Goal: Transaction & Acquisition: Purchase product/service

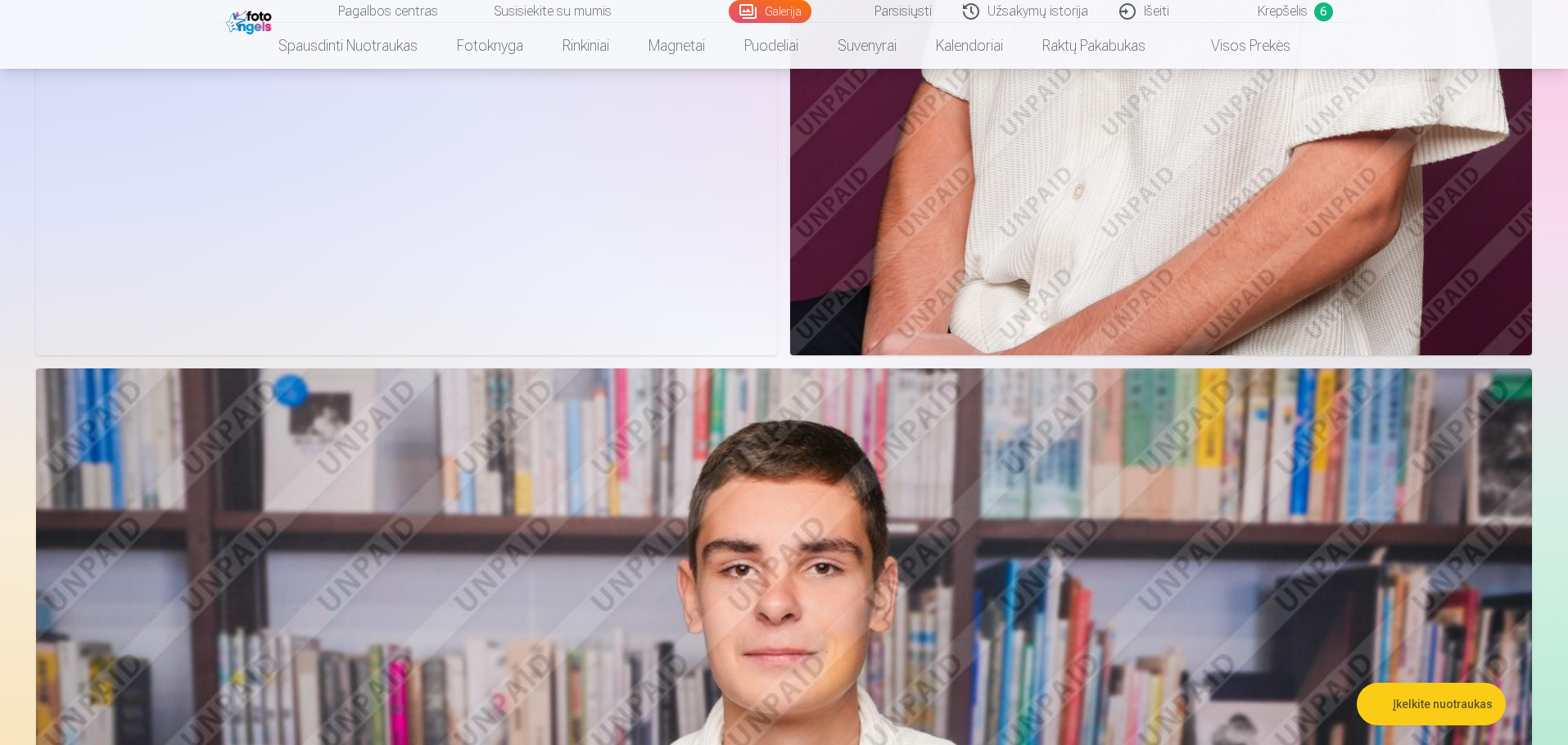
scroll to position [1555, 0]
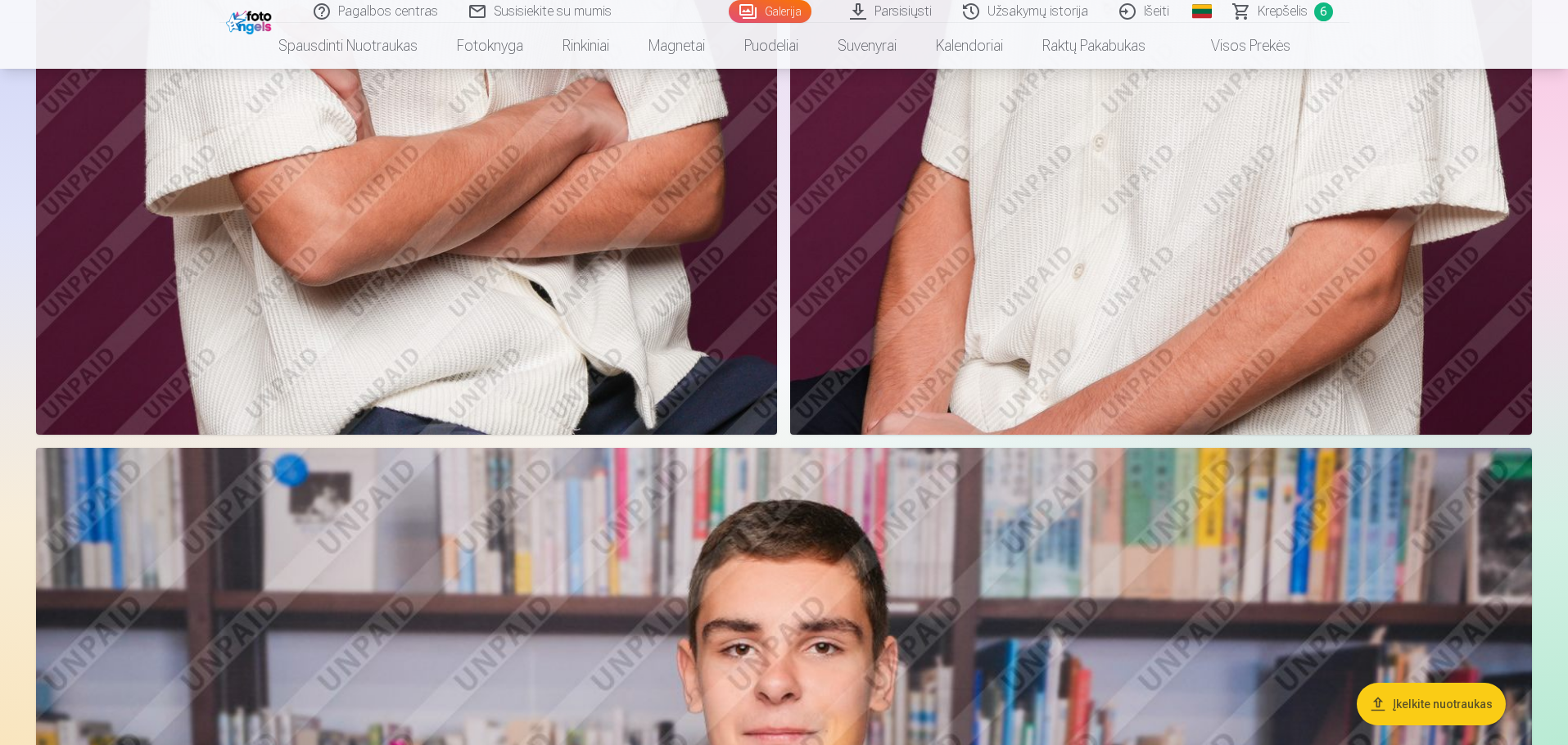
click at [1156, 7] on link "Išeiti" at bounding box center [1145, 12] width 81 height 23
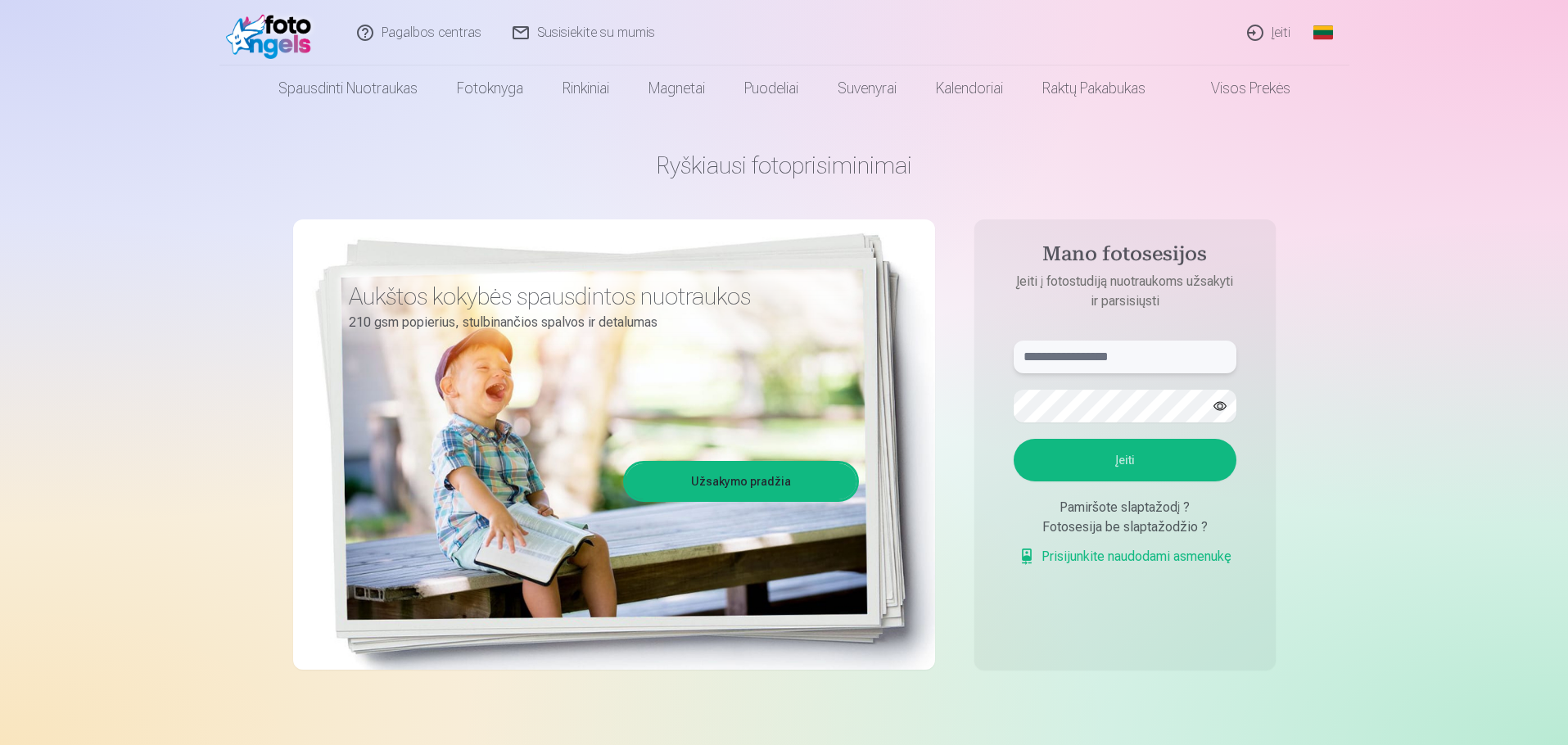
click at [1073, 357] on input "text" at bounding box center [1125, 357] width 223 height 33
type input "*"
type input "**********"
click at [1157, 452] on button "Įeiti" at bounding box center [1125, 460] width 223 height 43
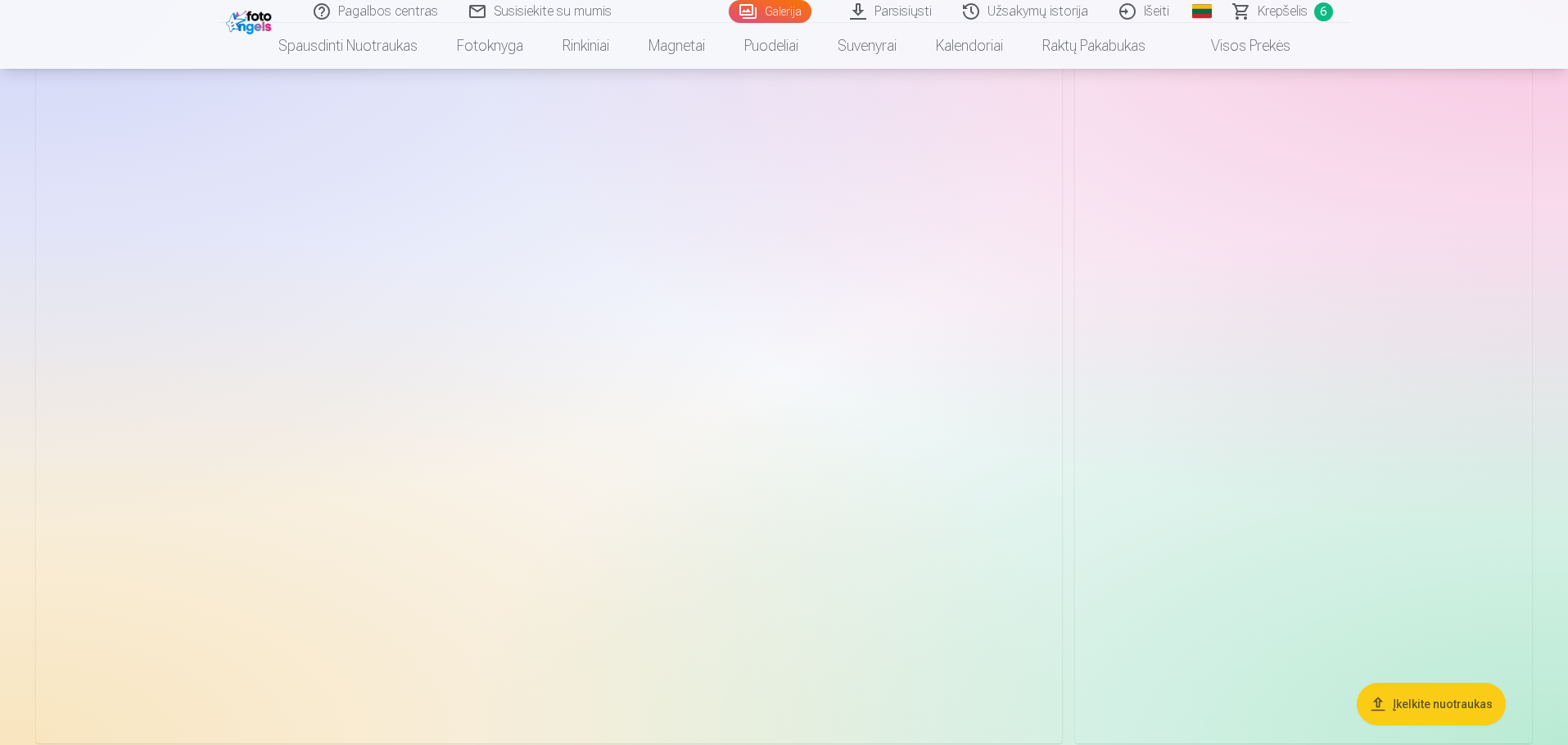
scroll to position [164, 0]
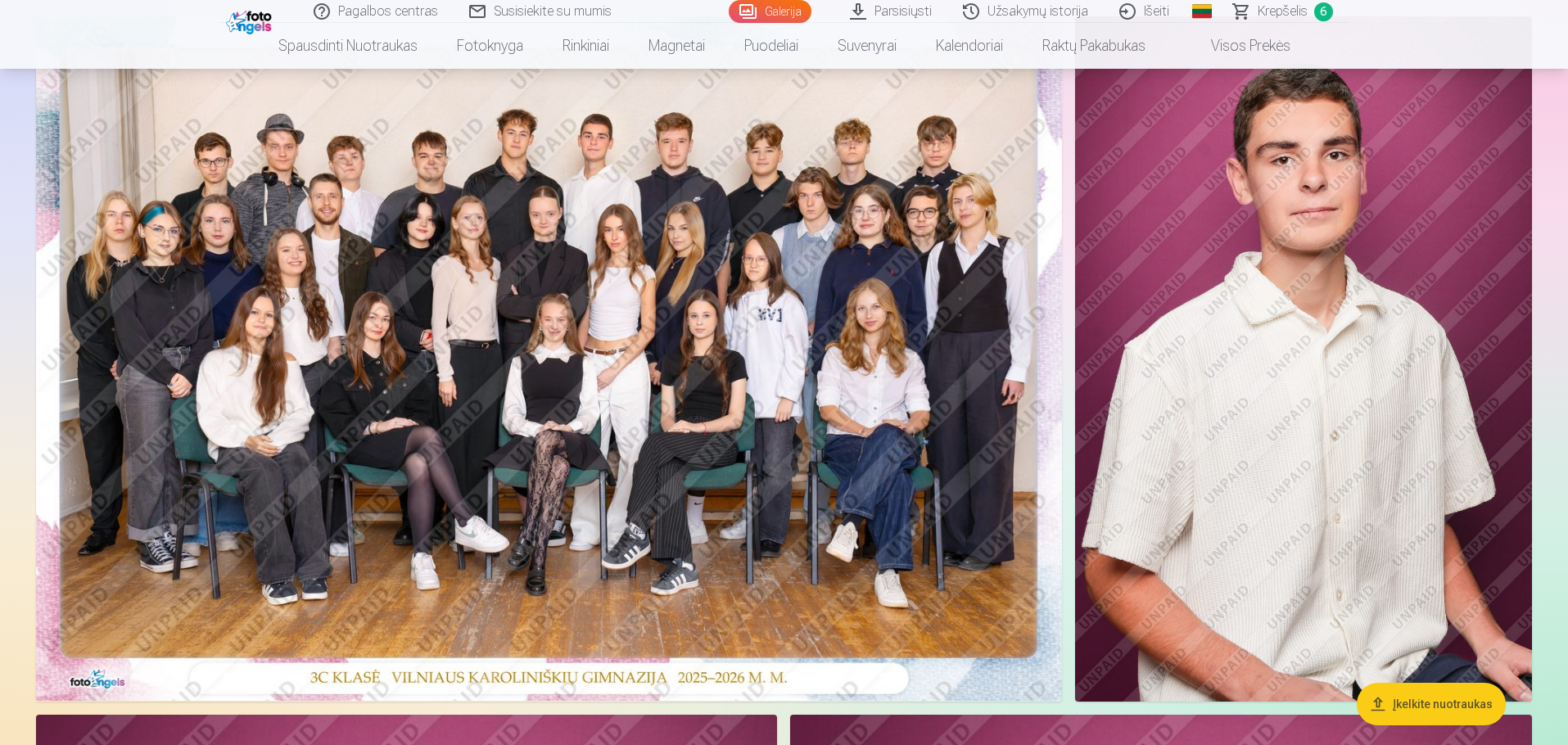
click at [1242, 11] on link "Krepšelis 6" at bounding box center [1282, 12] width 131 height 23
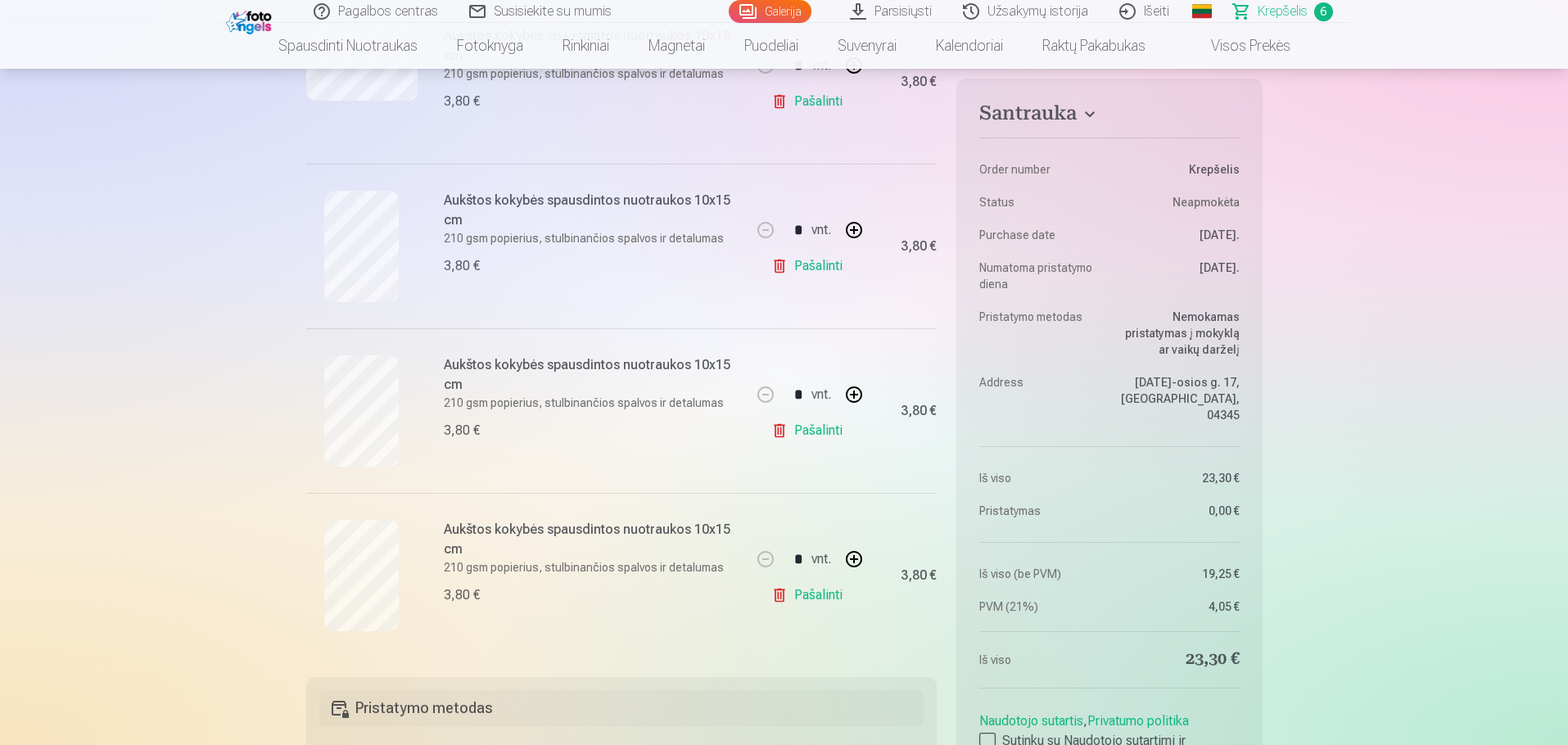
scroll to position [736, 0]
click at [783, 587] on link "Pašalinti" at bounding box center [810, 591] width 77 height 33
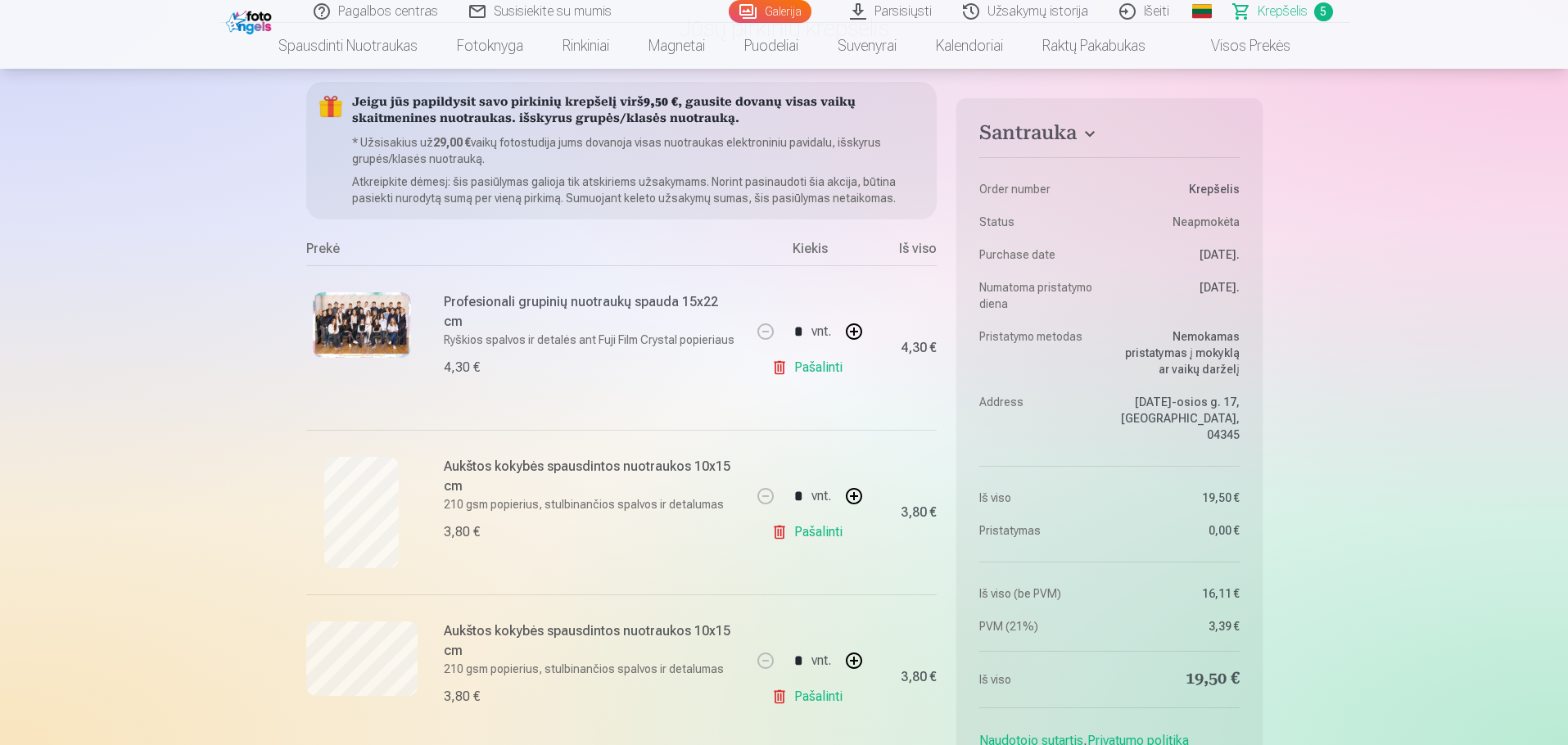
scroll to position [0, 0]
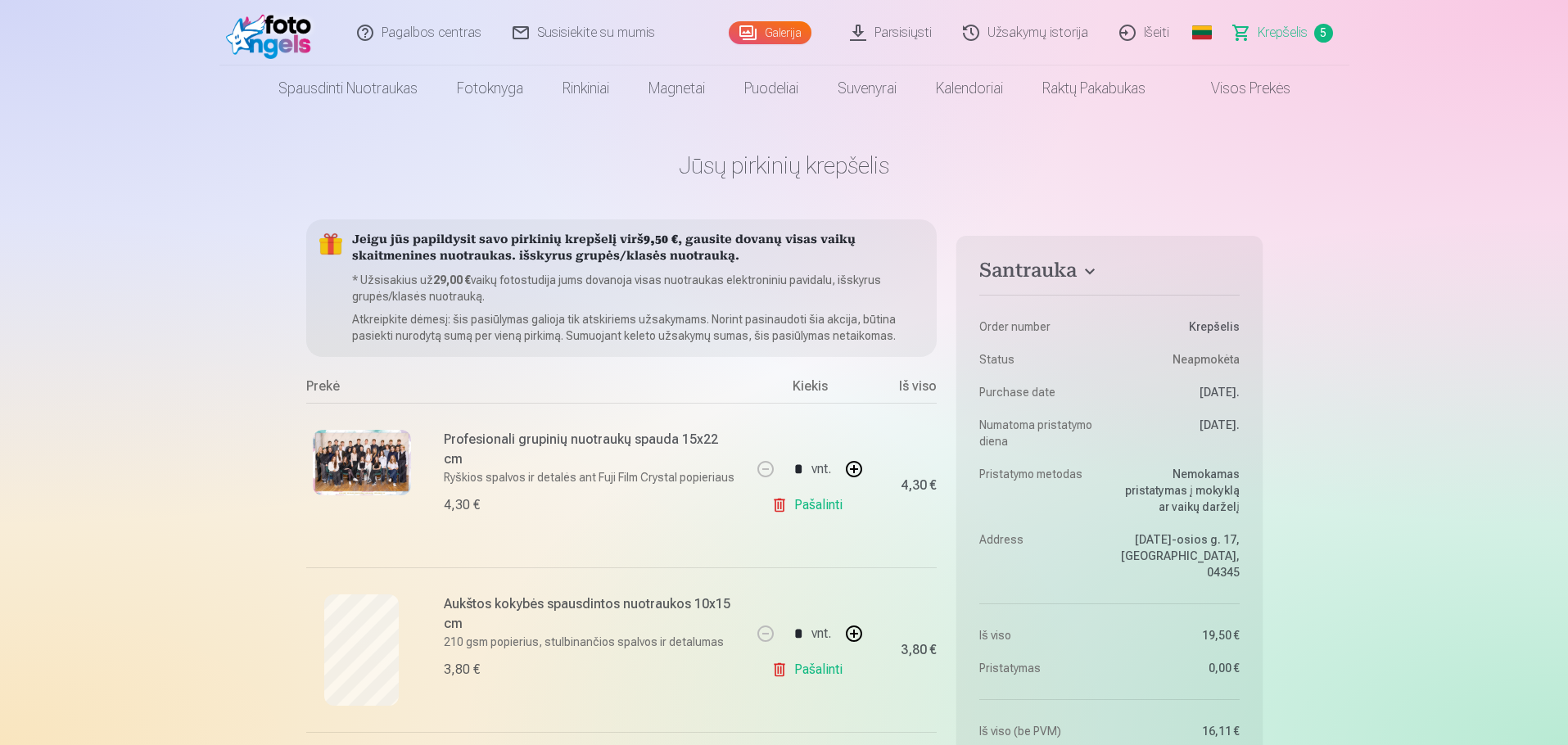
click at [782, 32] on link "Galerija" at bounding box center [769, 33] width 82 height 23
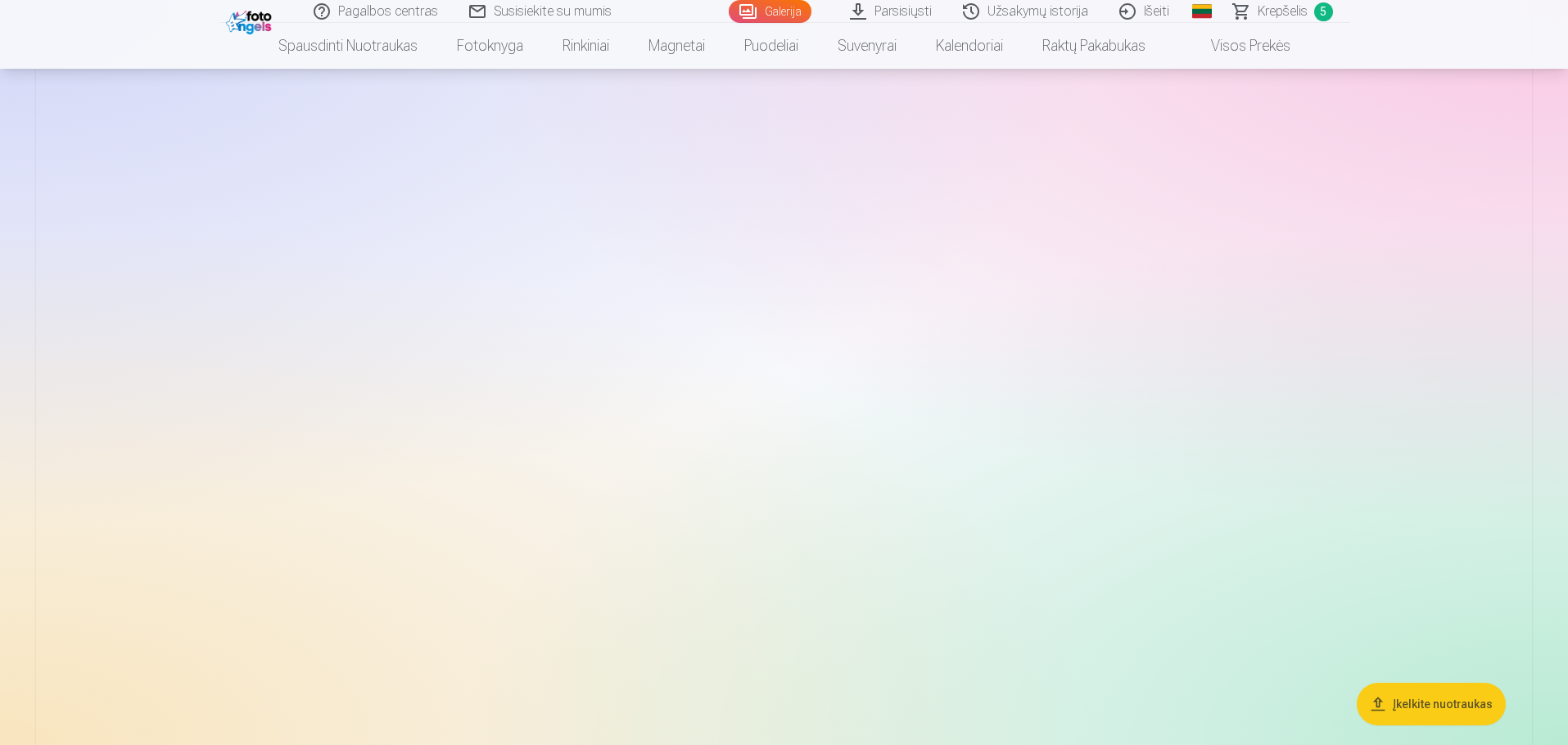
scroll to position [1964, 0]
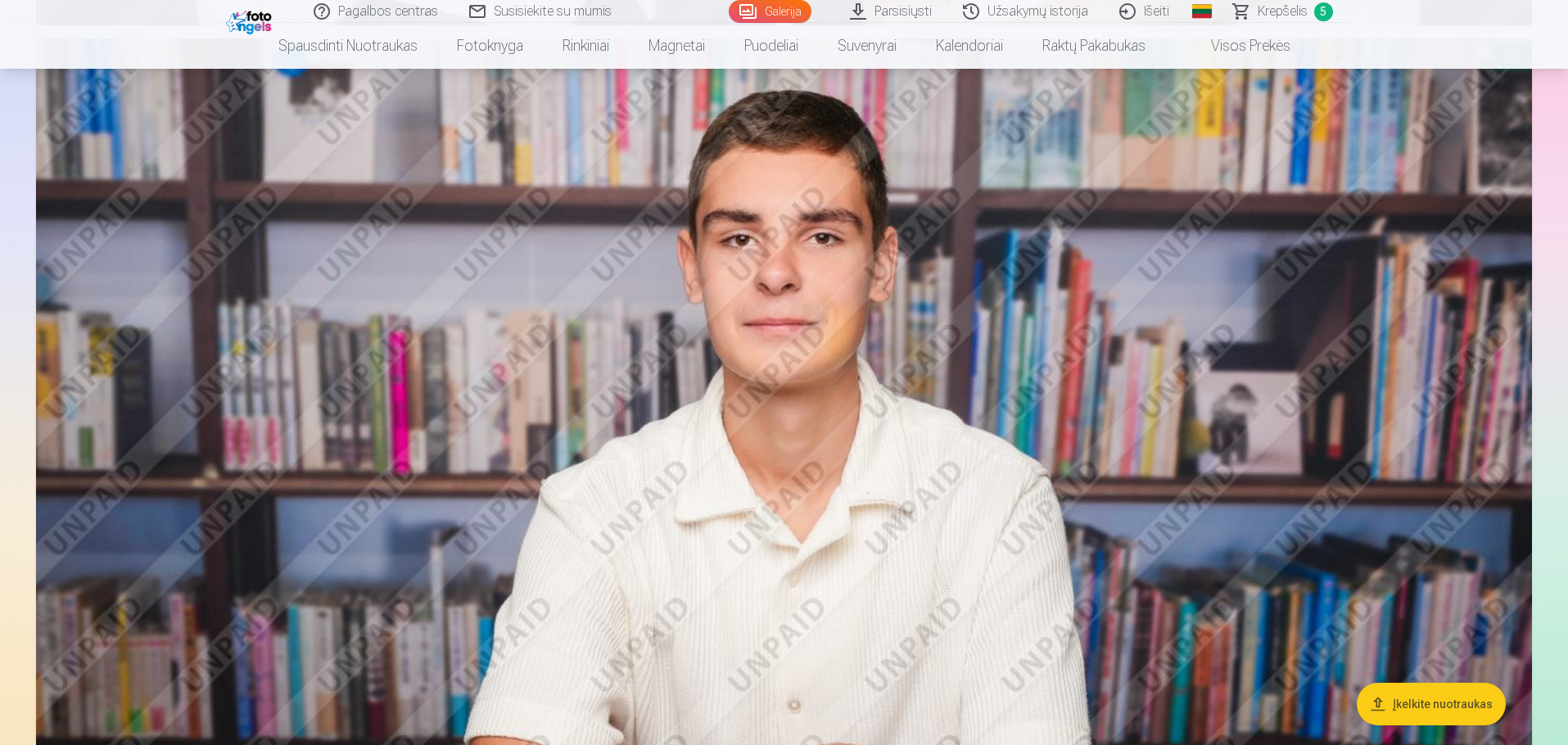
click at [1262, 8] on span "Krepšelis" at bounding box center [1282, 12] width 50 height 19
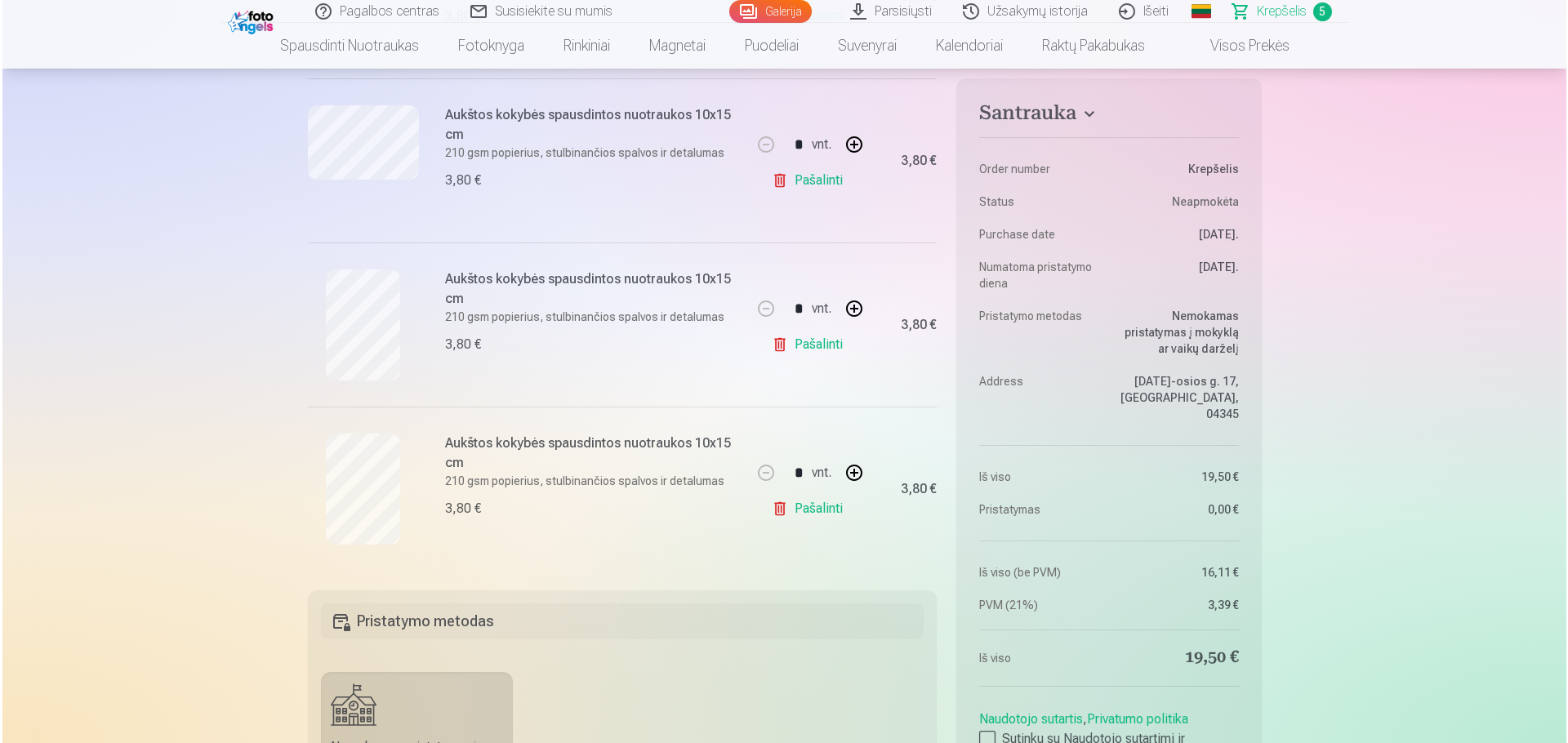
scroll to position [653, 0]
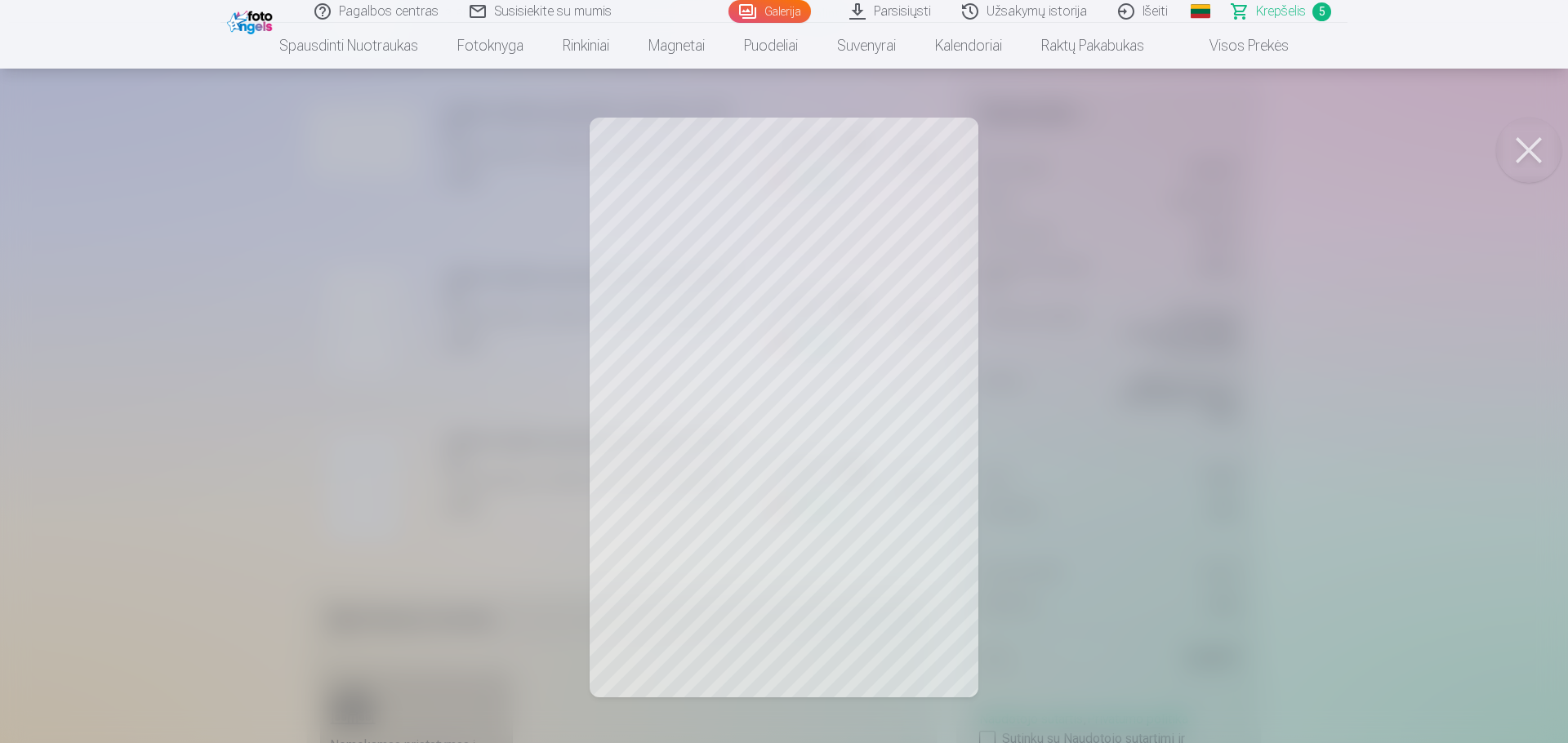
click at [1526, 145] on button at bounding box center [1528, 151] width 66 height 66
click at [780, 8] on link "Galerija" at bounding box center [769, 12] width 82 height 23
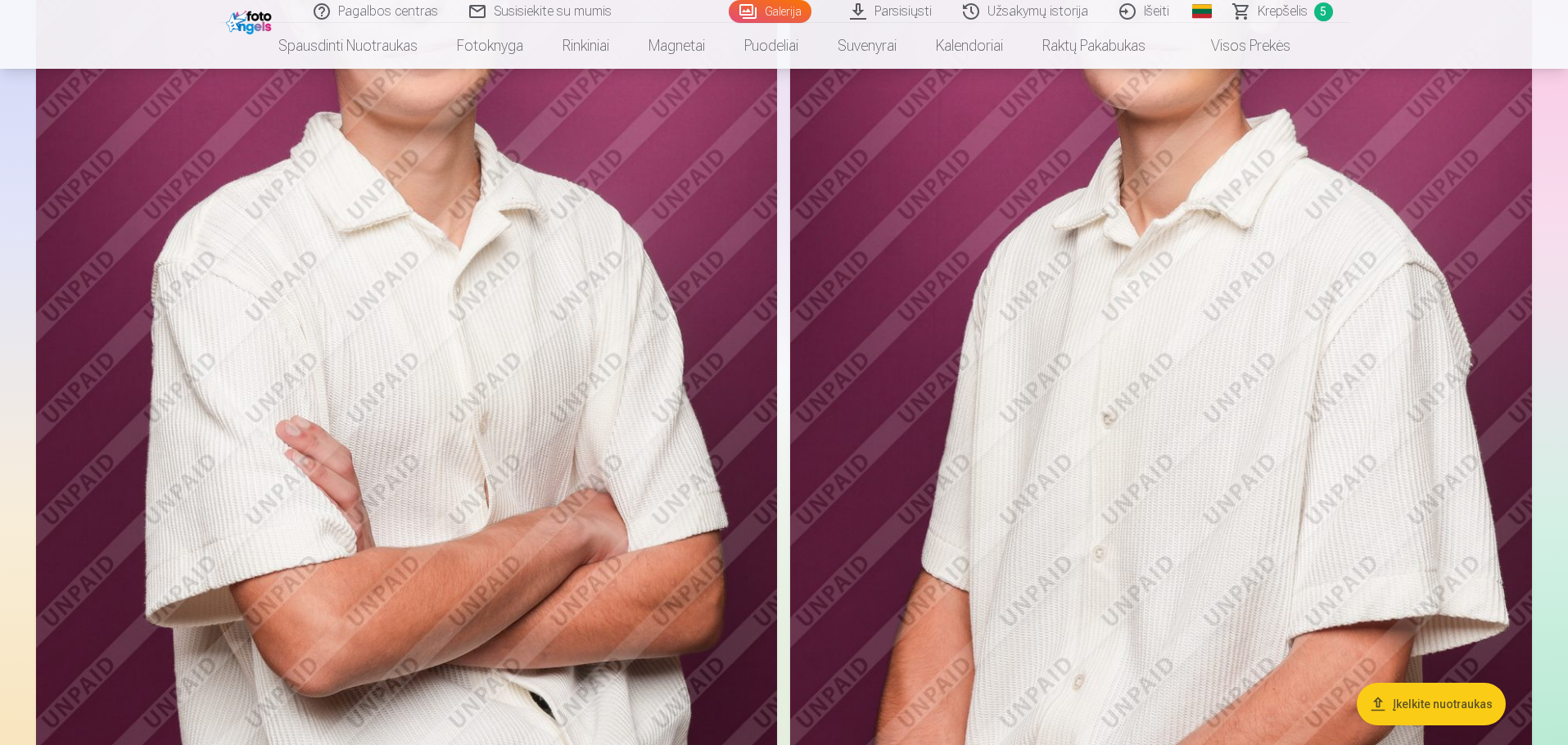
scroll to position [1146, 0]
click at [1282, 15] on span "Krepšelis" at bounding box center [1282, 12] width 50 height 19
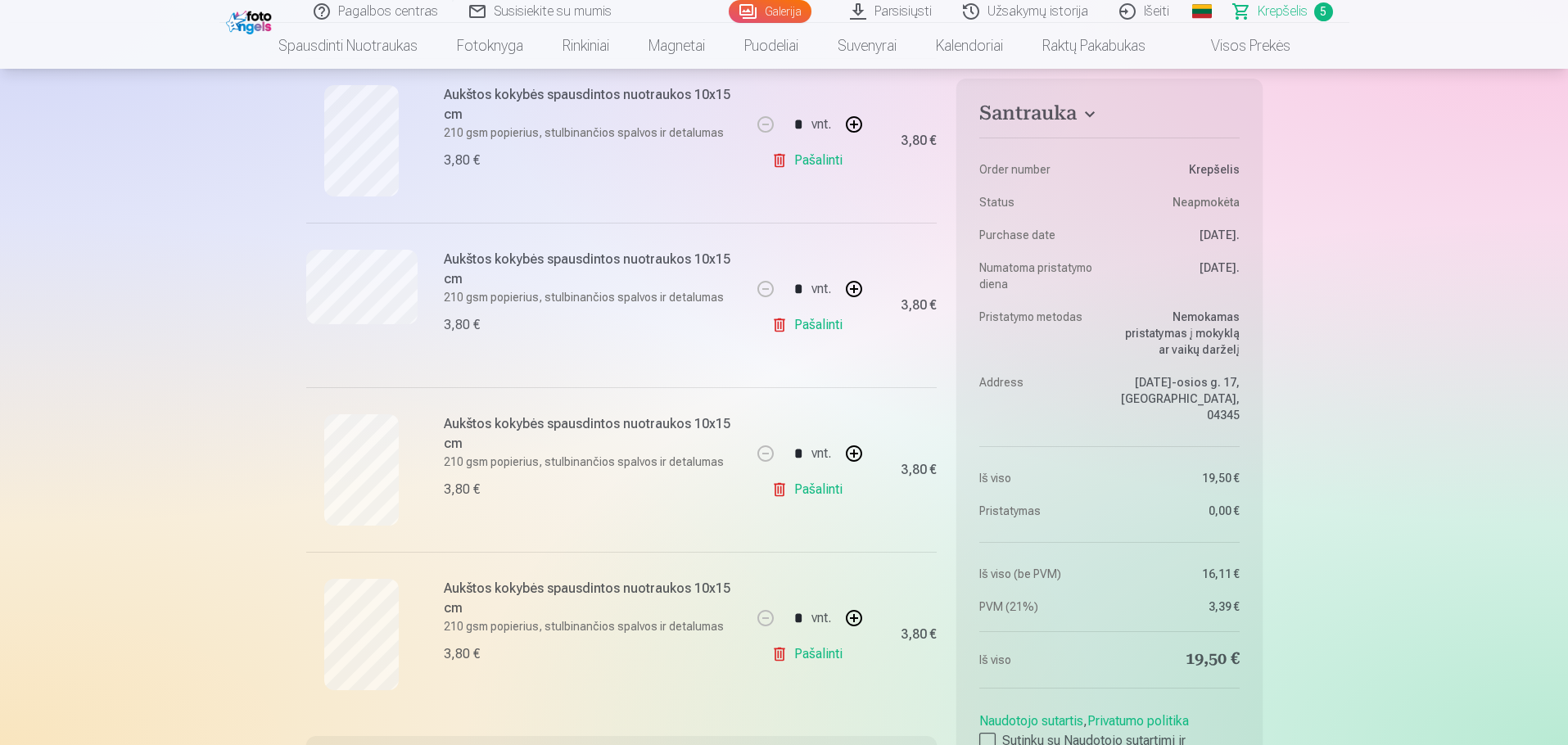
scroll to position [573, 0]
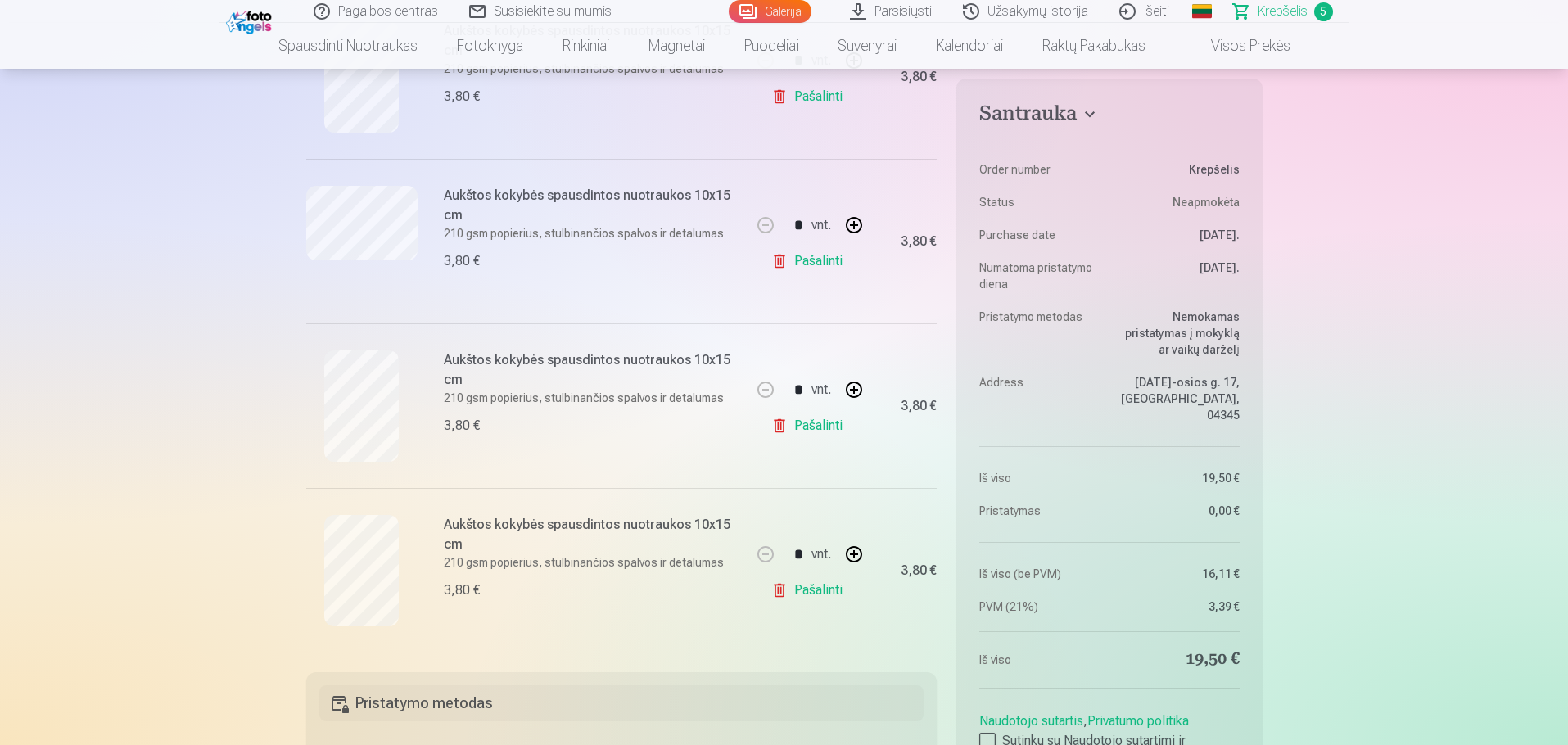
click at [743, 8] on link "Galerija" at bounding box center [769, 12] width 82 height 23
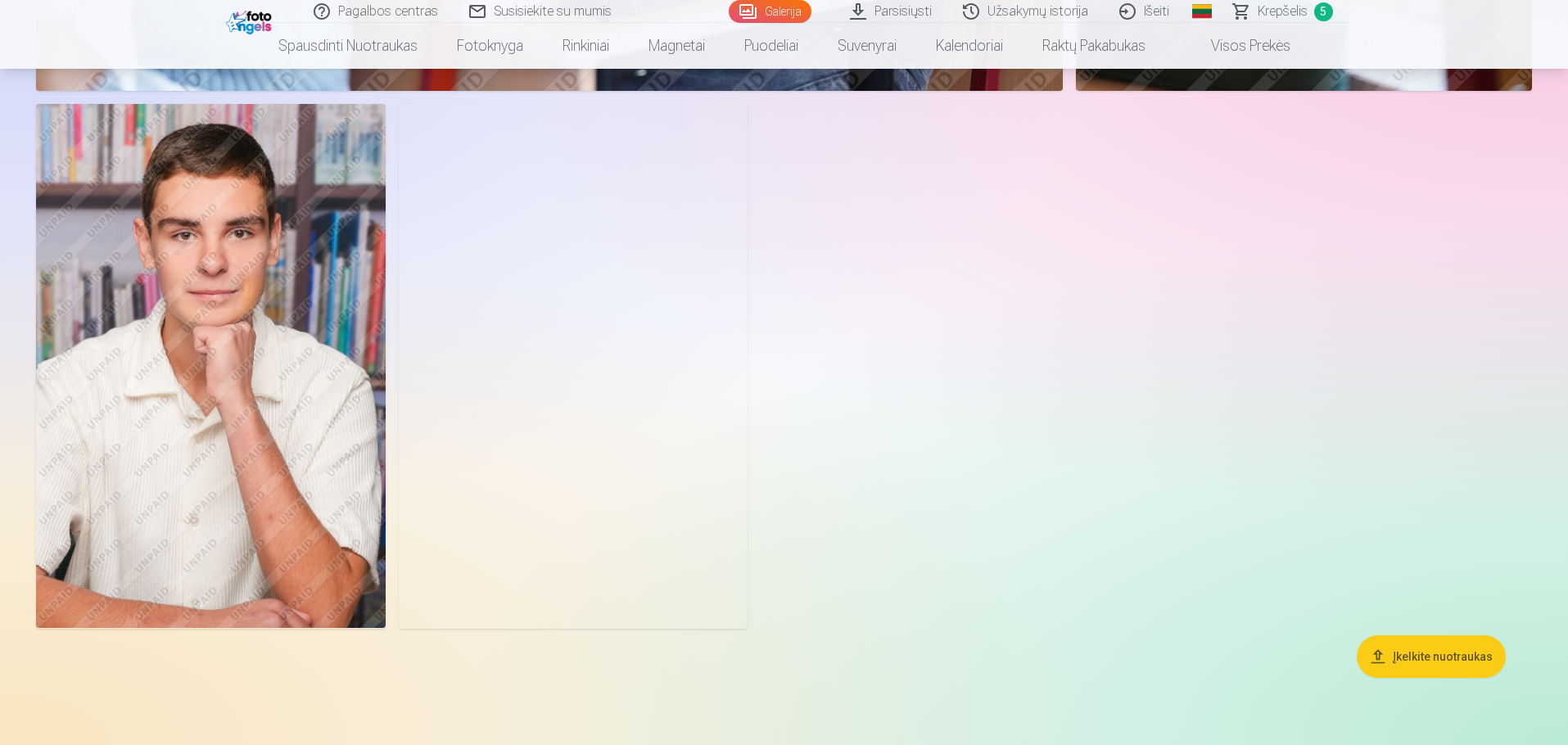
scroll to position [5810, 0]
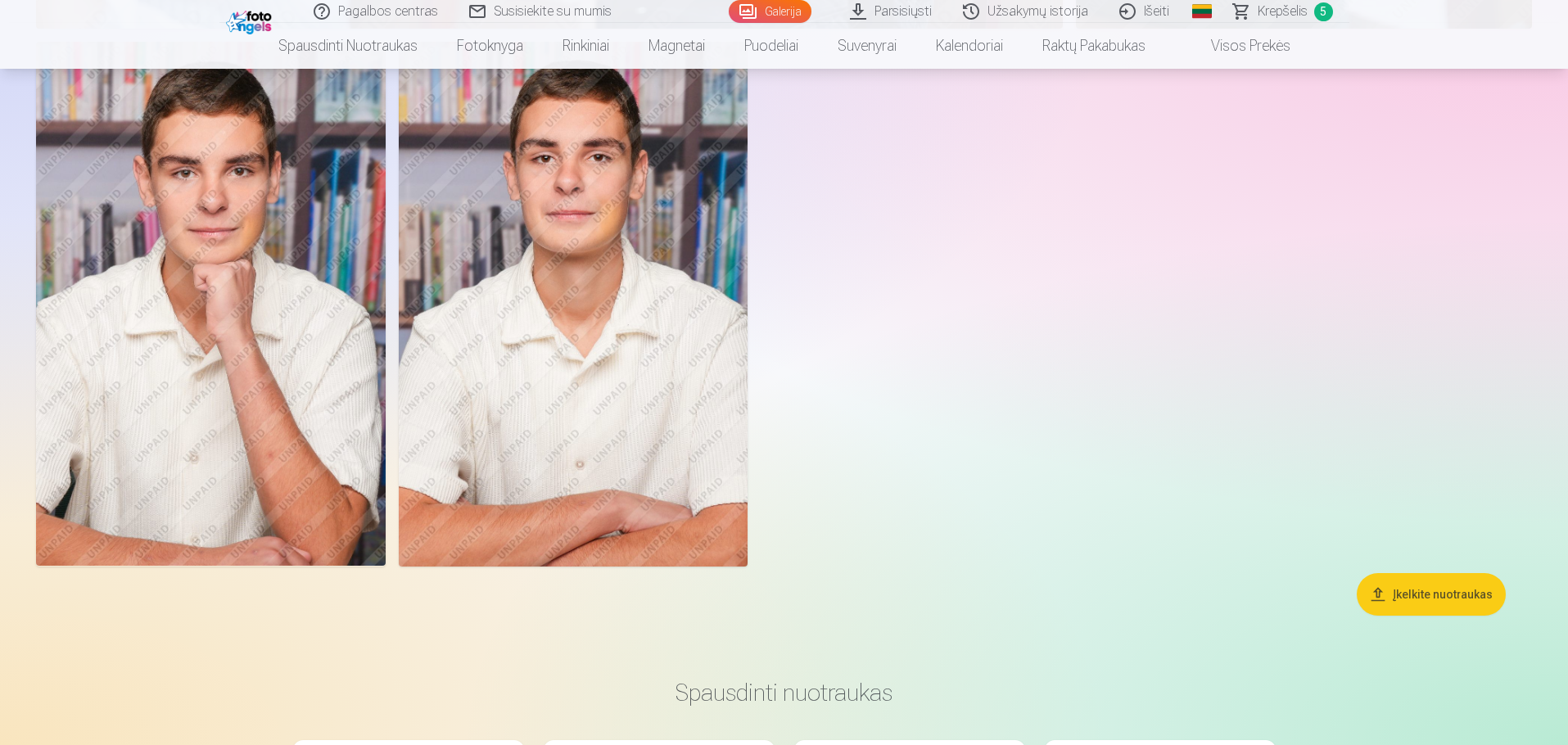
click at [287, 232] on img at bounding box center [210, 303] width 349 height 523
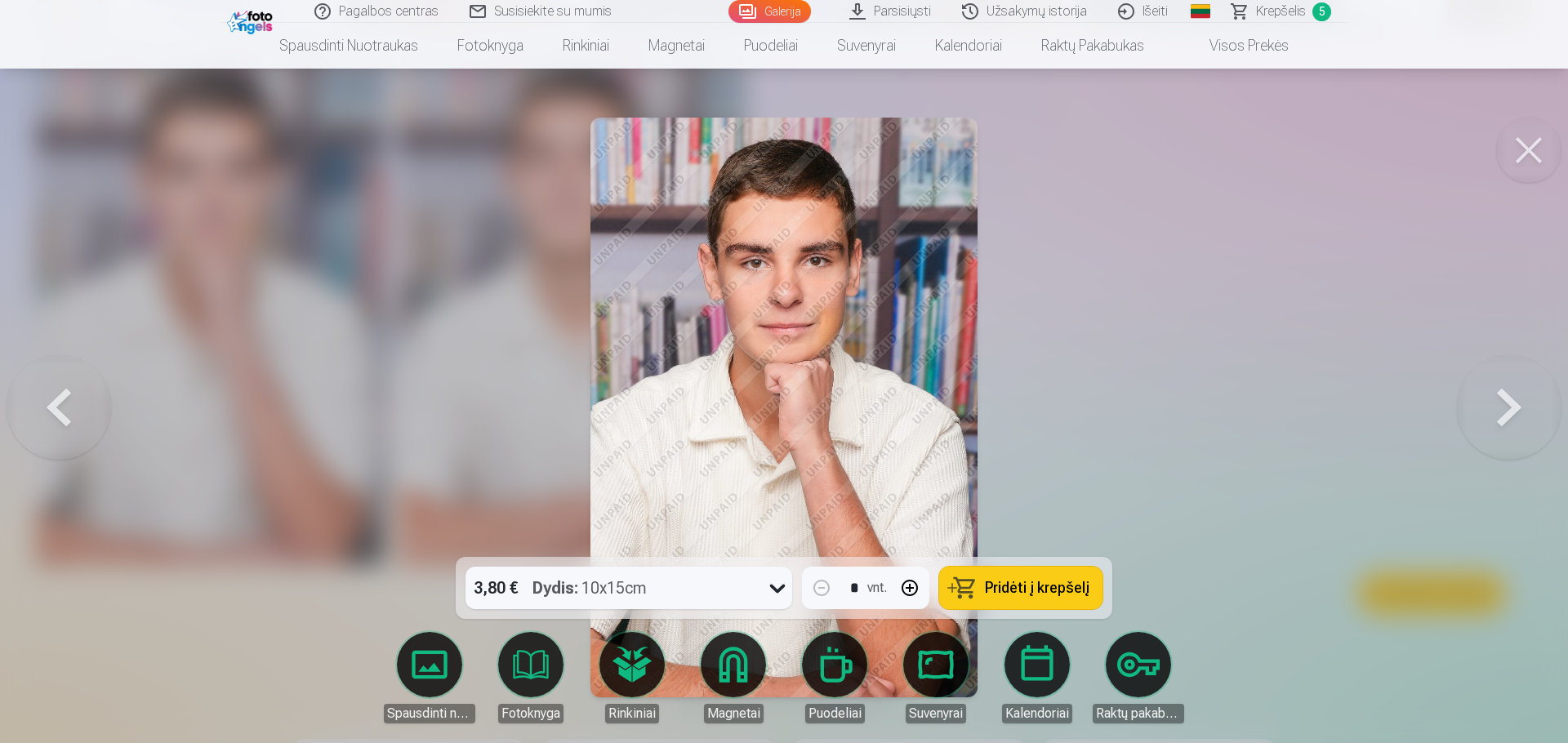
click at [1051, 582] on span "Pridėti į krepšelį" at bounding box center [1037, 587] width 104 height 14
click at [1281, 7] on span "Krepšelis" at bounding box center [1281, 12] width 50 height 19
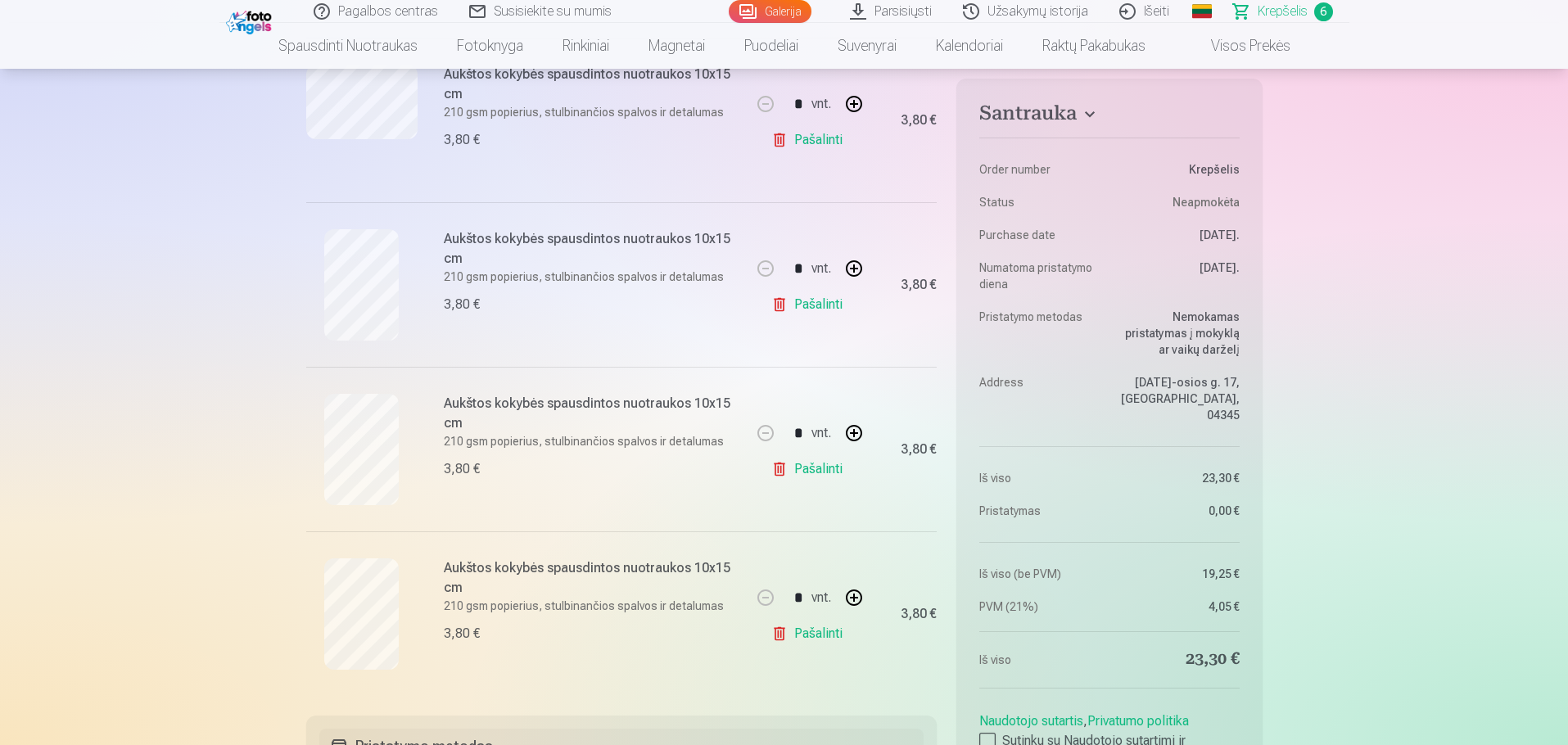
scroll to position [819, 0]
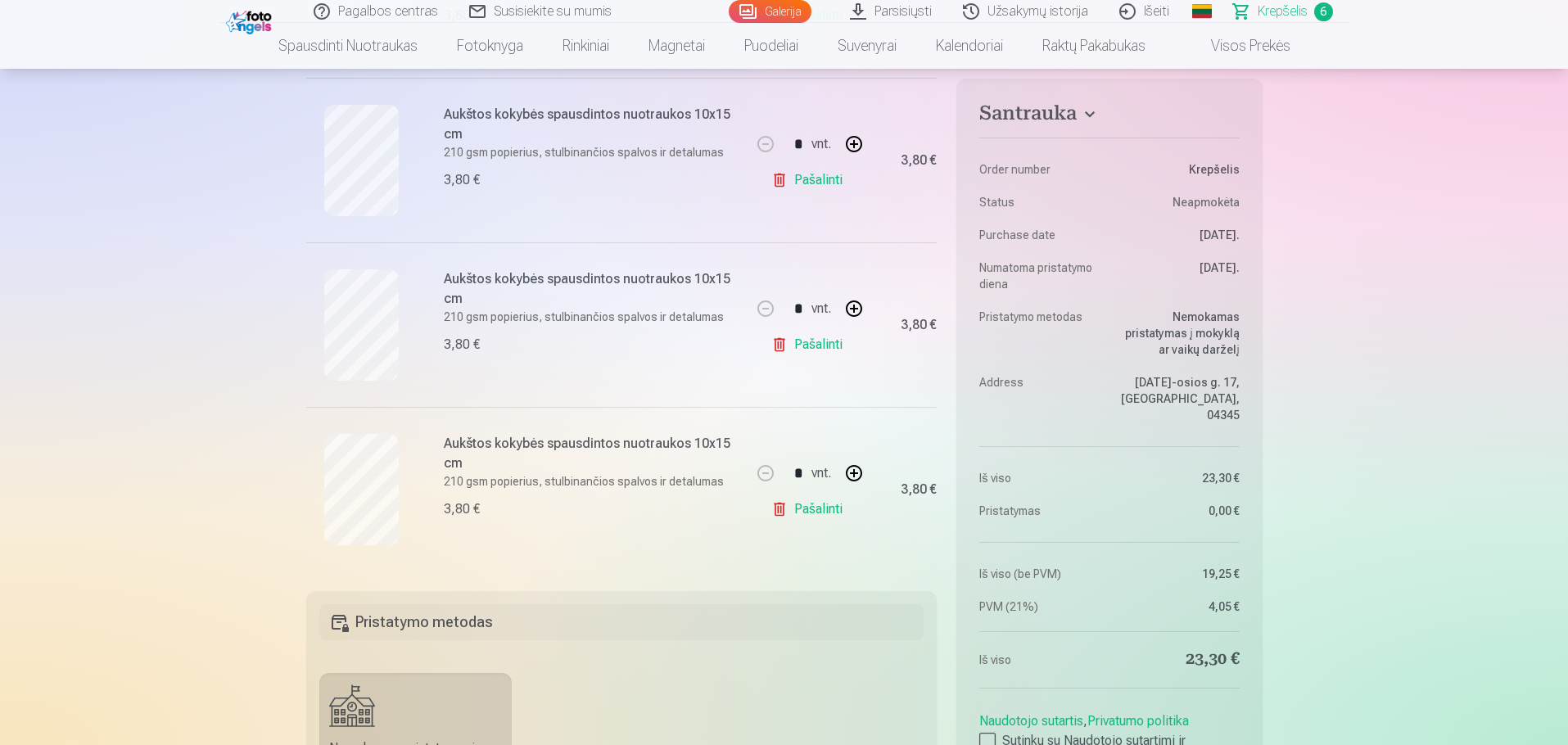
click at [799, 511] on link "Pašalinti" at bounding box center [810, 509] width 77 height 33
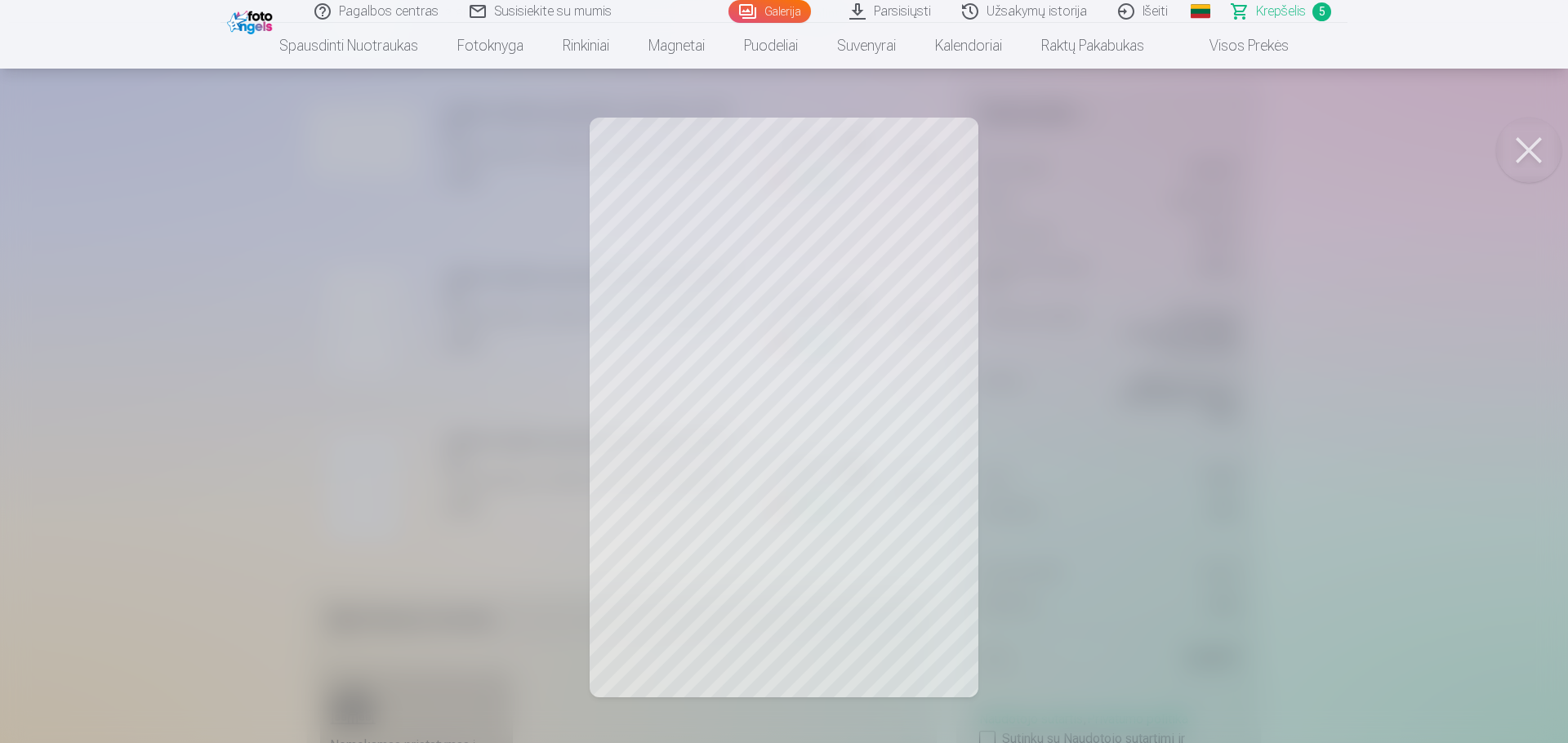
click at [775, 15] on link "Galerija" at bounding box center [769, 12] width 82 height 23
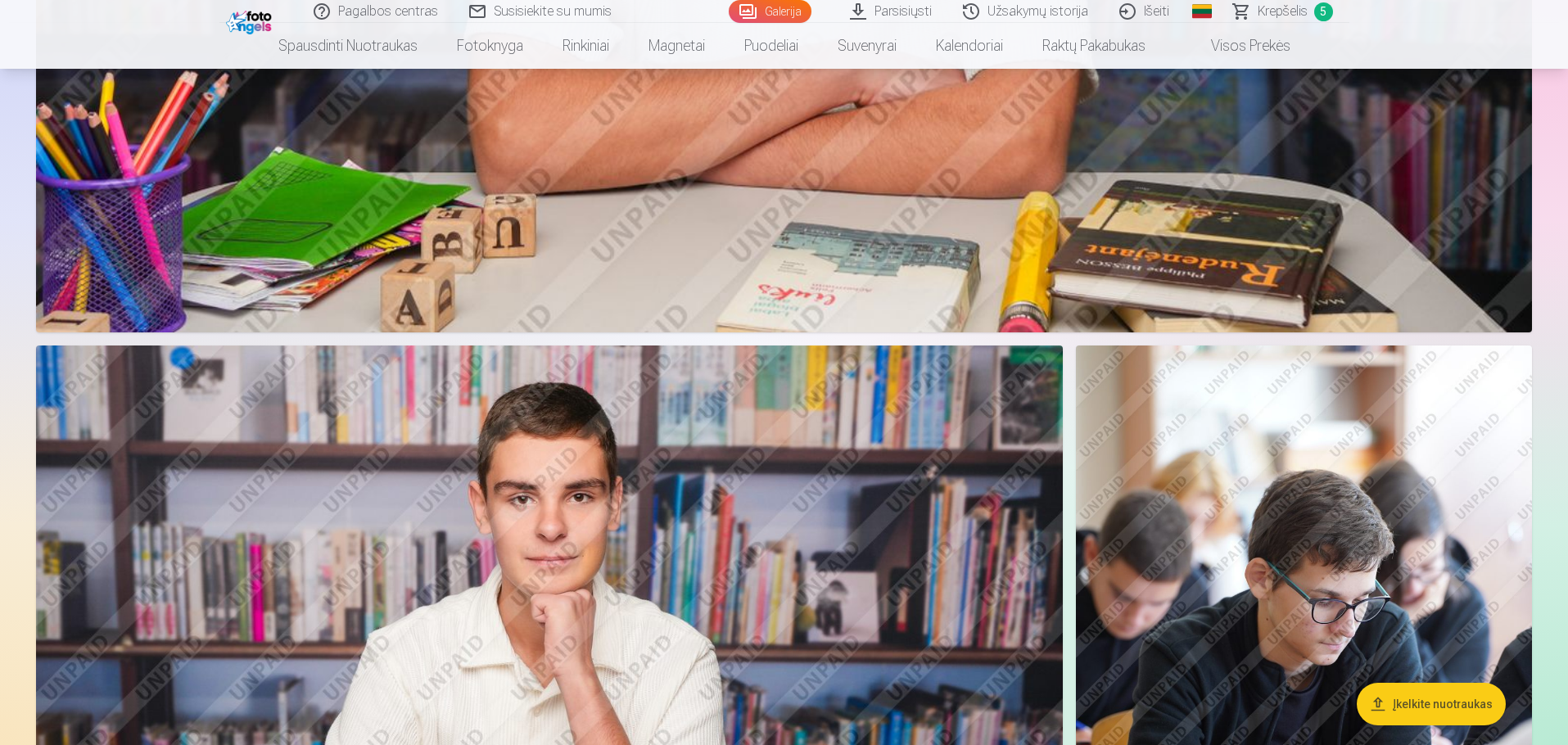
scroll to position [2700, 0]
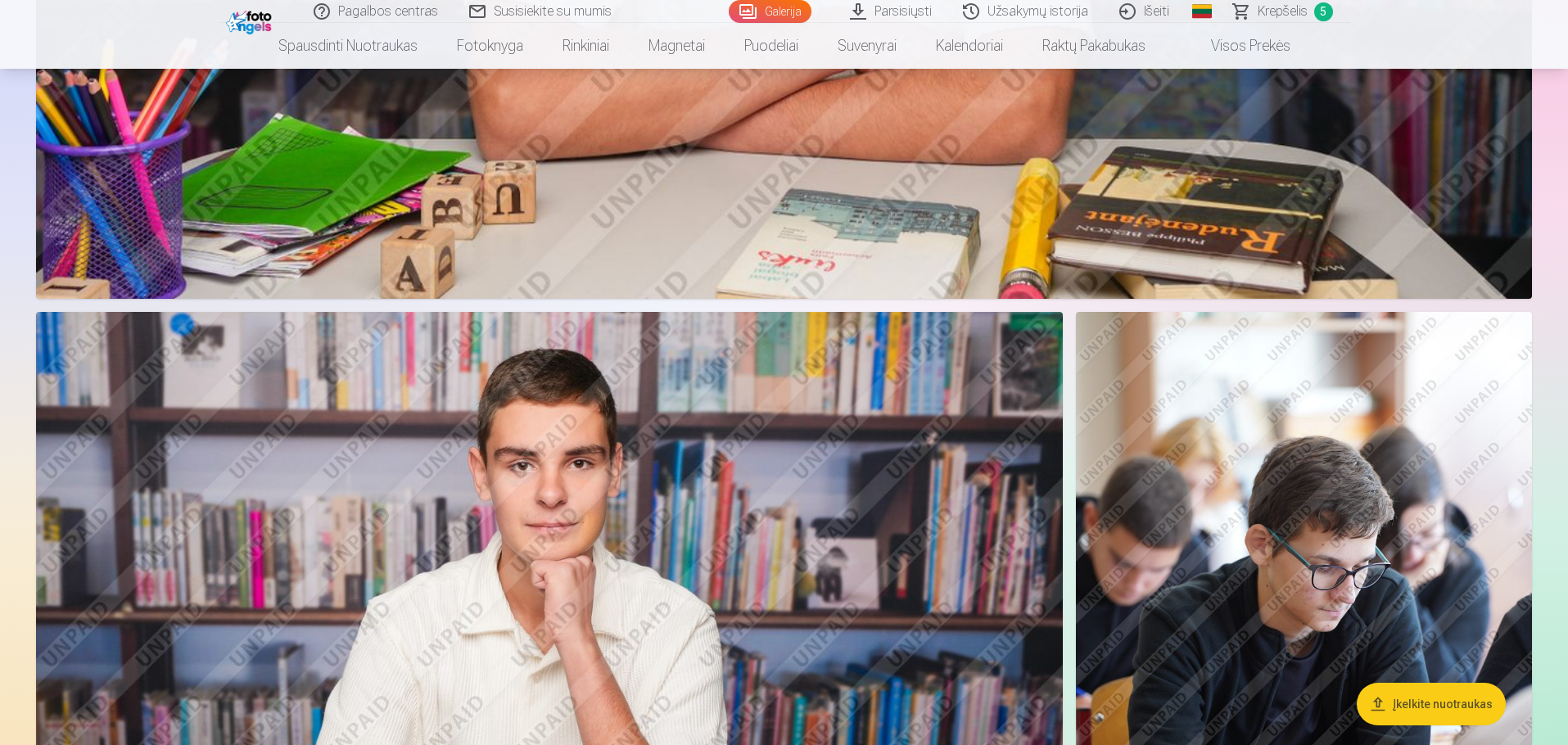
click at [1284, 7] on span "Krepšelis" at bounding box center [1282, 12] width 50 height 19
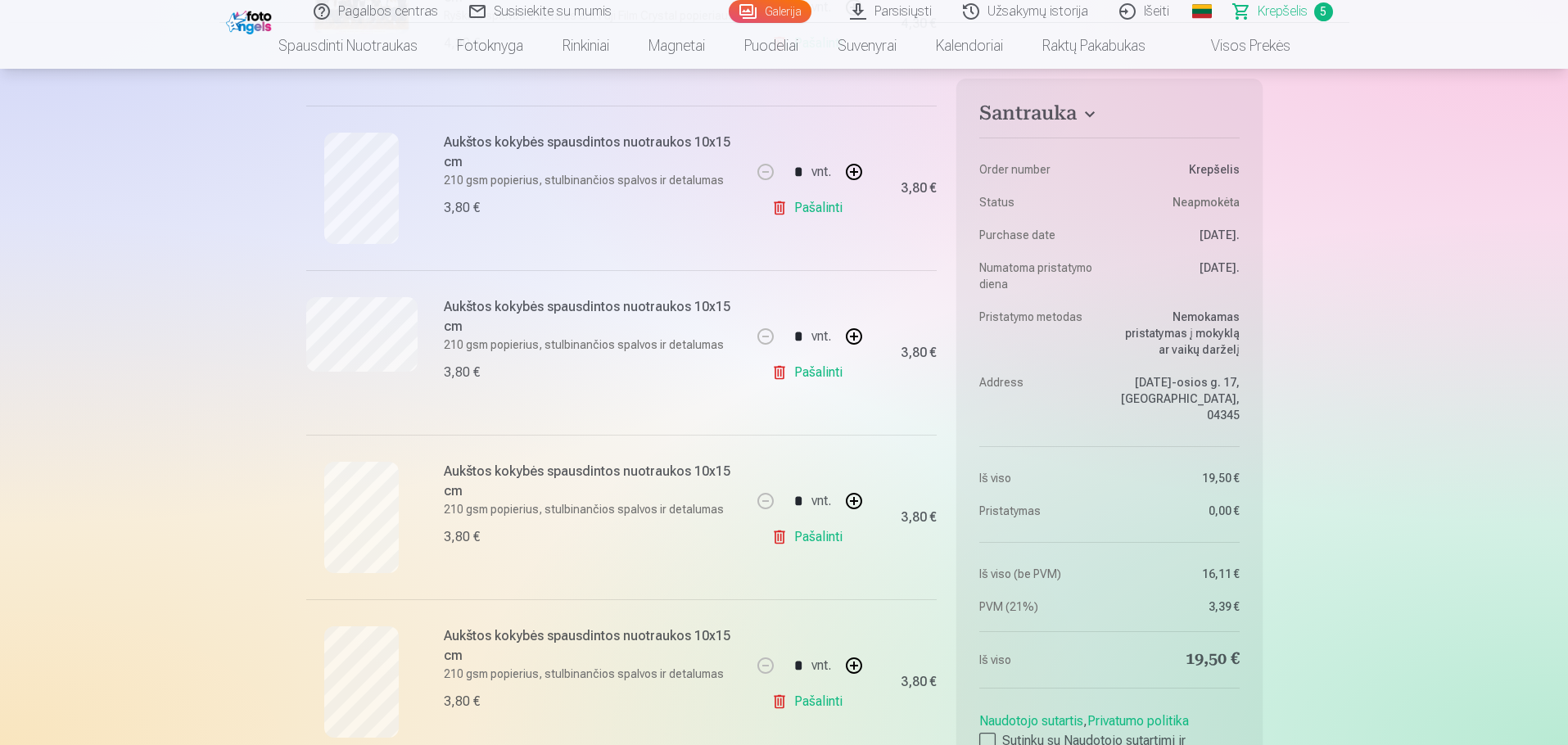
scroll to position [573, 0]
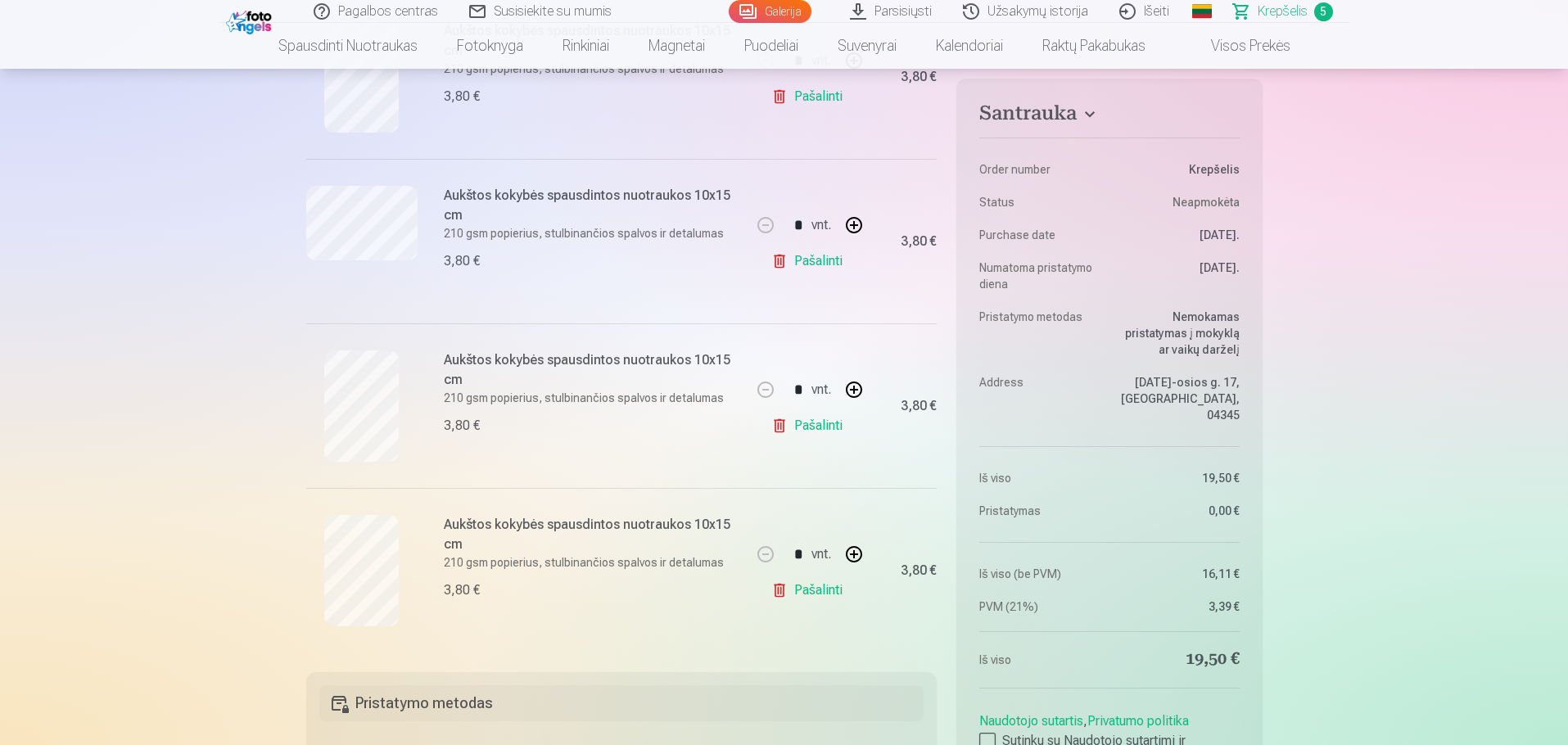
click at [821, 588] on link "Pašalinti" at bounding box center [810, 590] width 77 height 33
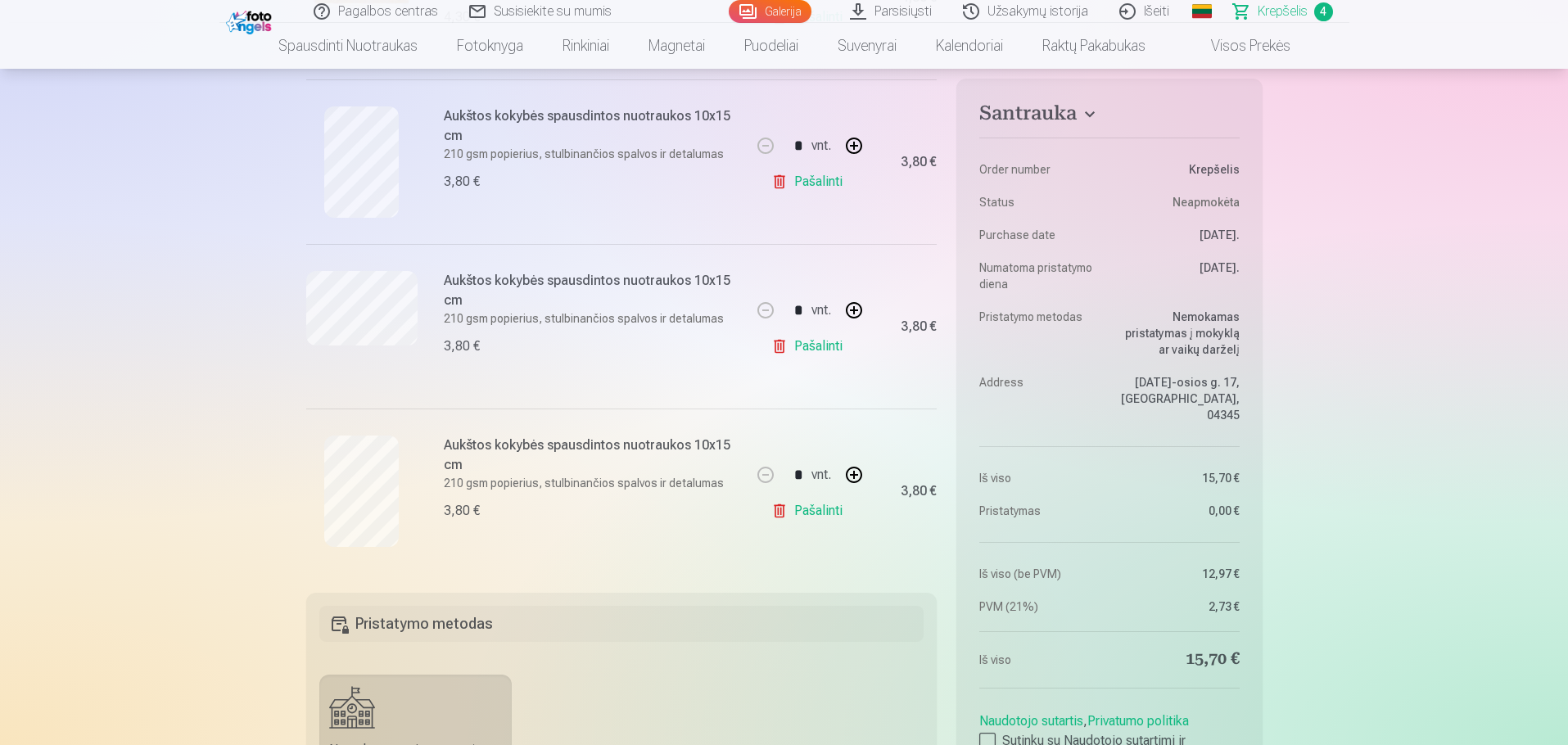
scroll to position [491, 0]
click at [1277, 19] on span "Krepšelis" at bounding box center [1282, 12] width 50 height 19
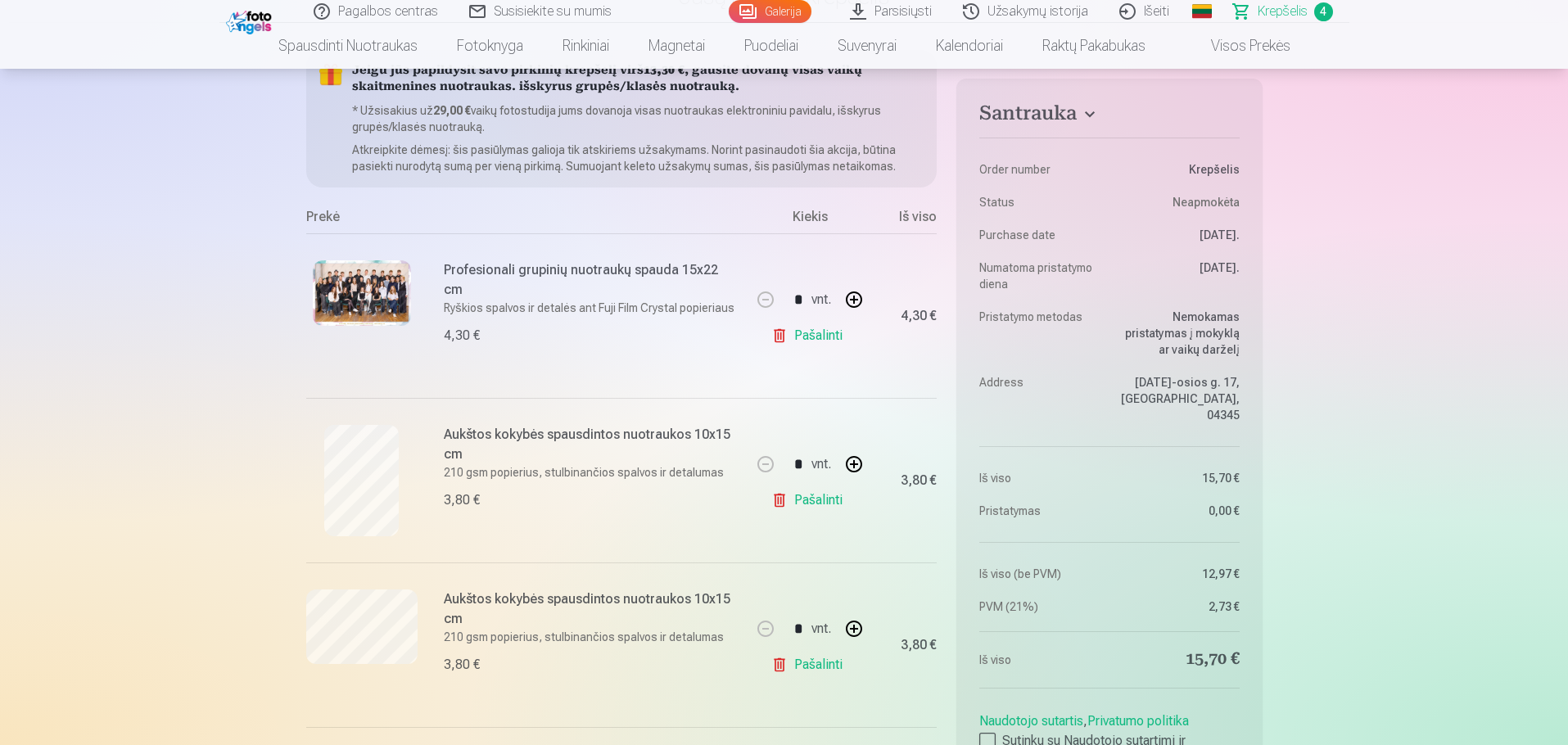
scroll to position [164, 0]
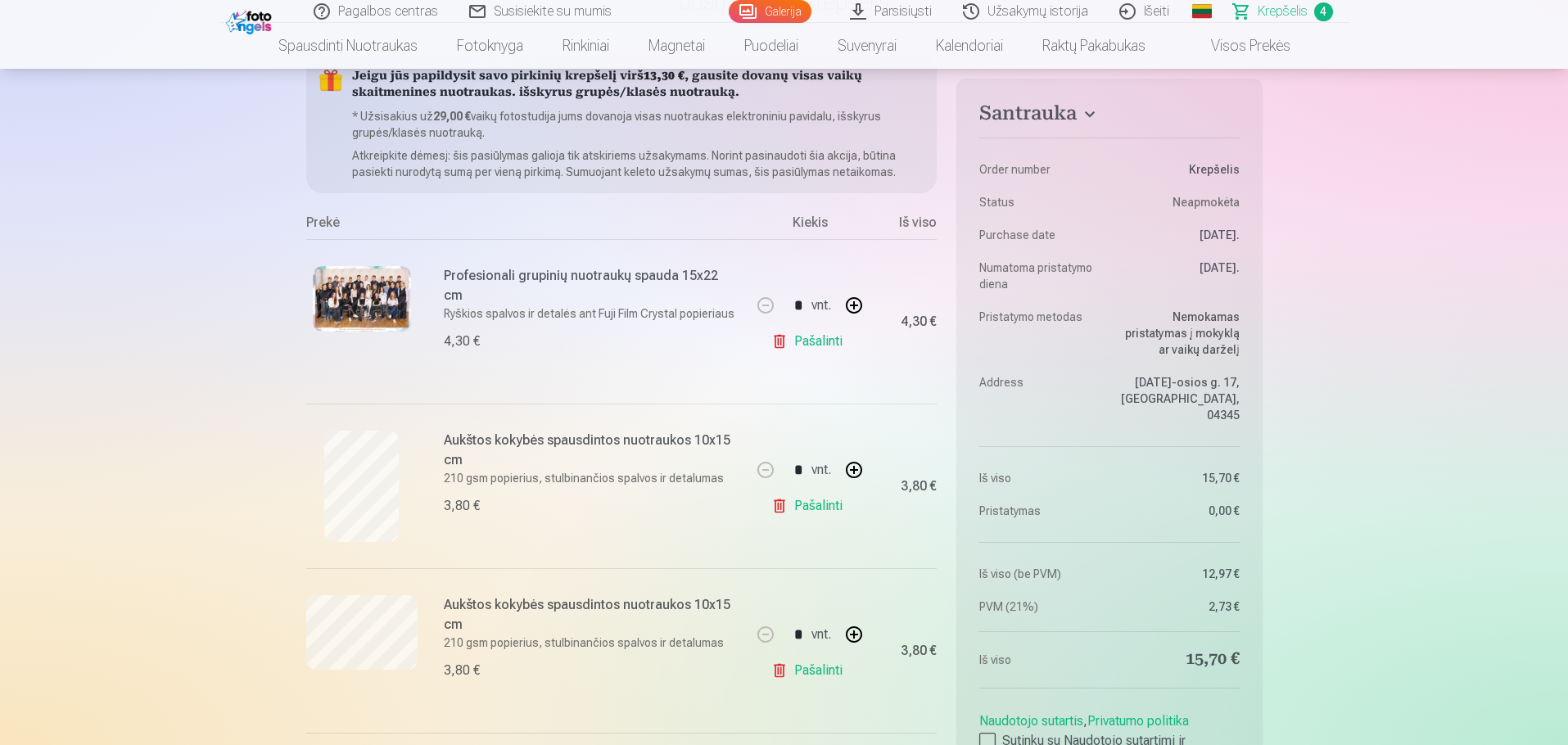
click at [787, 9] on link "Galerija" at bounding box center [769, 12] width 82 height 23
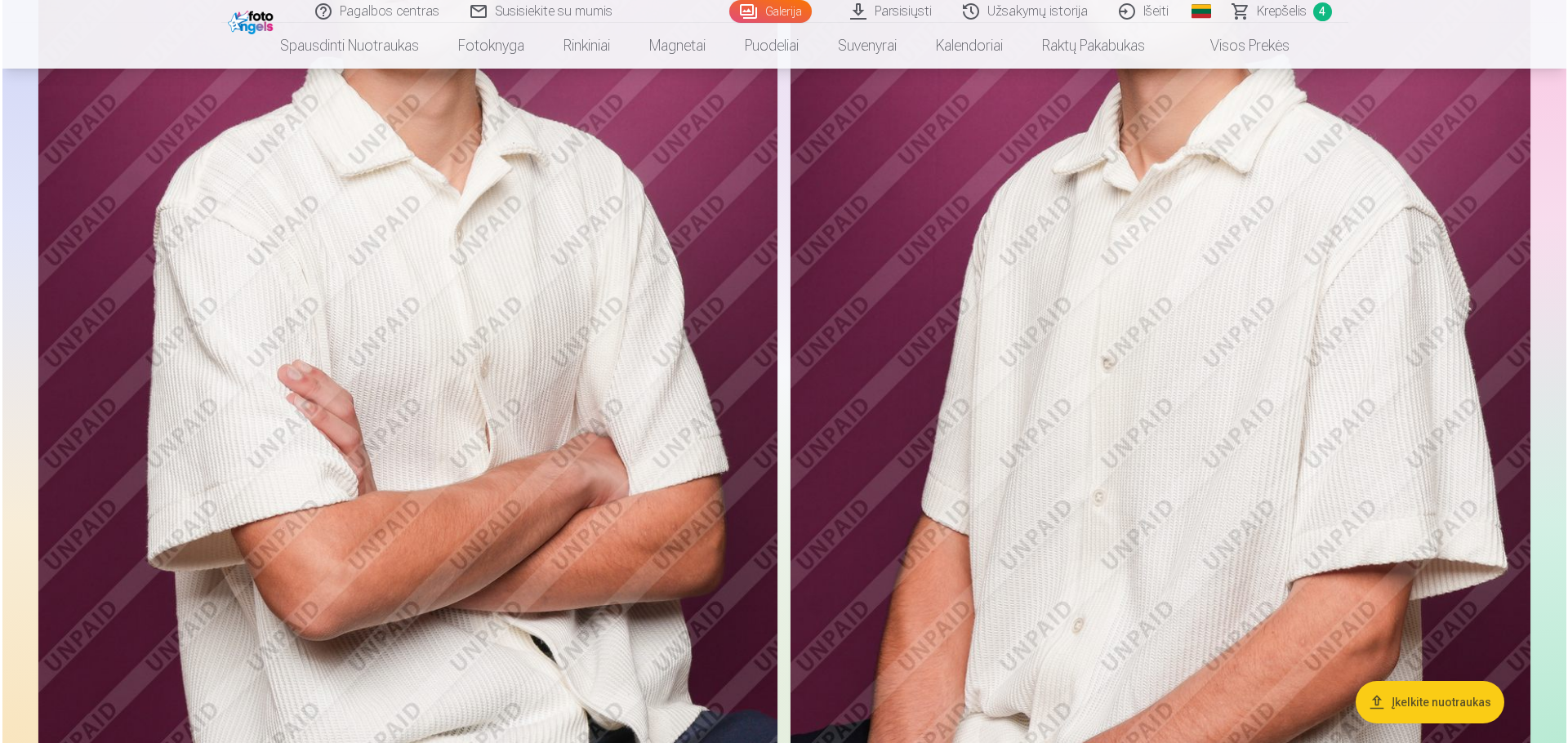
scroll to position [1225, 0]
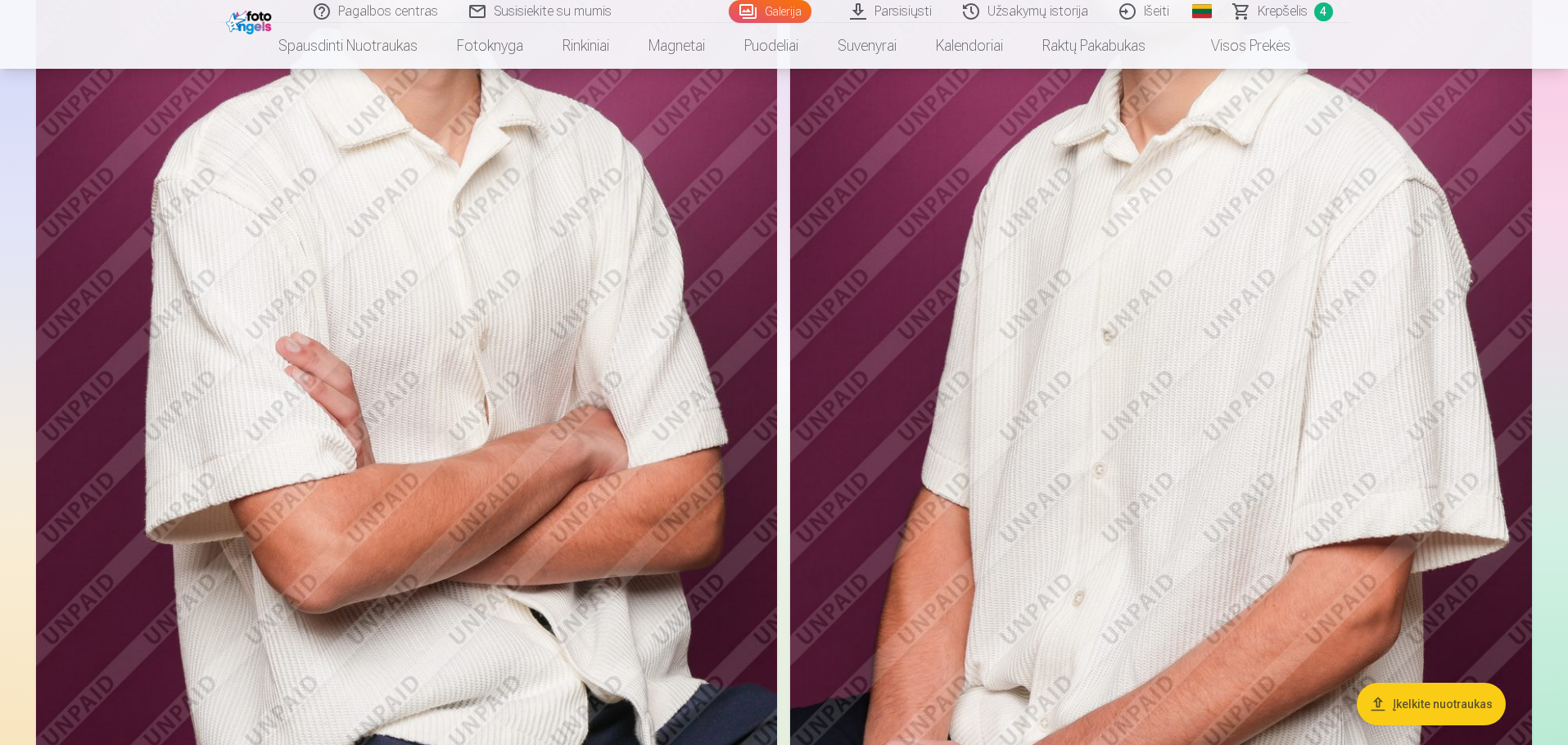
click at [222, 588] on img at bounding box center [406, 206] width 740 height 1112
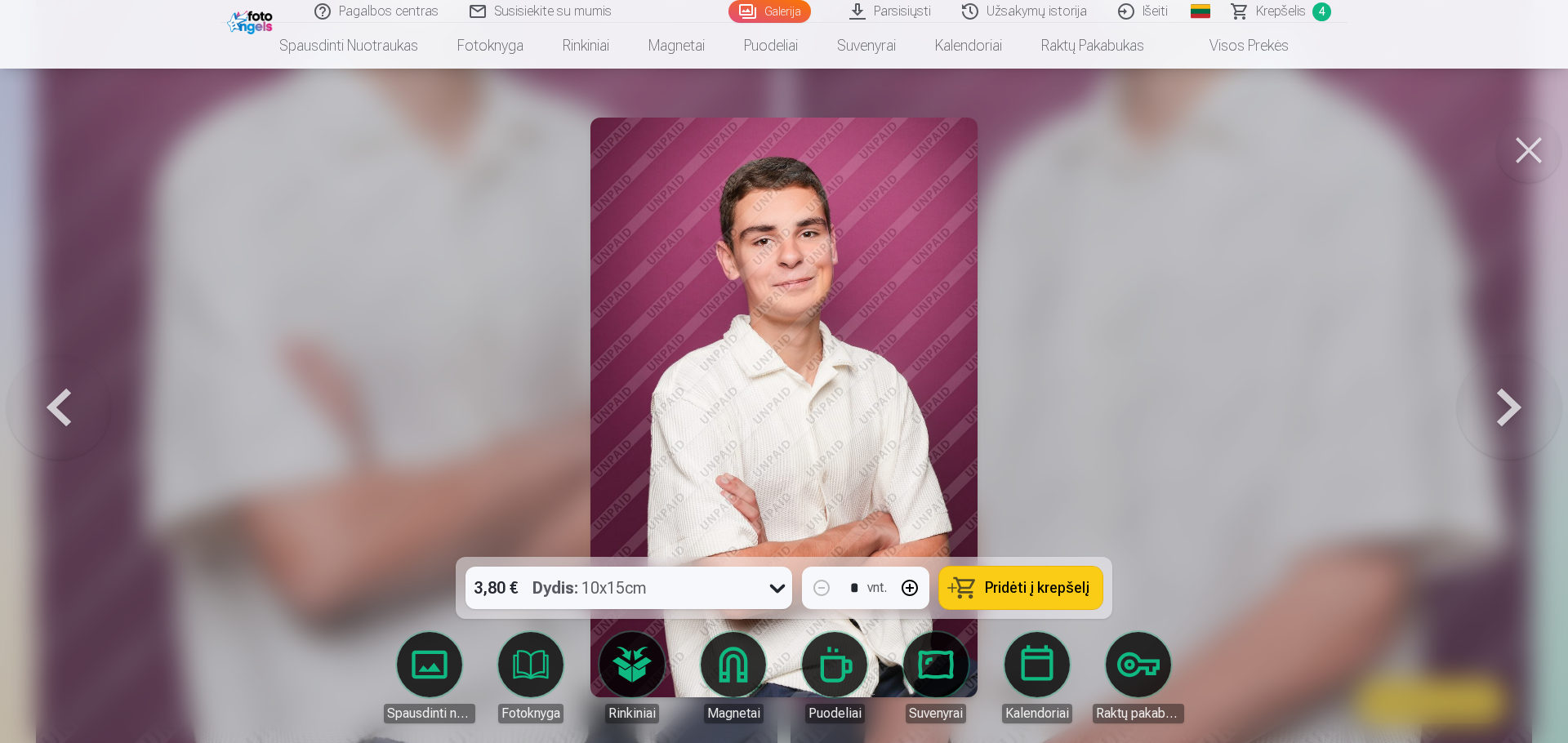
click at [1019, 587] on span "Pridėti į krepšelį" at bounding box center [1037, 587] width 104 height 14
click at [1273, 11] on span "Krepšelis" at bounding box center [1281, 12] width 50 height 19
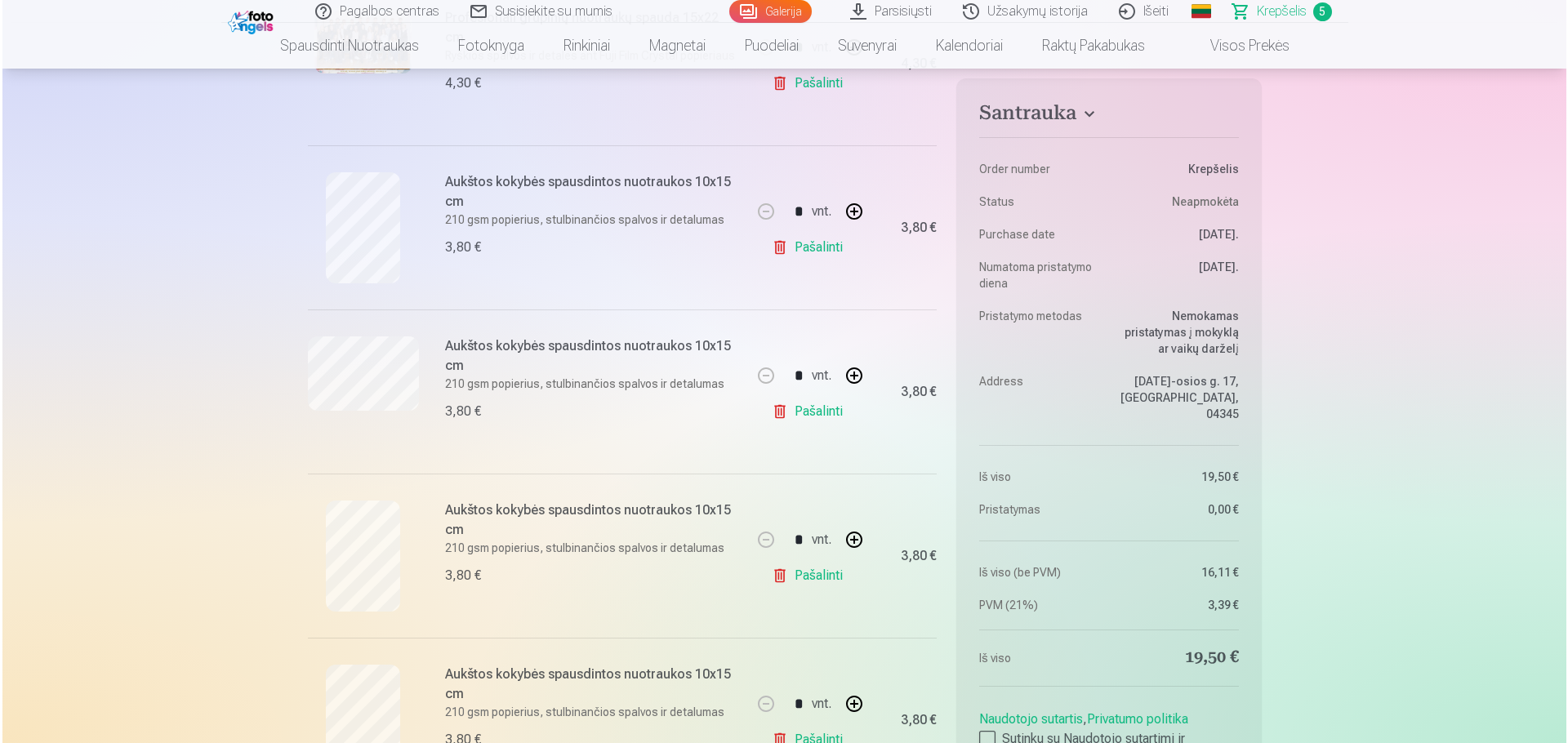
scroll to position [489, 0]
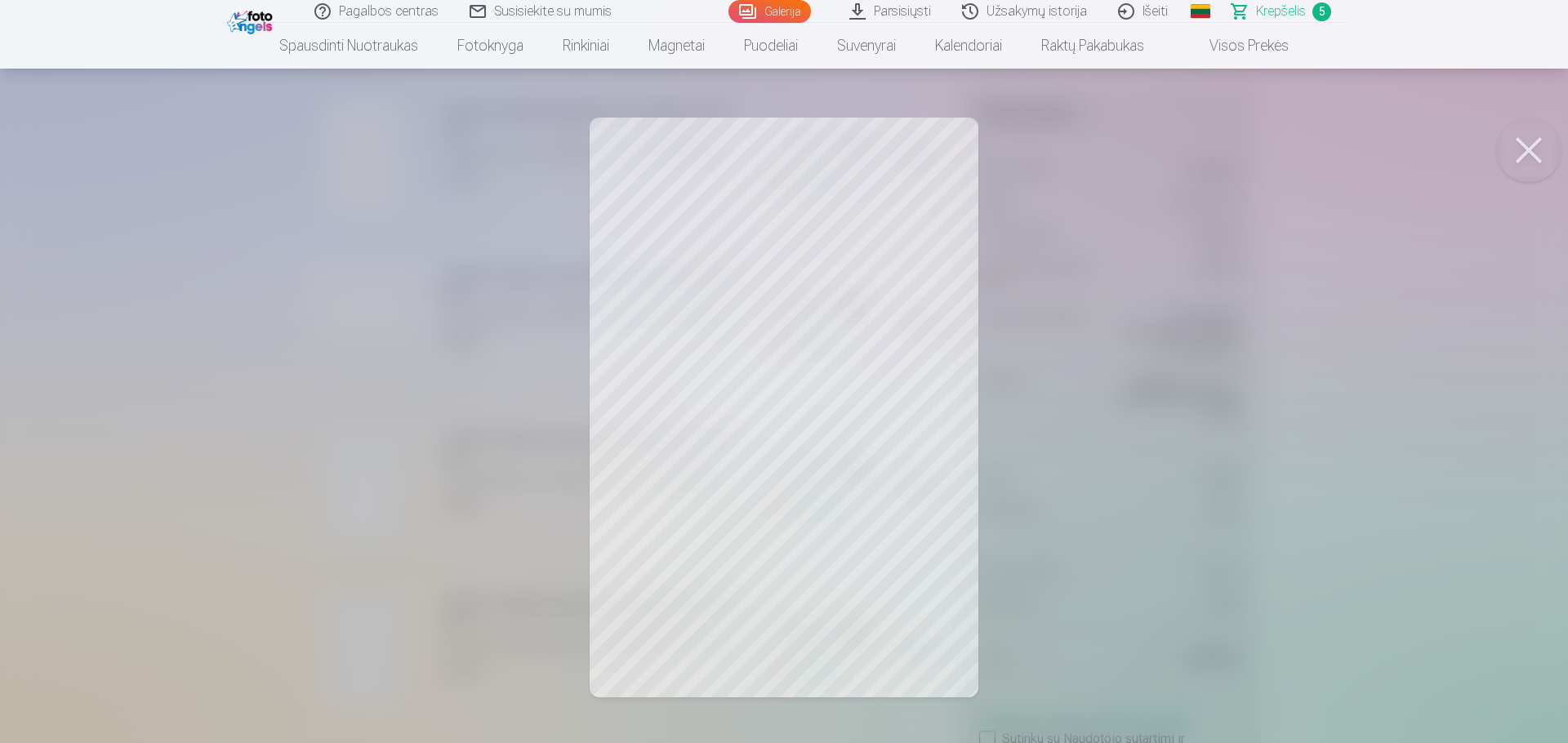
click at [1278, 16] on span "Krepšelis" at bounding box center [1281, 12] width 50 height 19
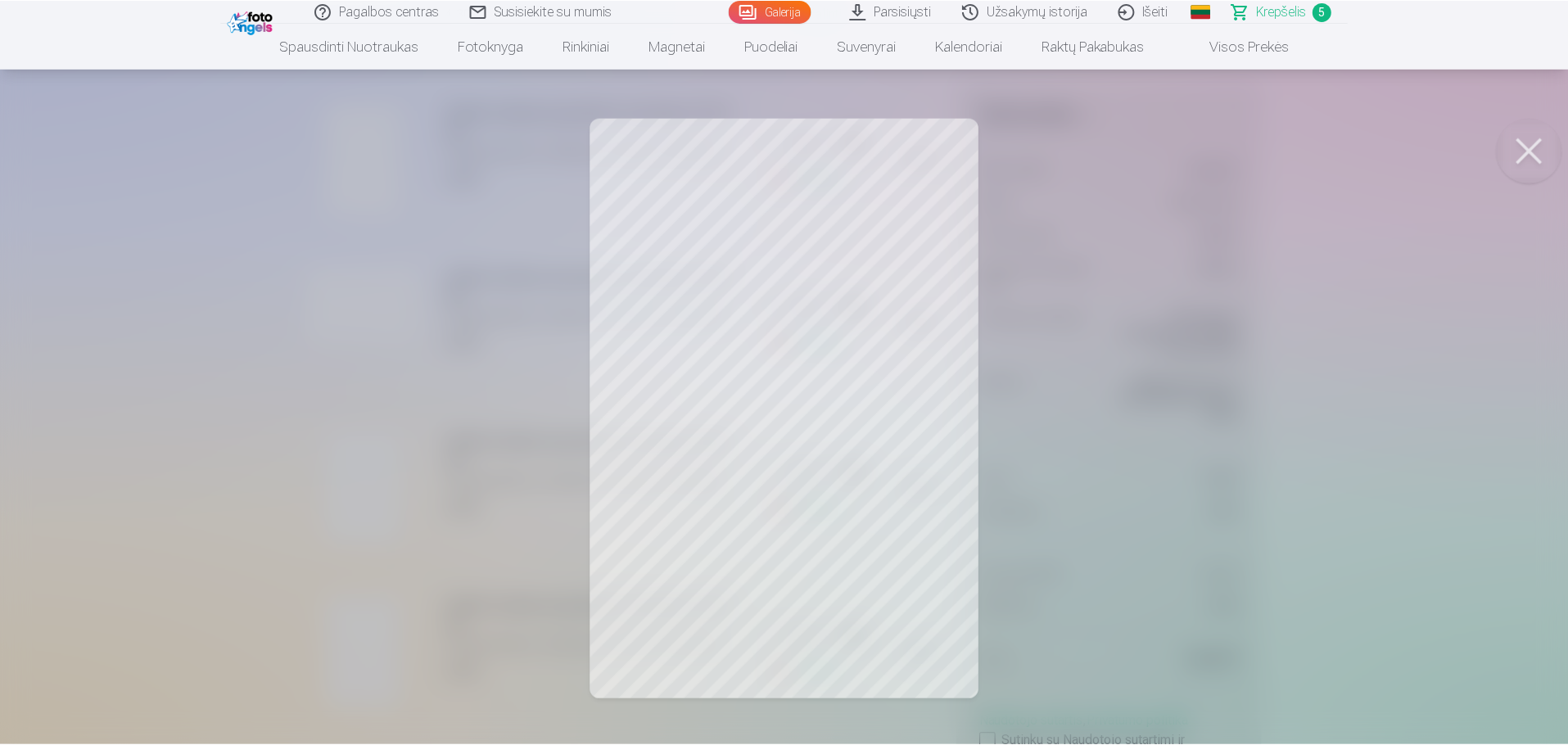
scroll to position [0, 0]
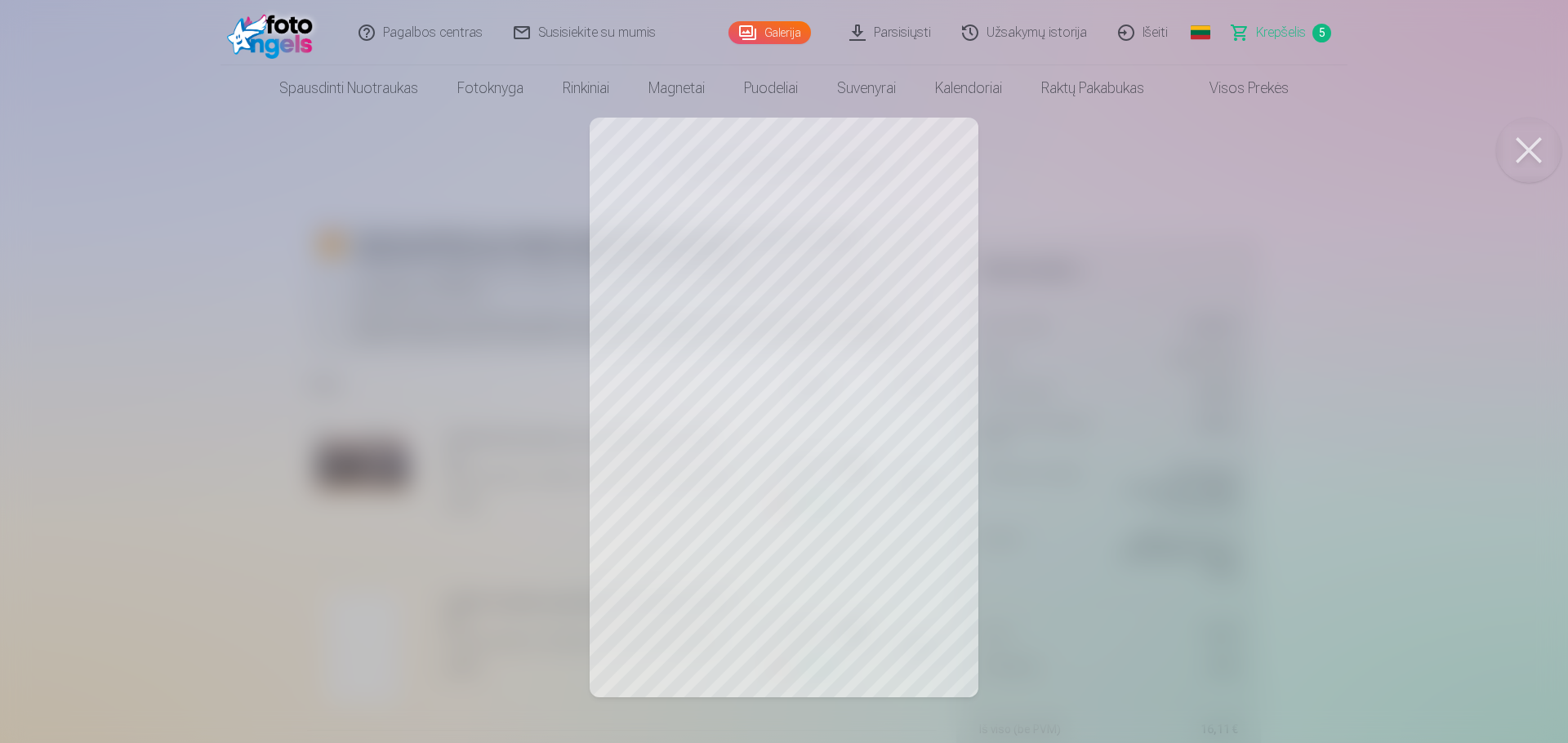
click at [760, 29] on link "Galerija" at bounding box center [769, 33] width 82 height 23
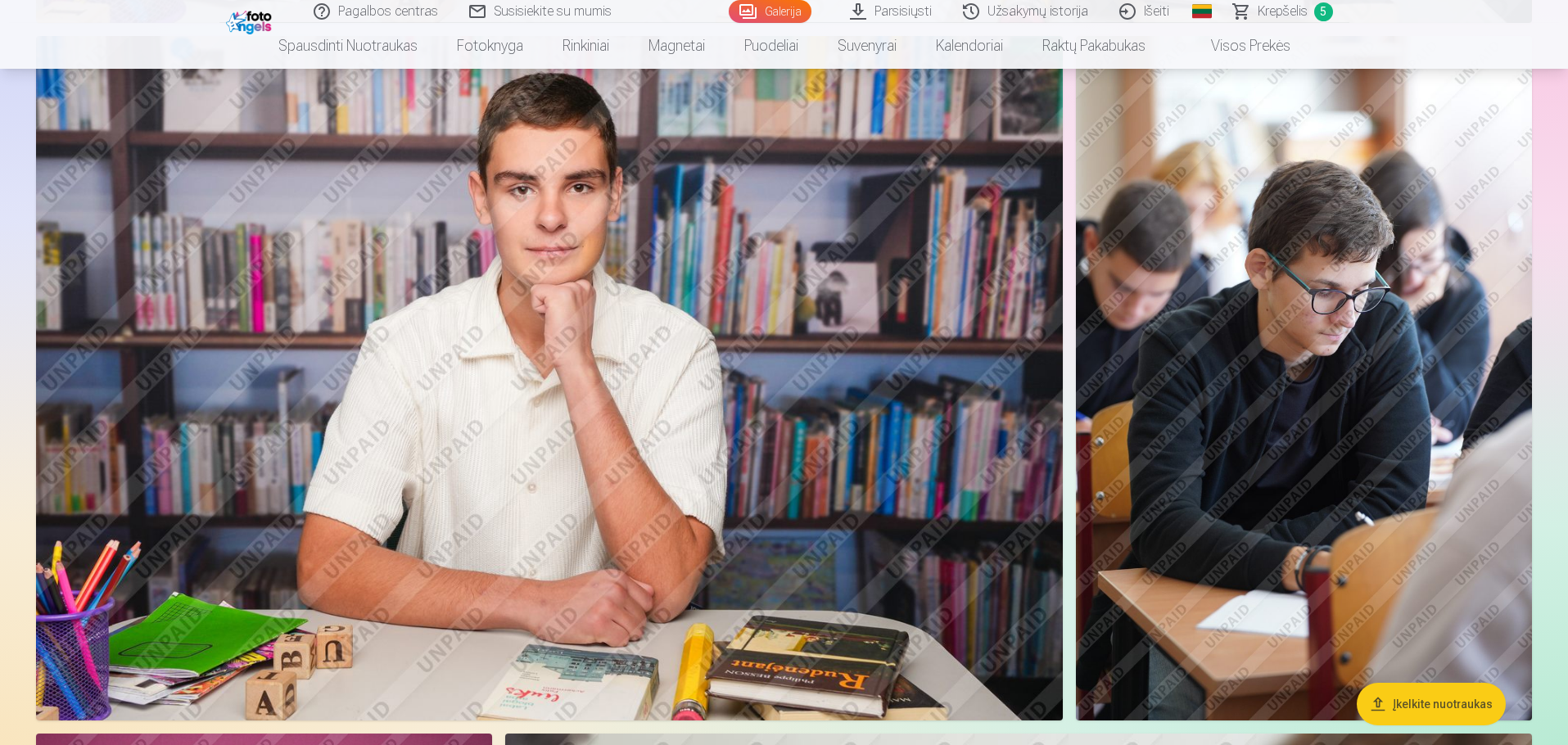
scroll to position [2946, 0]
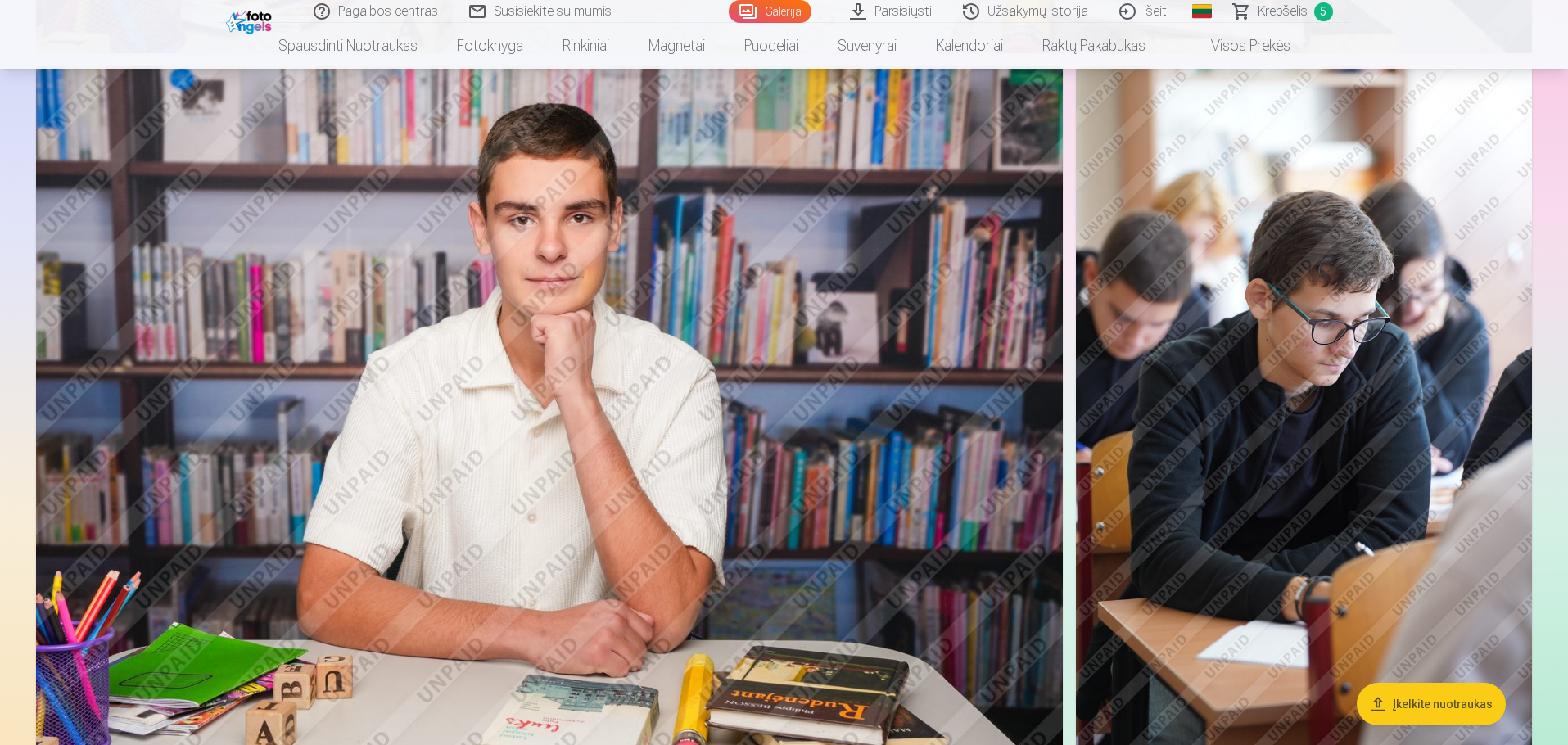
click at [584, 397] on img at bounding box center [549, 408] width 1027 height 684
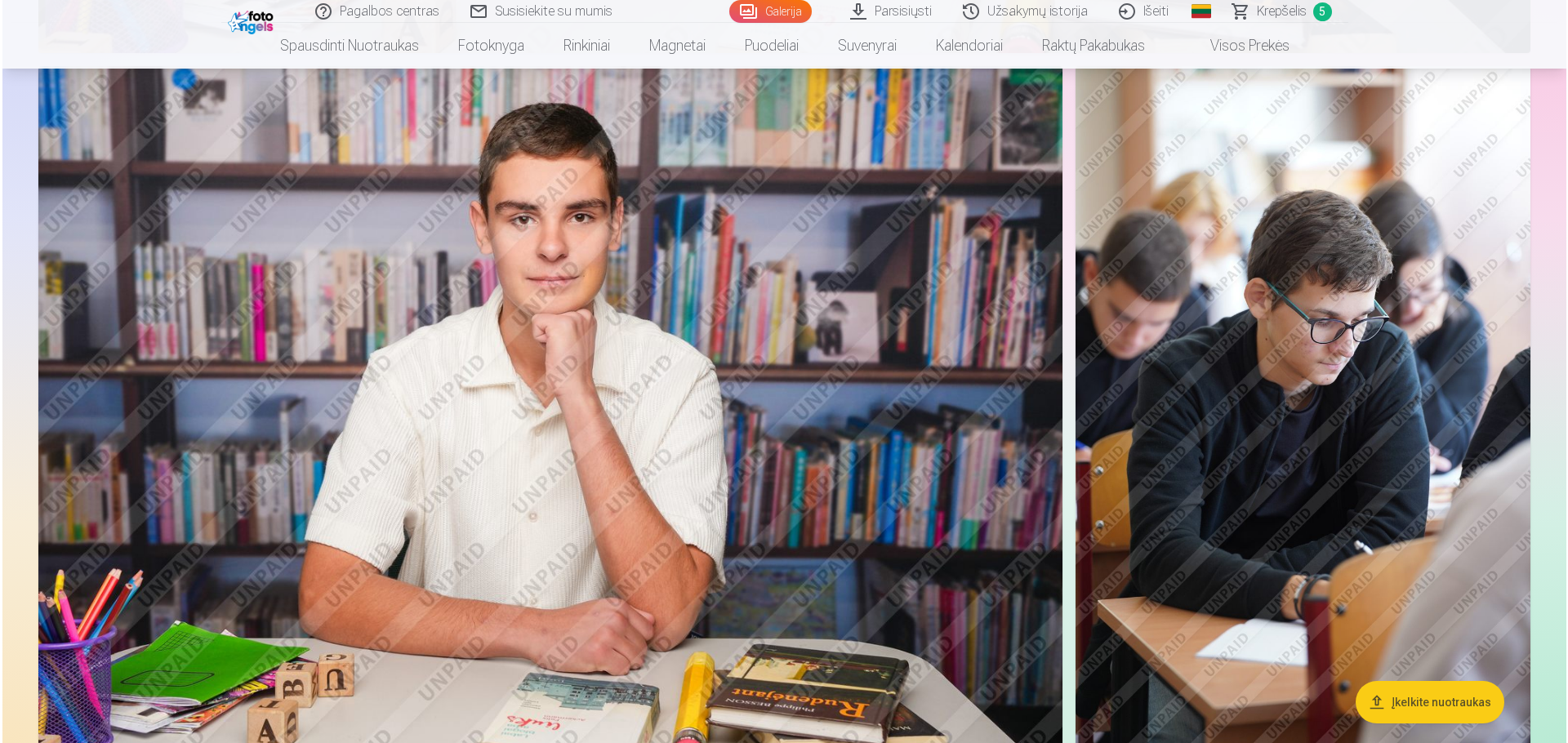
scroll to position [2944, 0]
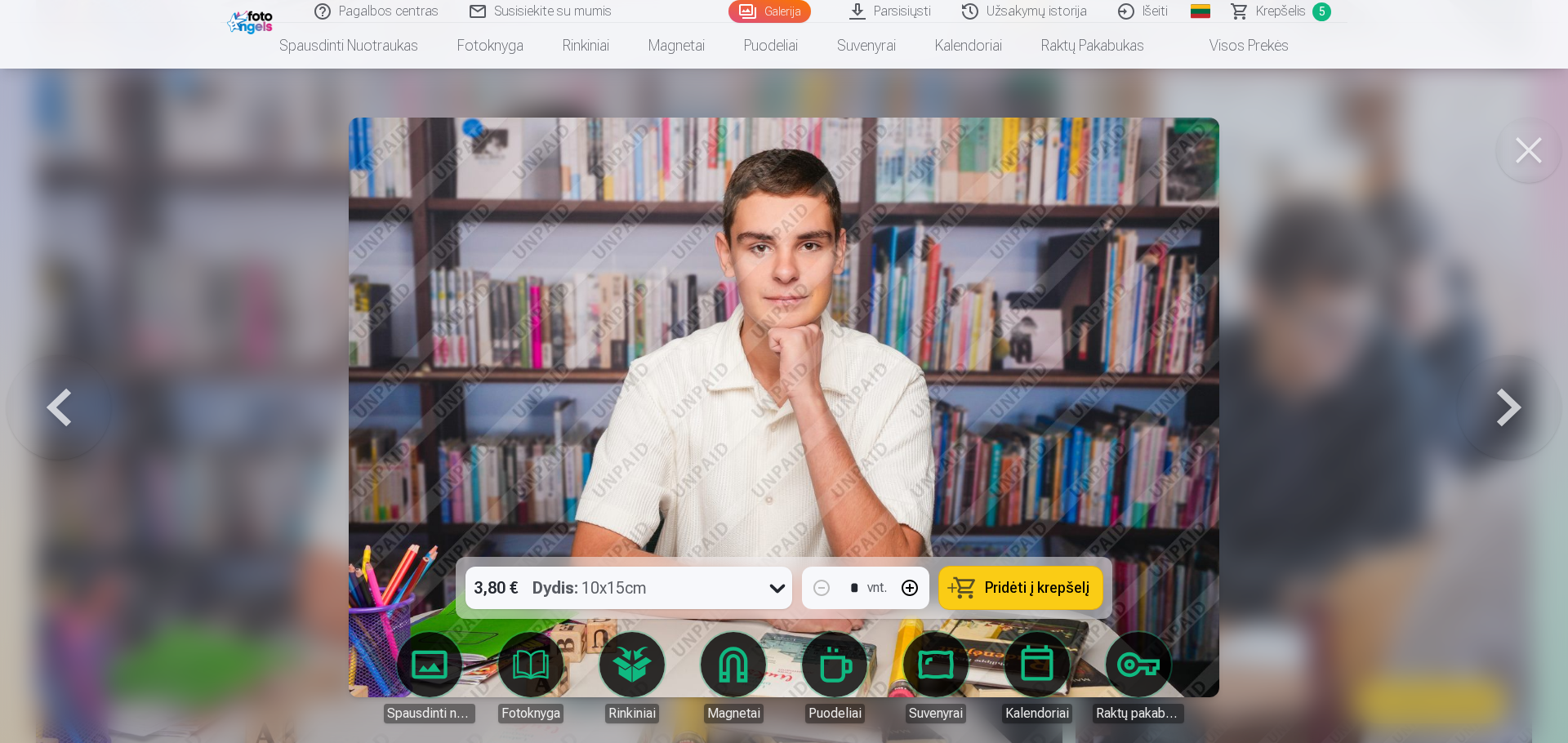
click at [1005, 585] on span "Pridėti į krepšelį" at bounding box center [1037, 587] width 104 height 14
click at [1273, 8] on span "Krepšelis" at bounding box center [1281, 12] width 50 height 19
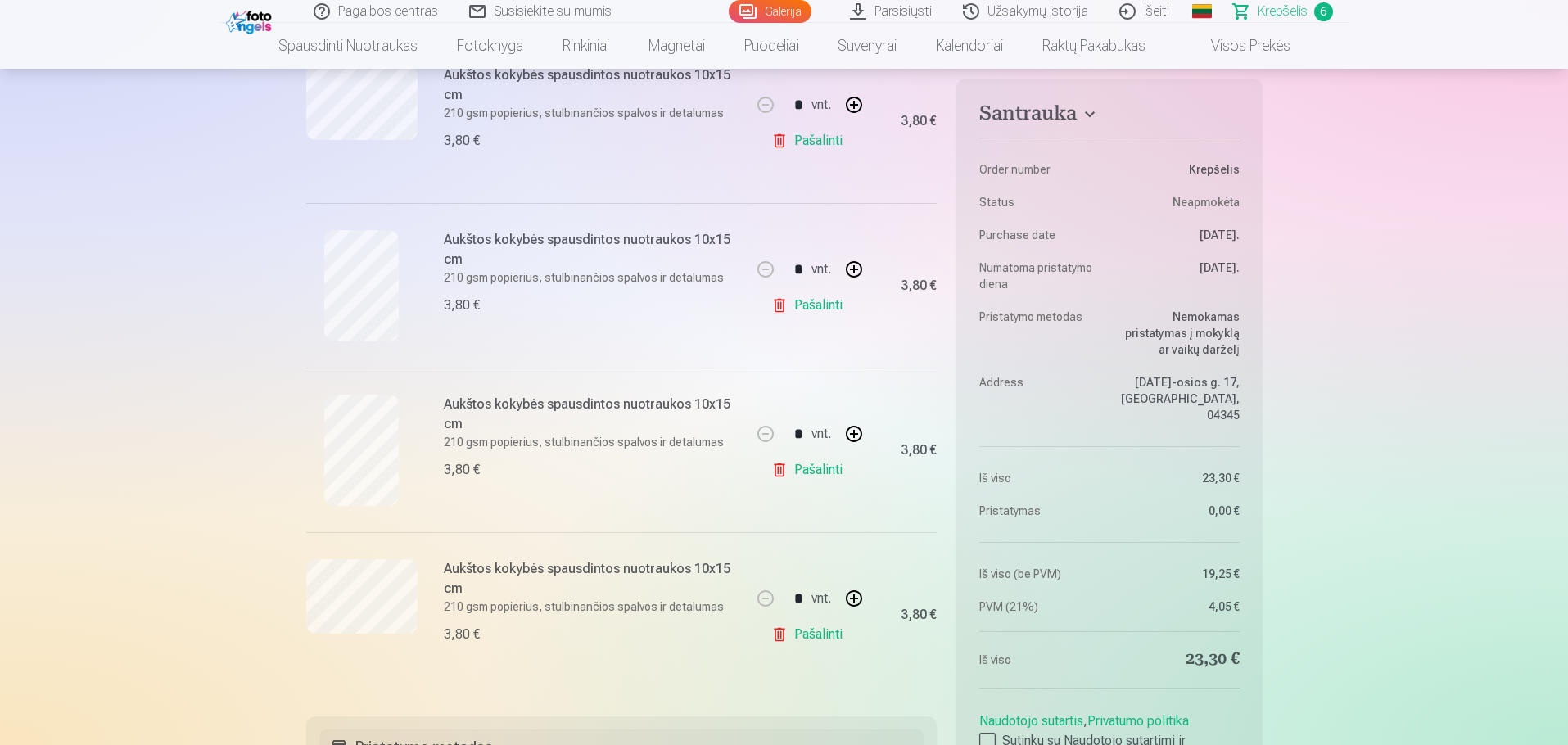
scroll to position [736, 0]
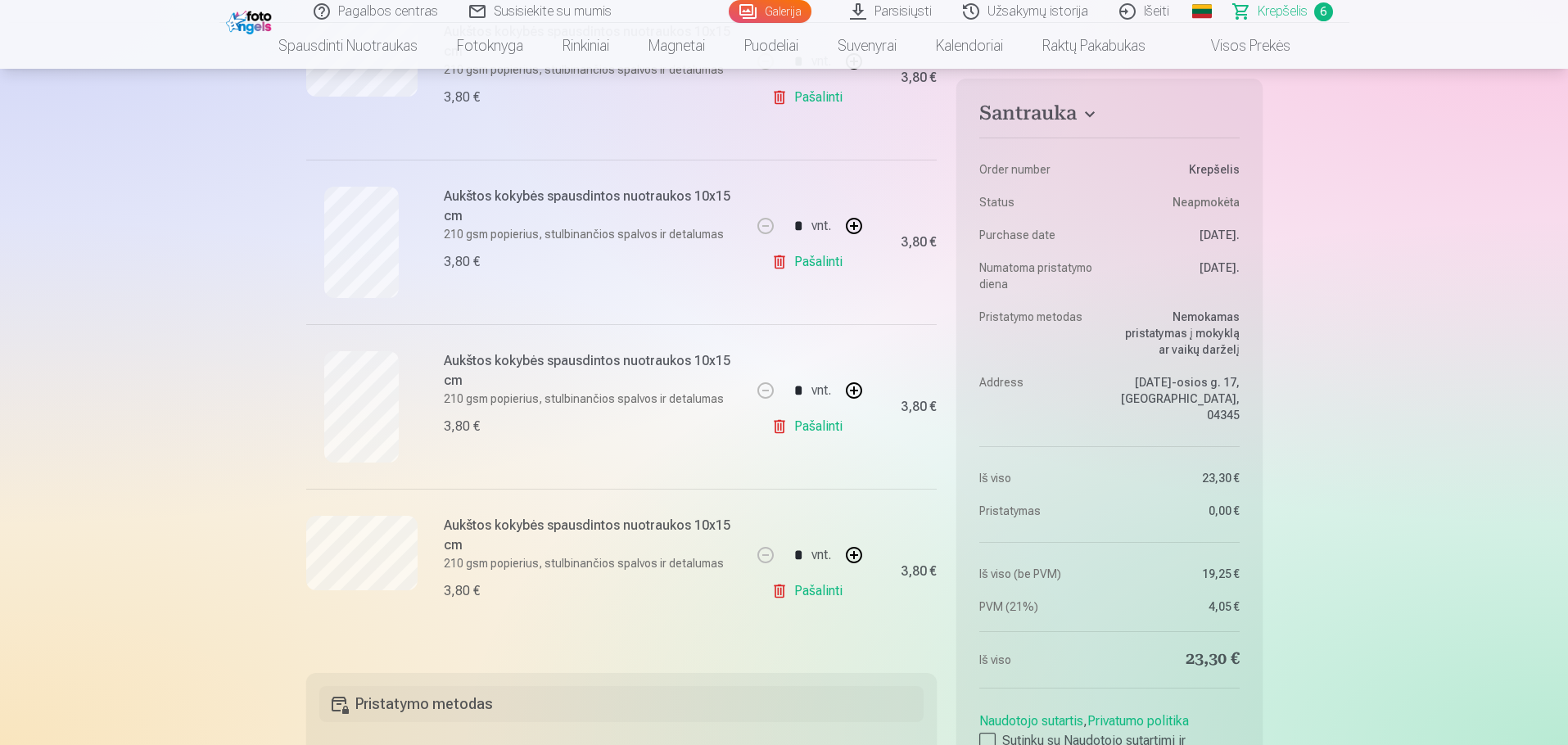
drag, startPoint x: 303, startPoint y: 544, endPoint x: 663, endPoint y: 442, distance: 374.2
click at [663, 442] on div "Aukštos kokybės spausdintos nuotraukos 10x15 cm 210 gsm popierius, stulbinančio…" at bounding box center [590, 406] width 295 height 111
click at [867, 406] on div "* vnt." at bounding box center [809, 390] width 128 height 40
click at [837, 416] on link "Pašalinti" at bounding box center [810, 427] width 77 height 33
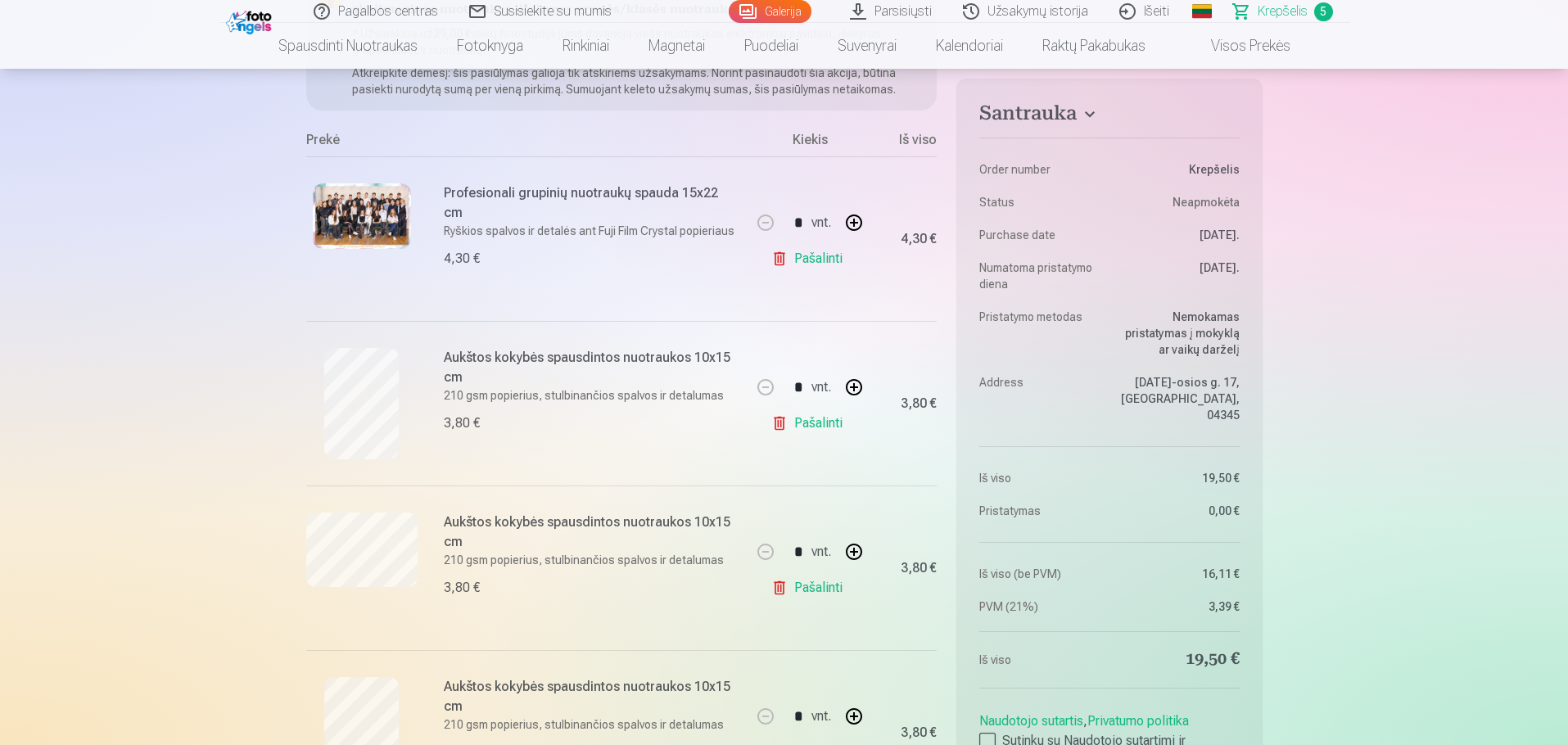
scroll to position [246, 0]
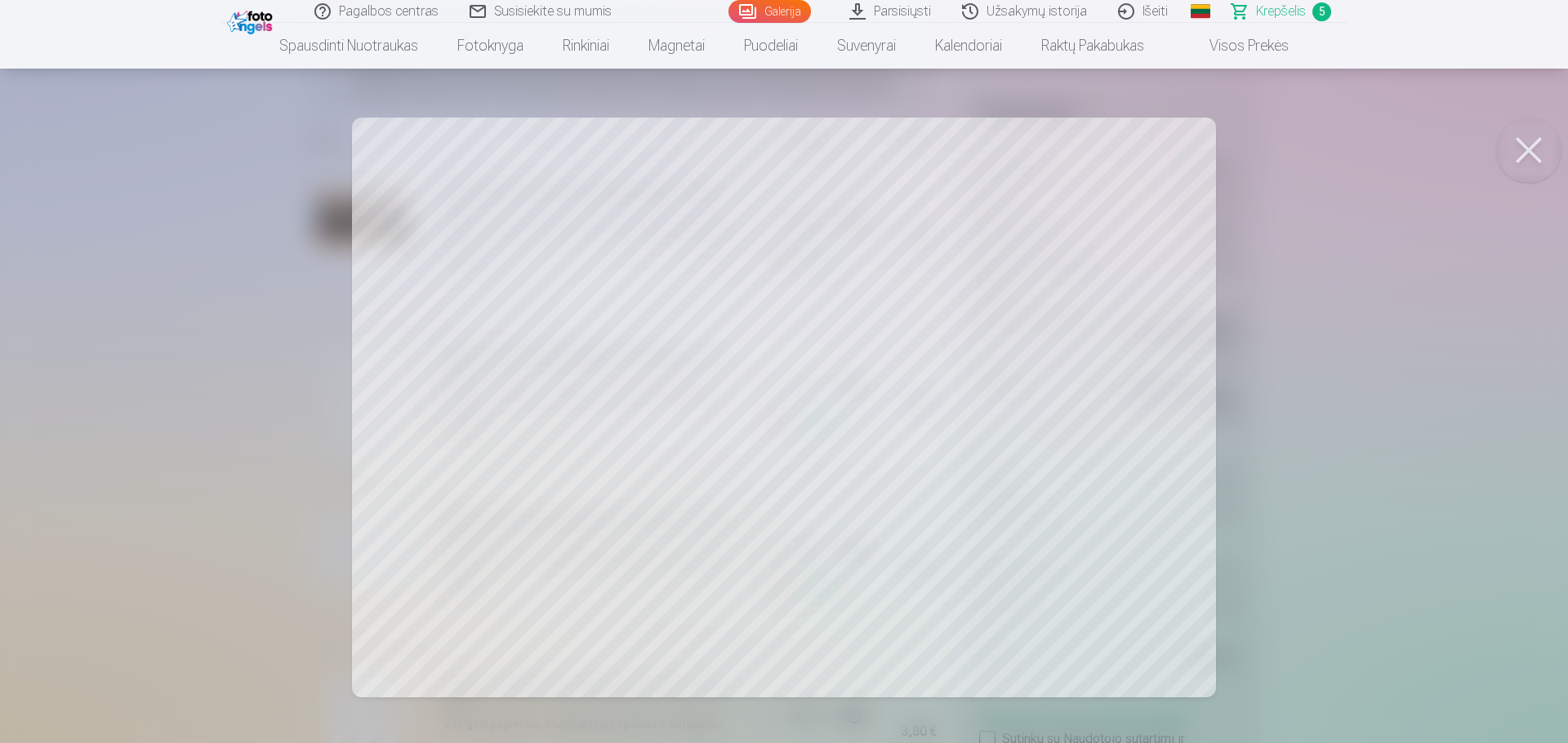
click at [1525, 140] on button at bounding box center [1528, 151] width 66 height 66
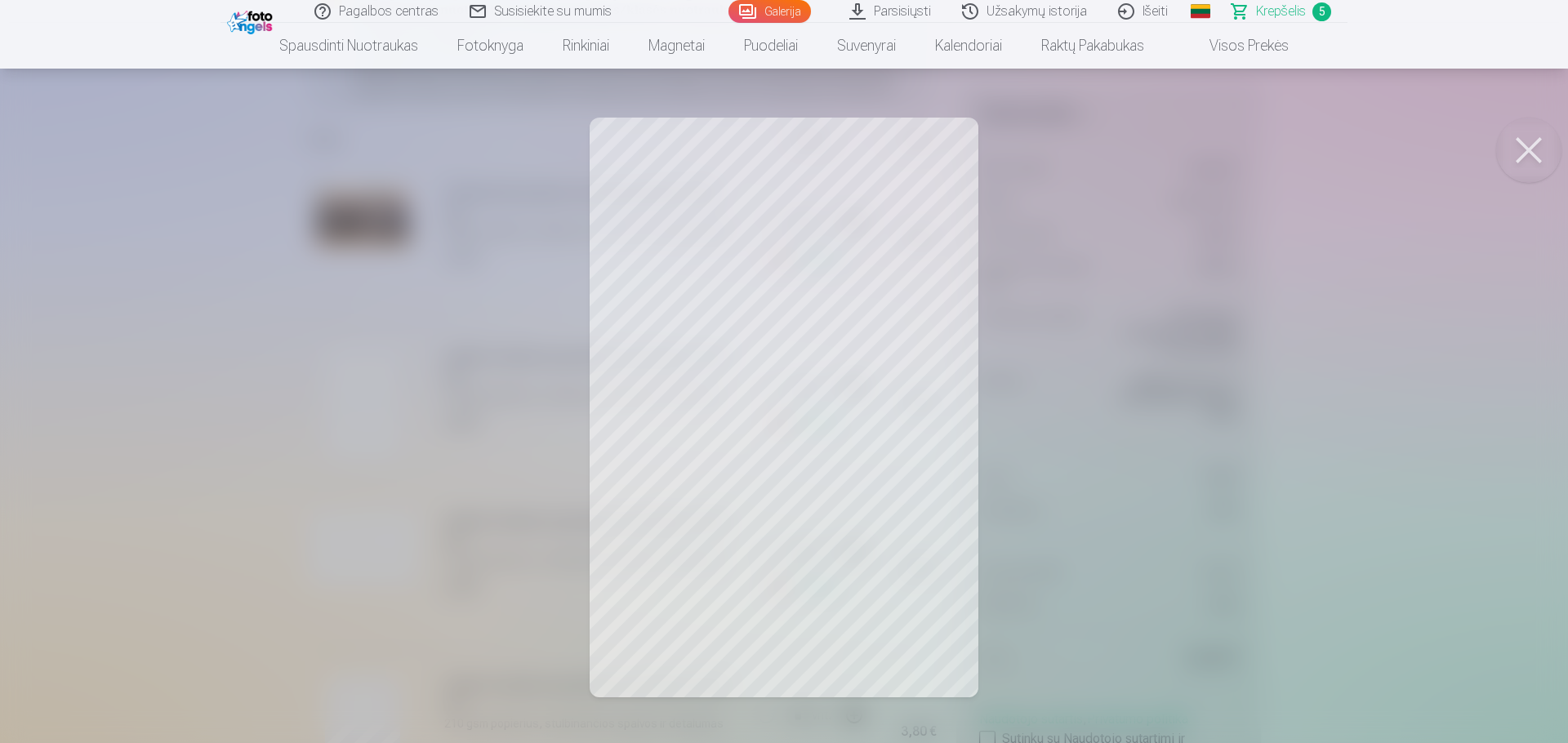
click at [1508, 161] on button at bounding box center [1528, 151] width 66 height 66
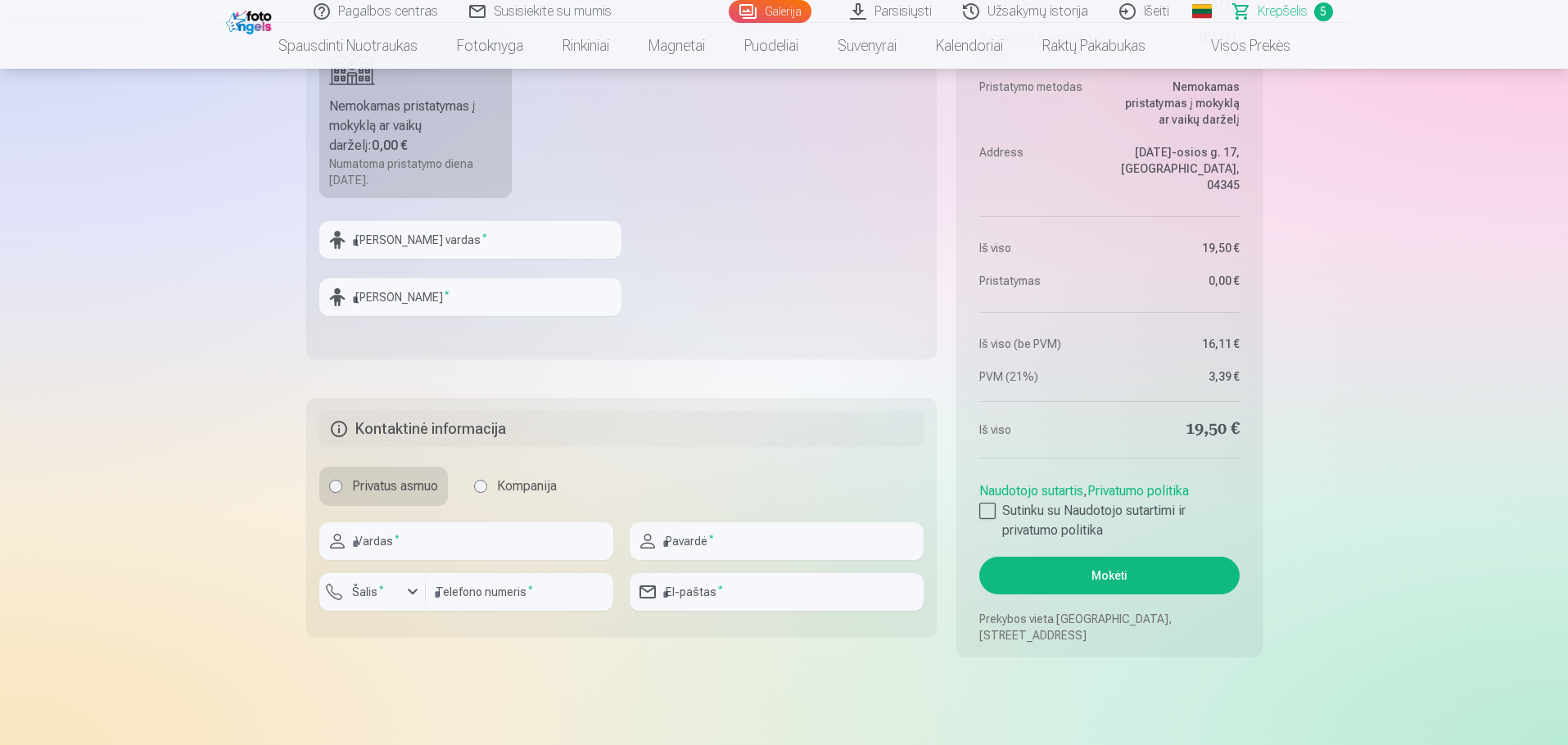
scroll to position [1309, 0]
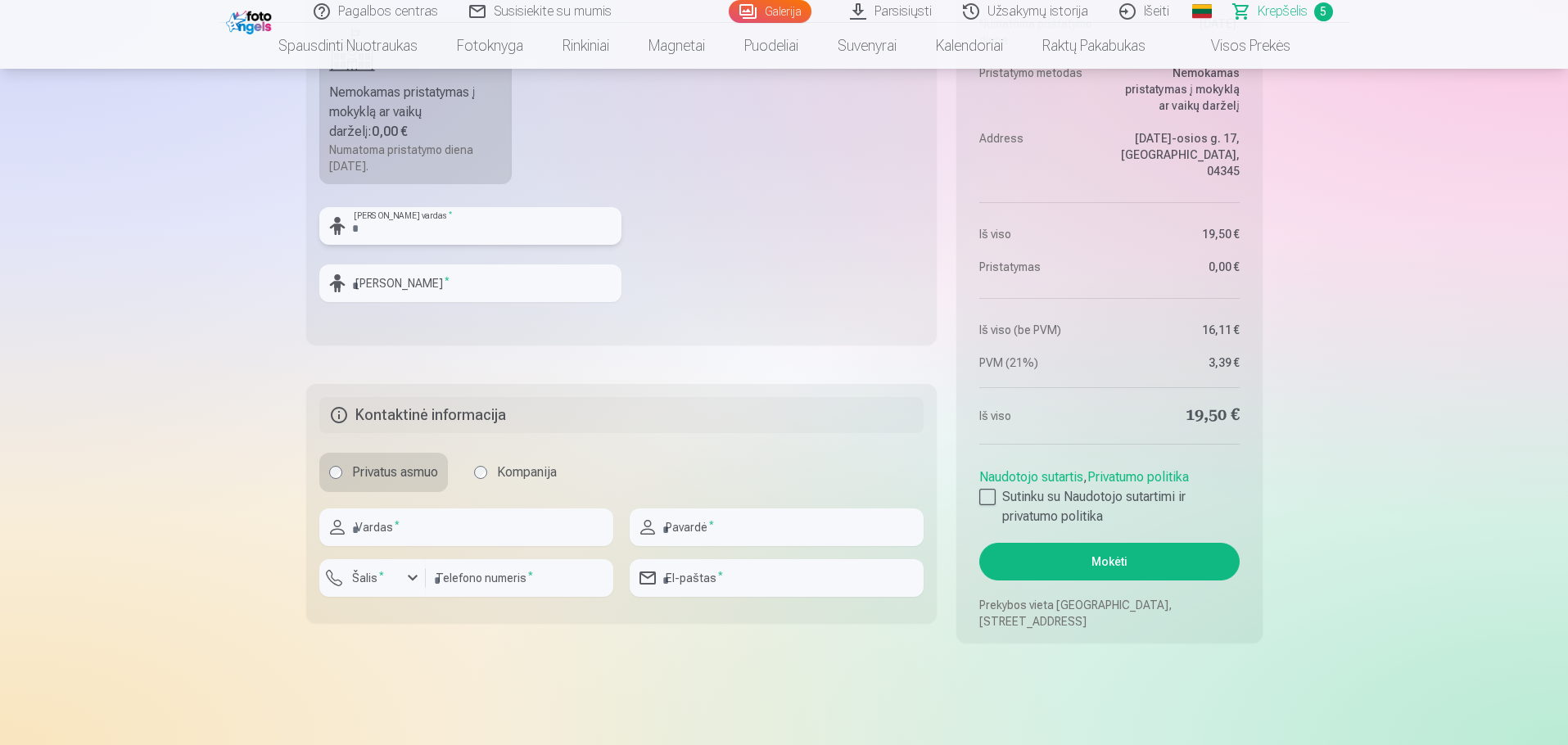
click at [446, 230] on input "text" at bounding box center [470, 225] width 302 height 38
click at [359, 235] on input "text" at bounding box center [470, 225] width 302 height 38
type input "*"
click at [785, 14] on link "Galerija" at bounding box center [769, 12] width 82 height 23
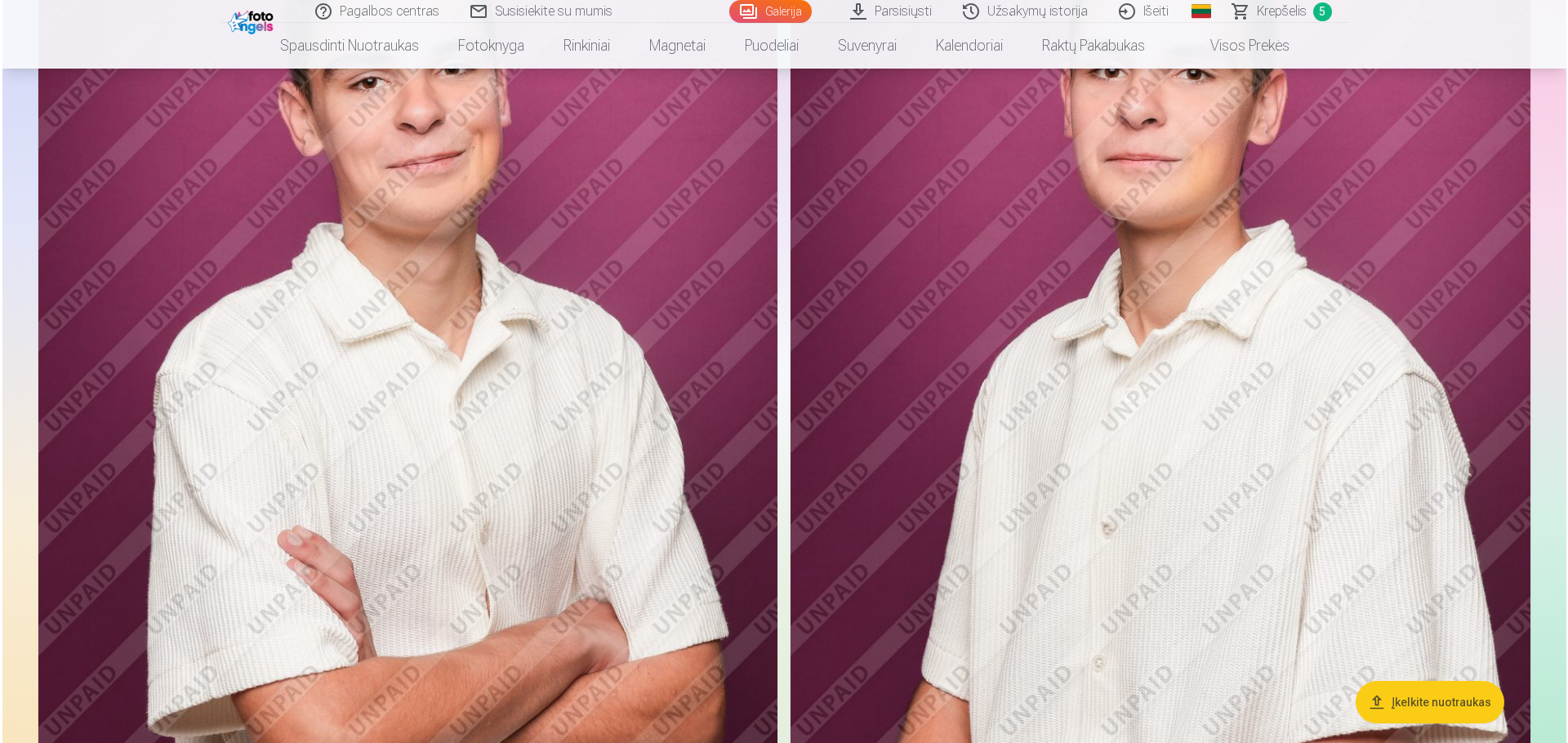
scroll to position [1060, 0]
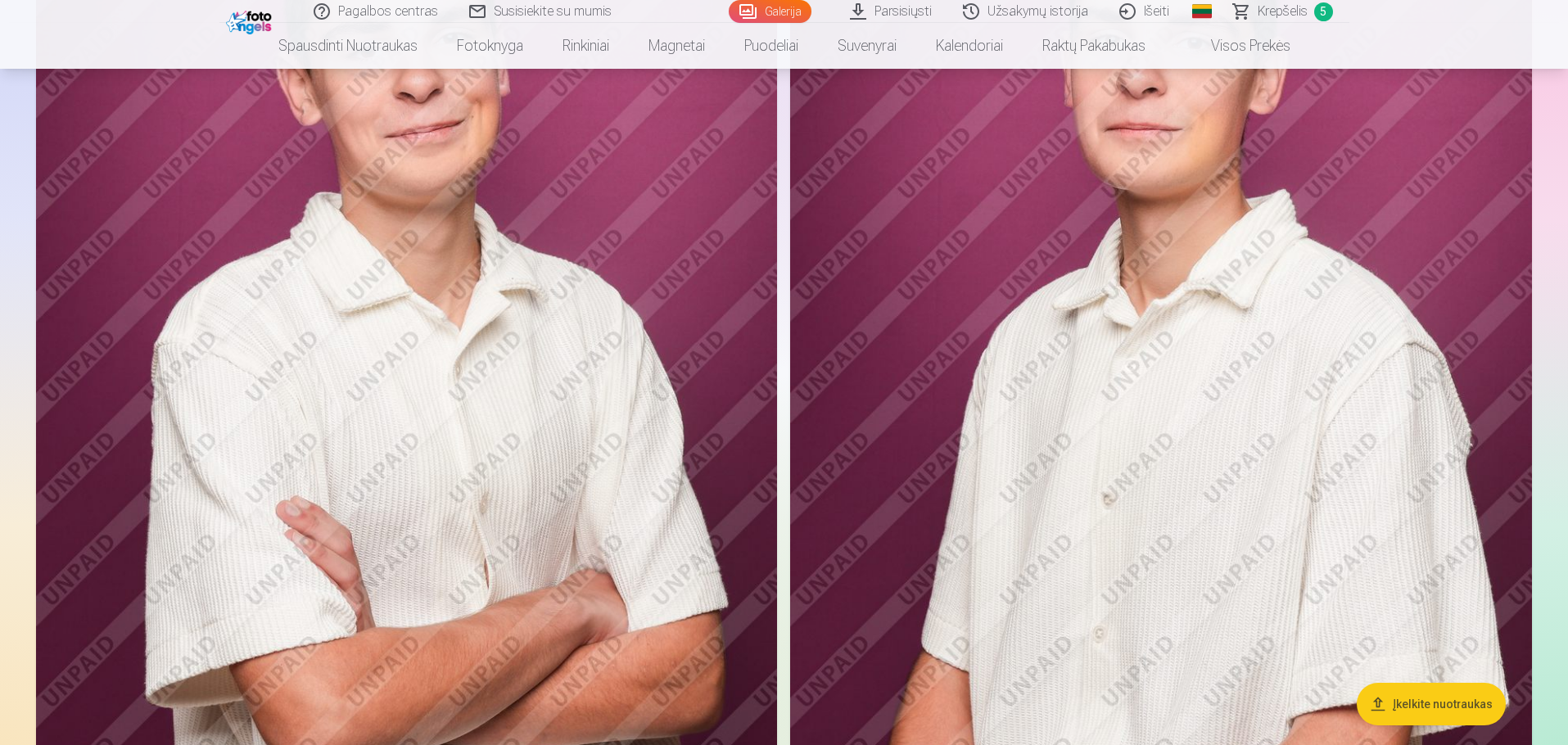
click at [507, 385] on img at bounding box center [406, 370] width 740 height 1112
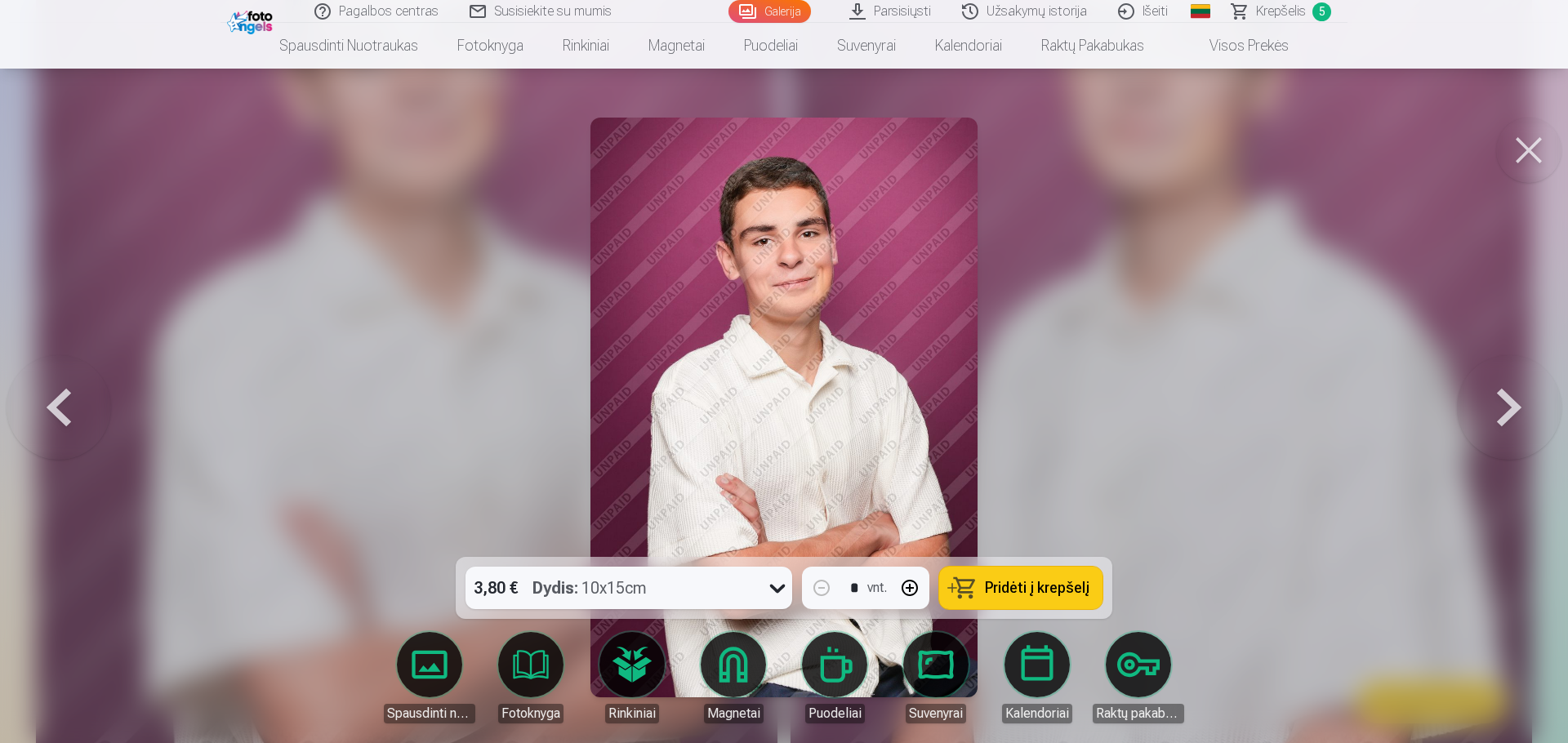
drag, startPoint x: 1035, startPoint y: 593, endPoint x: 999, endPoint y: 597, distance: 36.2
click at [1032, 593] on span "Pridėti į krepšelį" at bounding box center [1037, 587] width 104 height 14
click at [1290, 11] on span "Krepšelis" at bounding box center [1281, 12] width 50 height 19
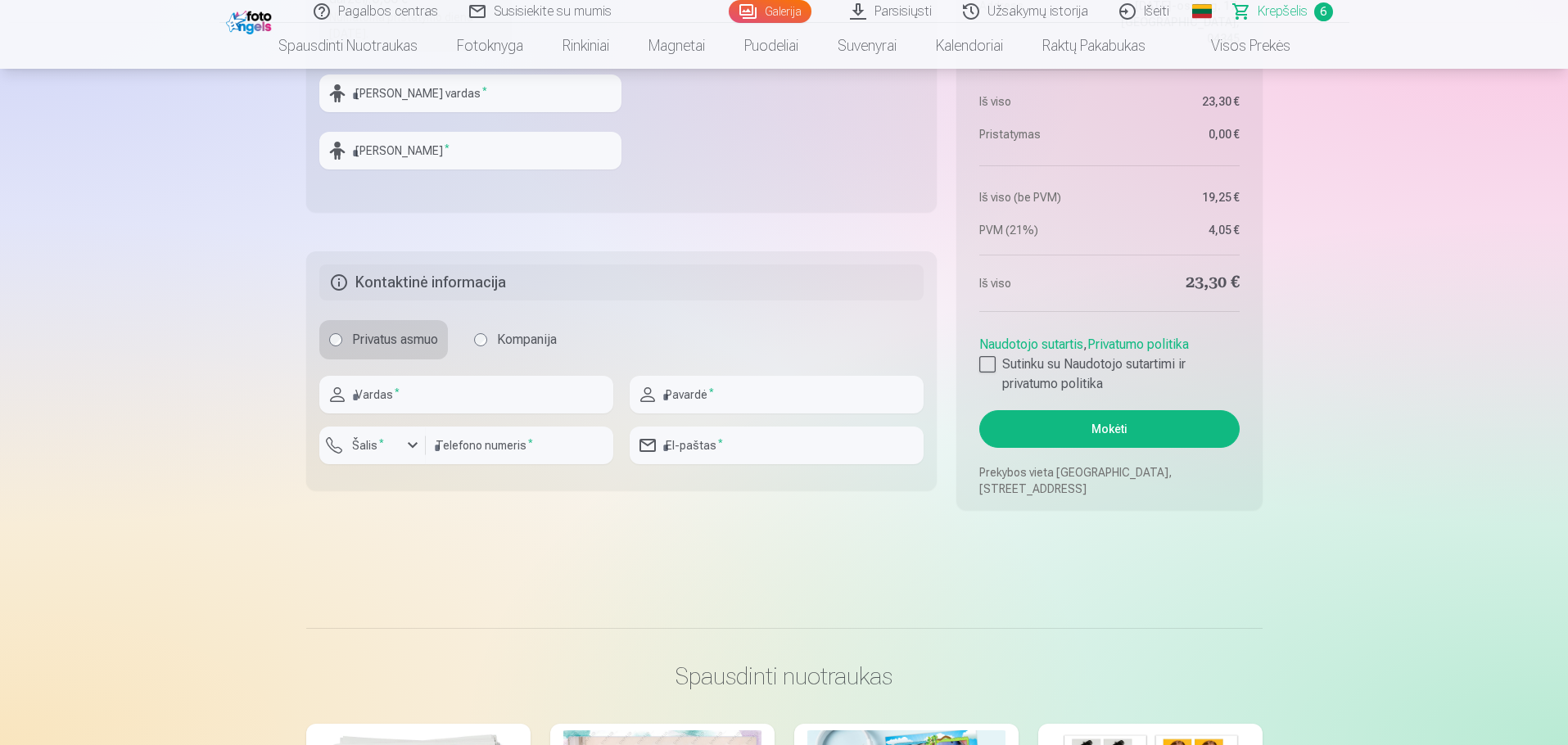
scroll to position [1555, 0]
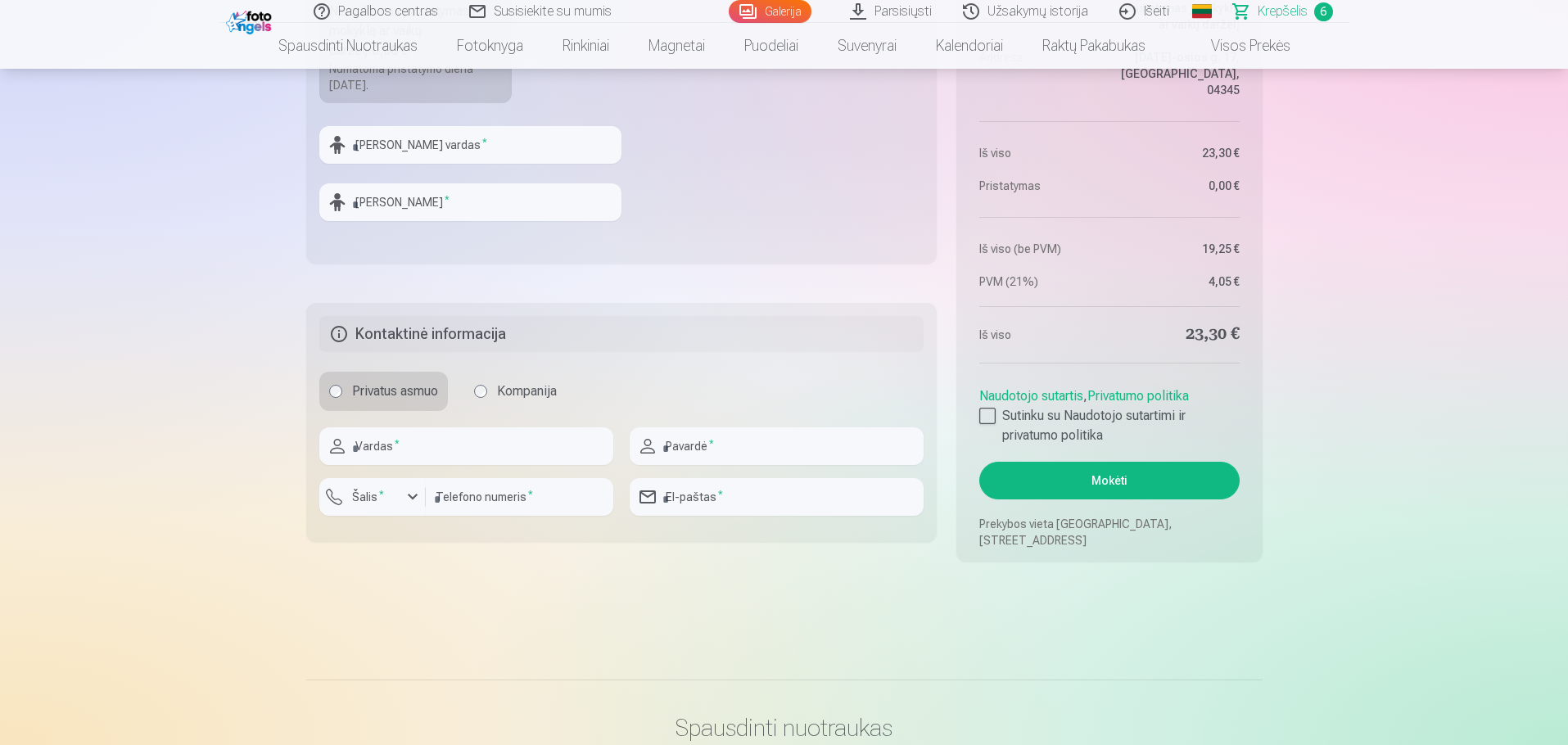
click at [978, 416] on aside "Santrauka Order number Krepšelis Status Neapmokėta Purchase date 13.10.2025. Nu…" at bounding box center [1108, 157] width 305 height 808
click at [985, 418] on div at bounding box center [986, 415] width 16 height 16
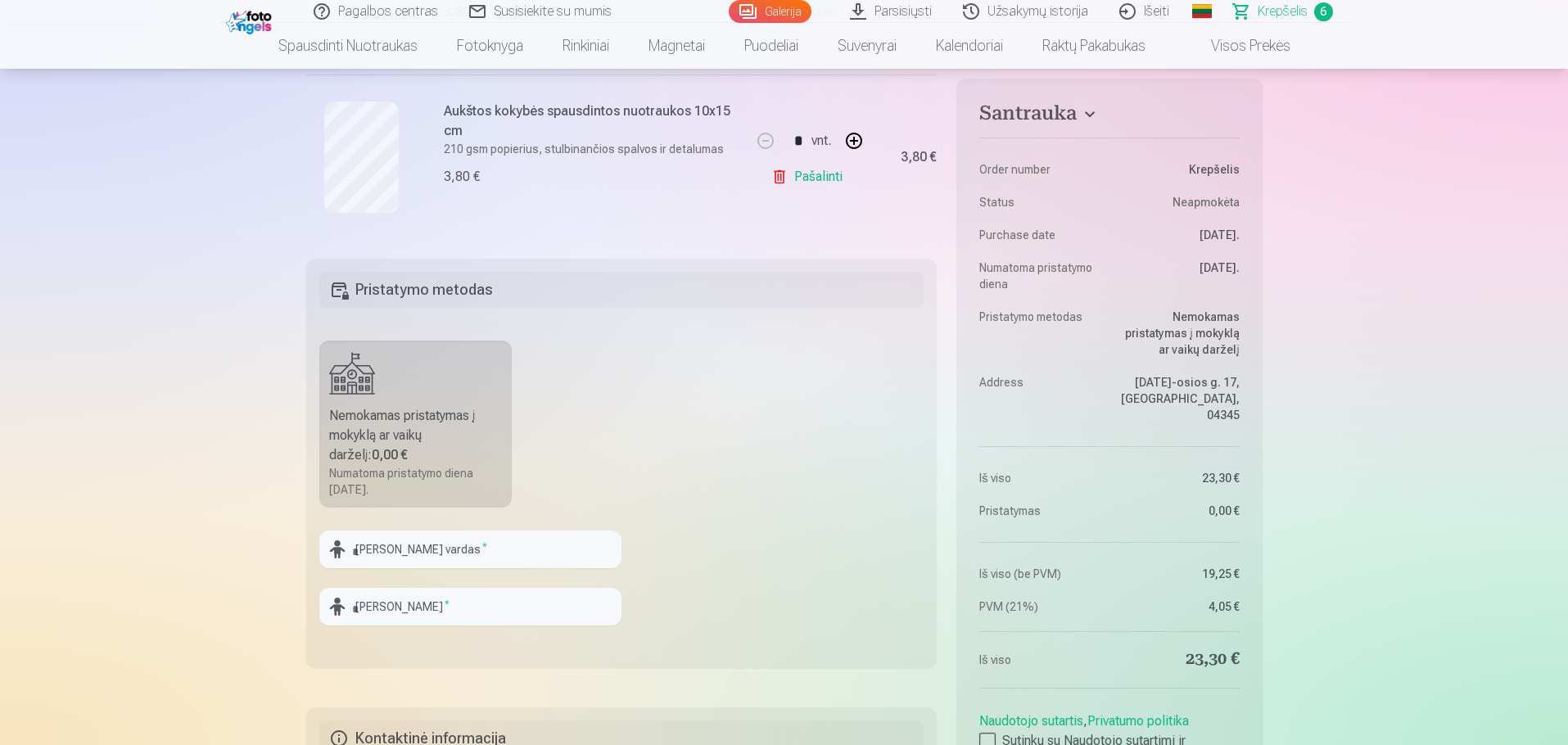
scroll to position [1146, 0]
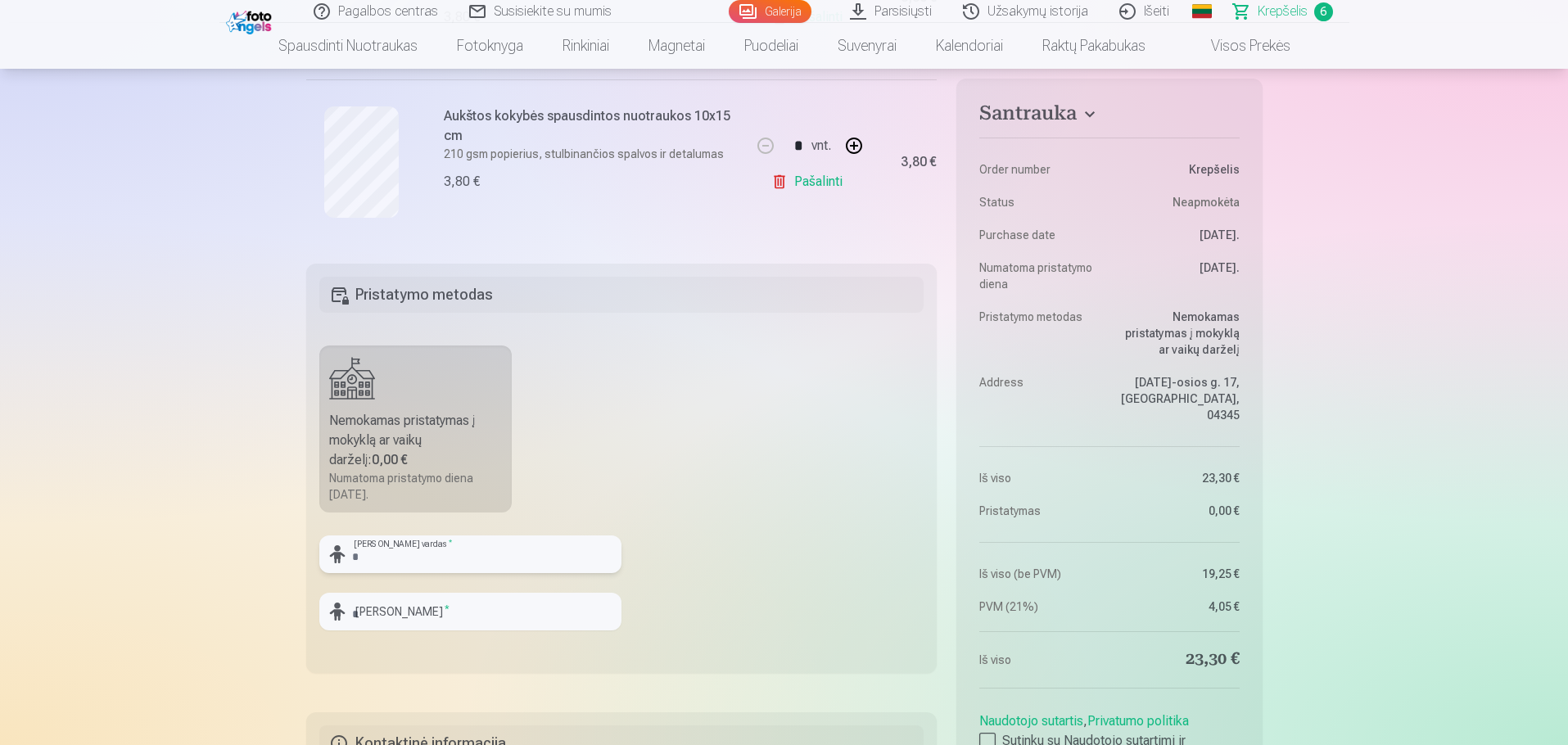
click at [499, 541] on input "text" at bounding box center [470, 553] width 302 height 38
click at [669, 551] on fieldset "Pristatymo metodas Nemokamas pristatymas į mokyklą ar vaikų darželį : 0,00 € Nu…" at bounding box center [621, 467] width 631 height 409
click at [503, 554] on input "text" at bounding box center [470, 553] width 302 height 38
type input "*******"
click at [469, 604] on input "text" at bounding box center [470, 611] width 302 height 38
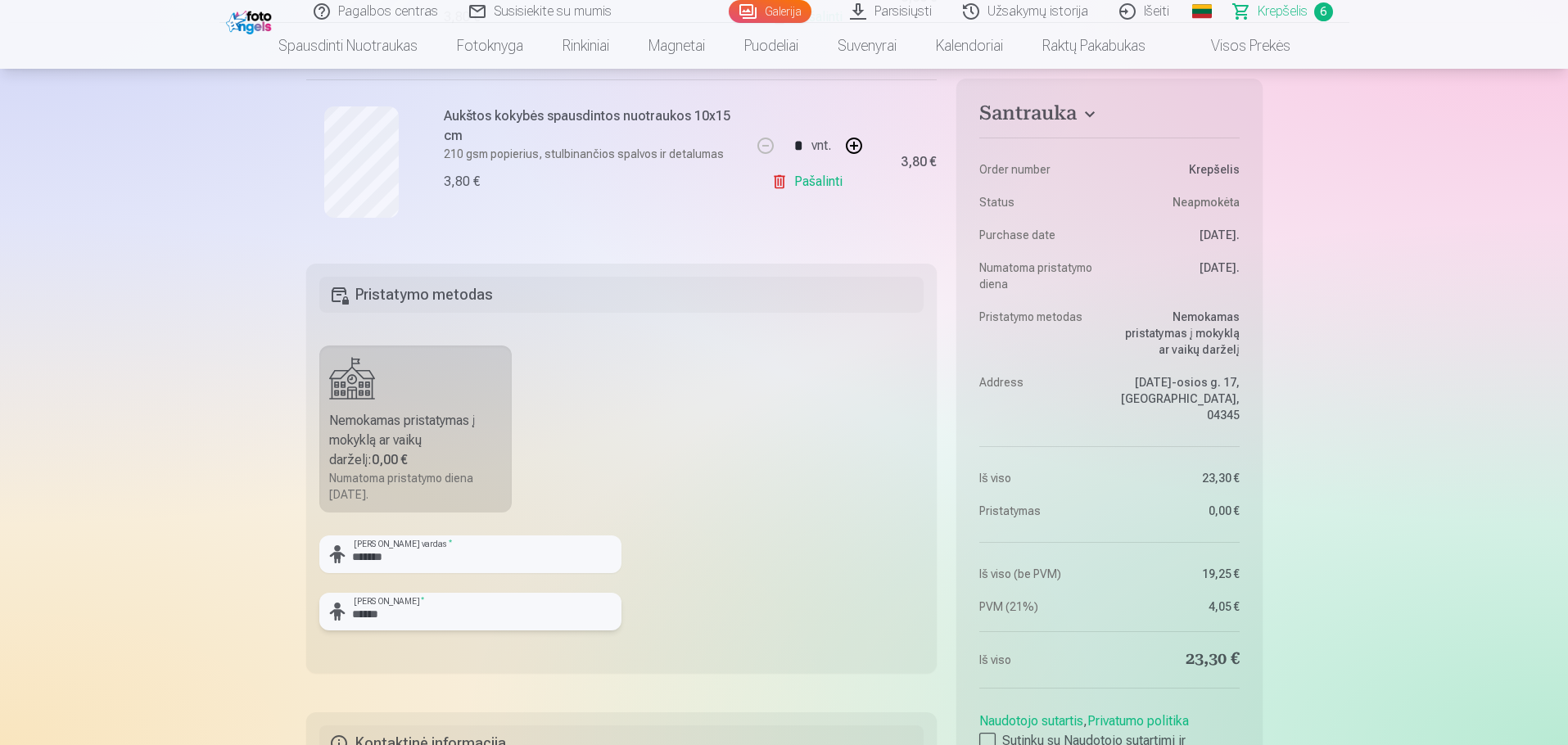
type input "******"
click at [448, 447] on div "Nemokamas pristatymas į mokyklą ar vaikų darželį : 0,00 €" at bounding box center [415, 440] width 173 height 59
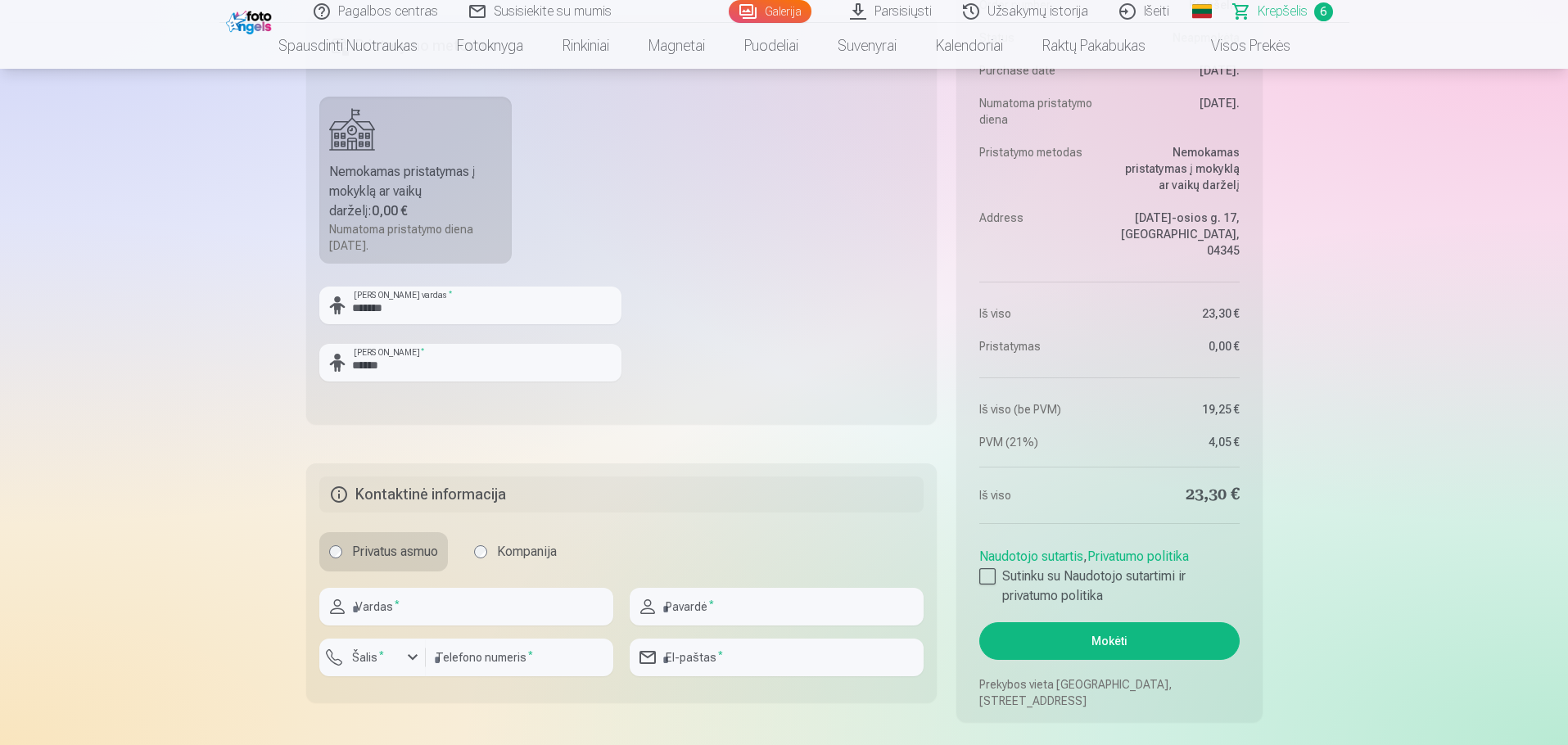
scroll to position [1555, 0]
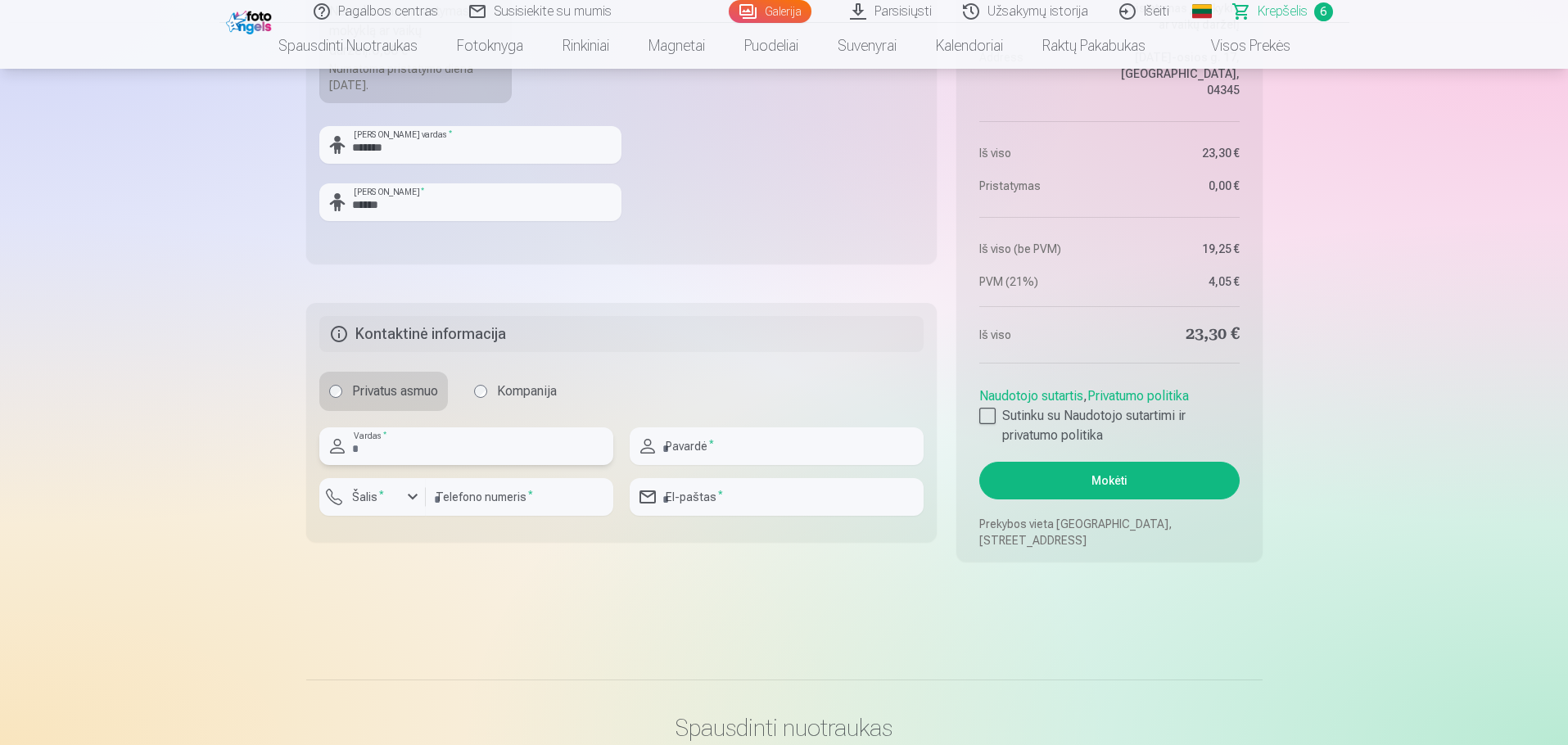
click at [469, 449] on input "text" at bounding box center [467, 445] width 294 height 38
type input "*******"
type input "******"
type input "*********"
type input "**********"
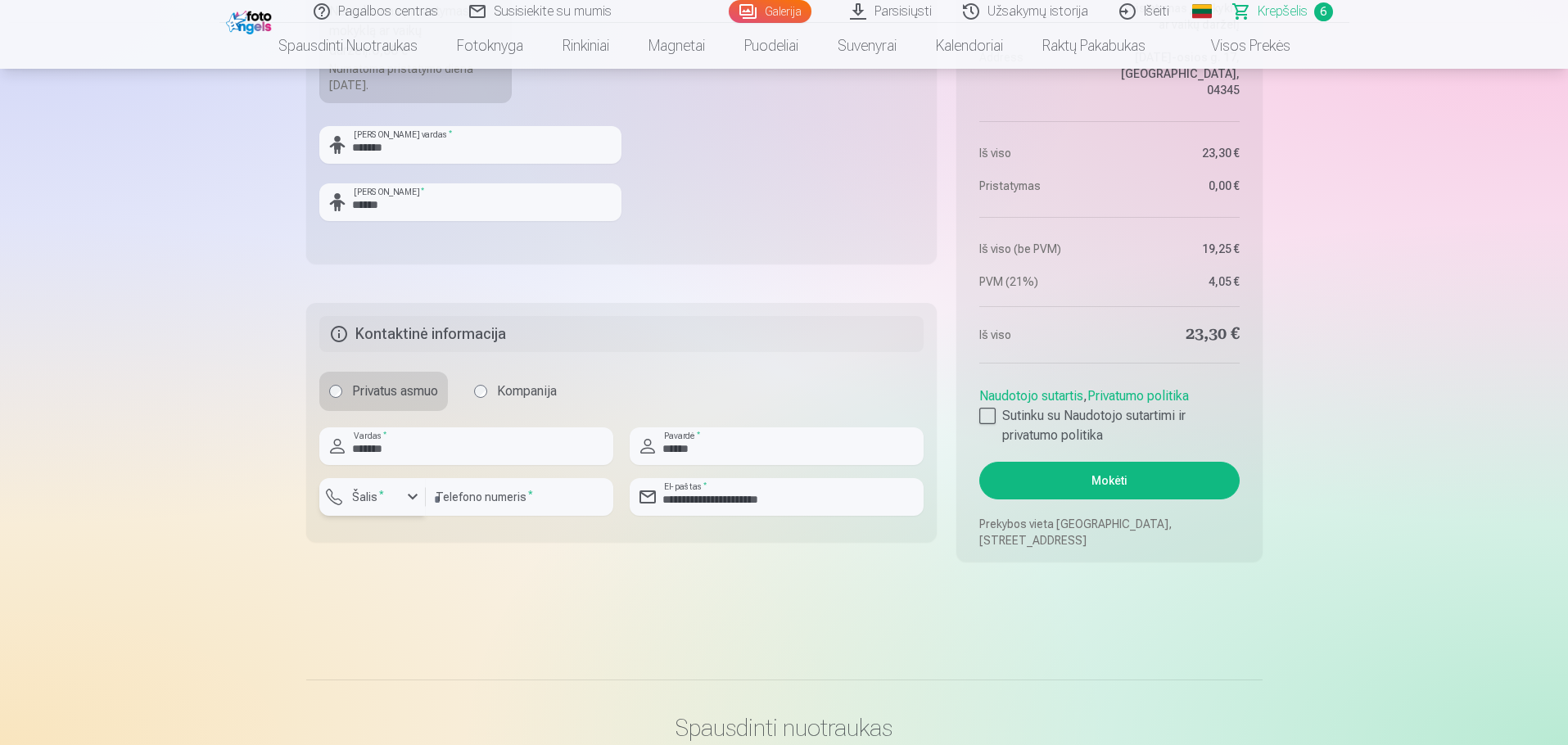
click at [397, 500] on div "button" at bounding box center [377, 498] width 49 height 16
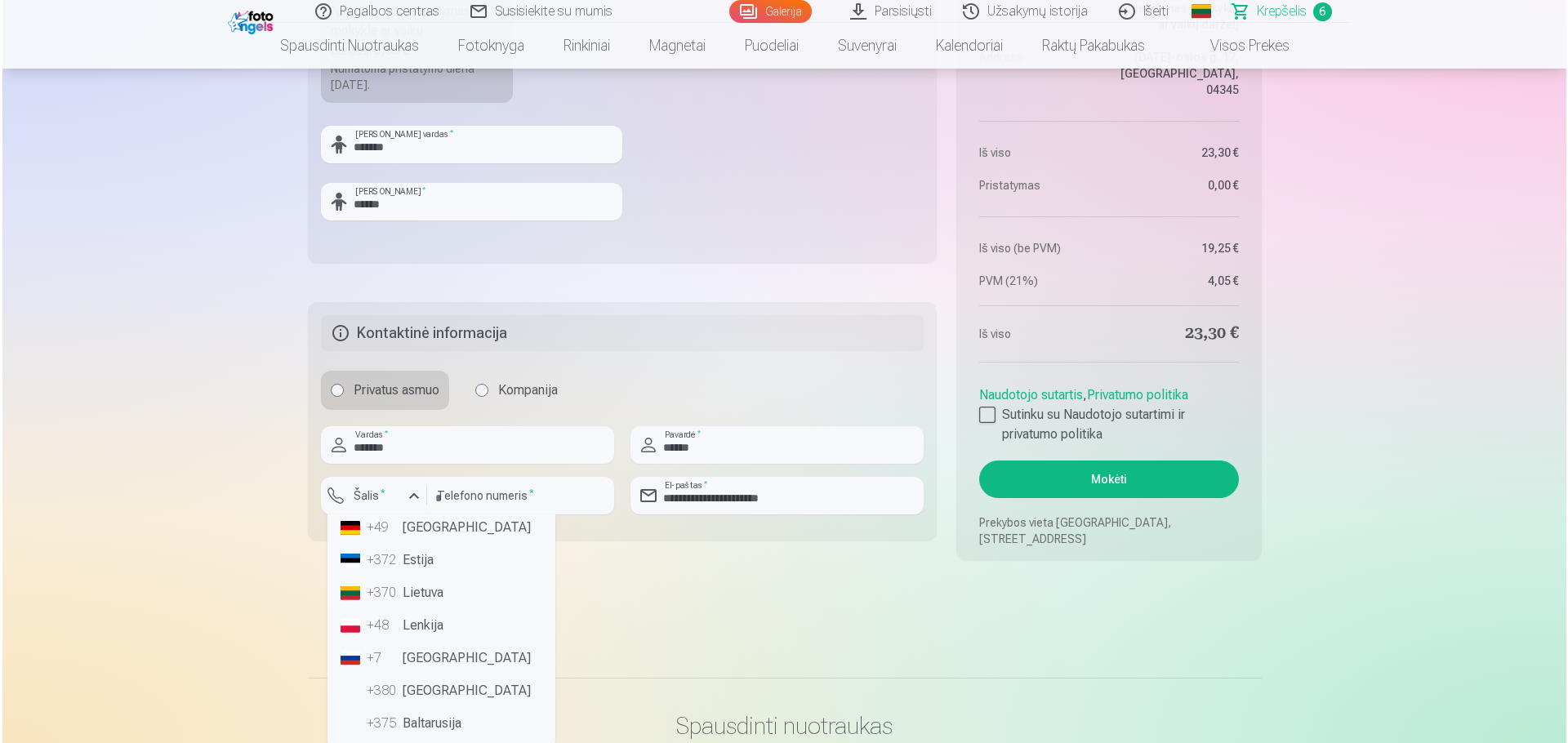
scroll to position [82, 0]
click at [418, 591] on li "+370 Lietuva" at bounding box center [438, 591] width 214 height 33
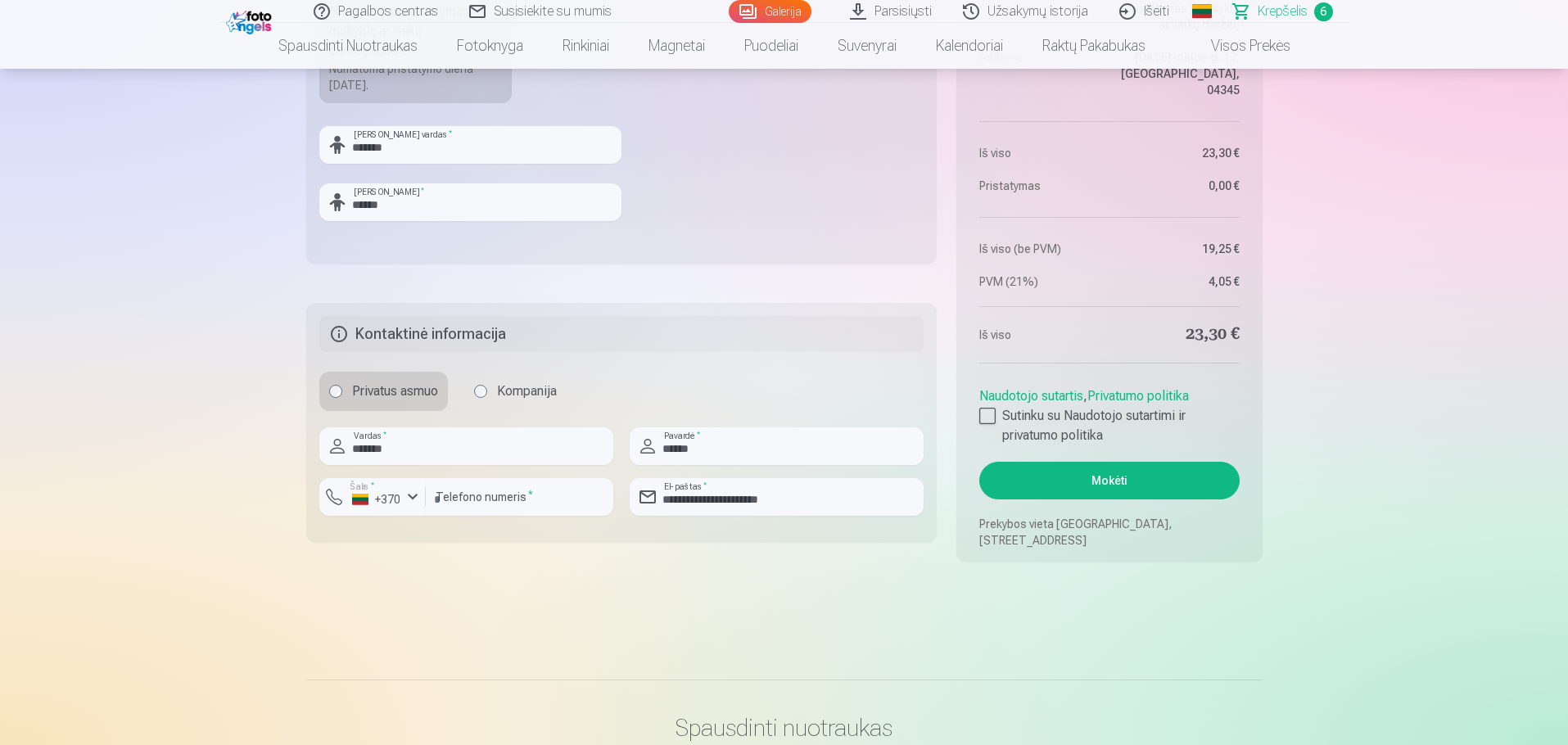
click at [1085, 484] on button "Mokėti" at bounding box center [1108, 480] width 259 height 38
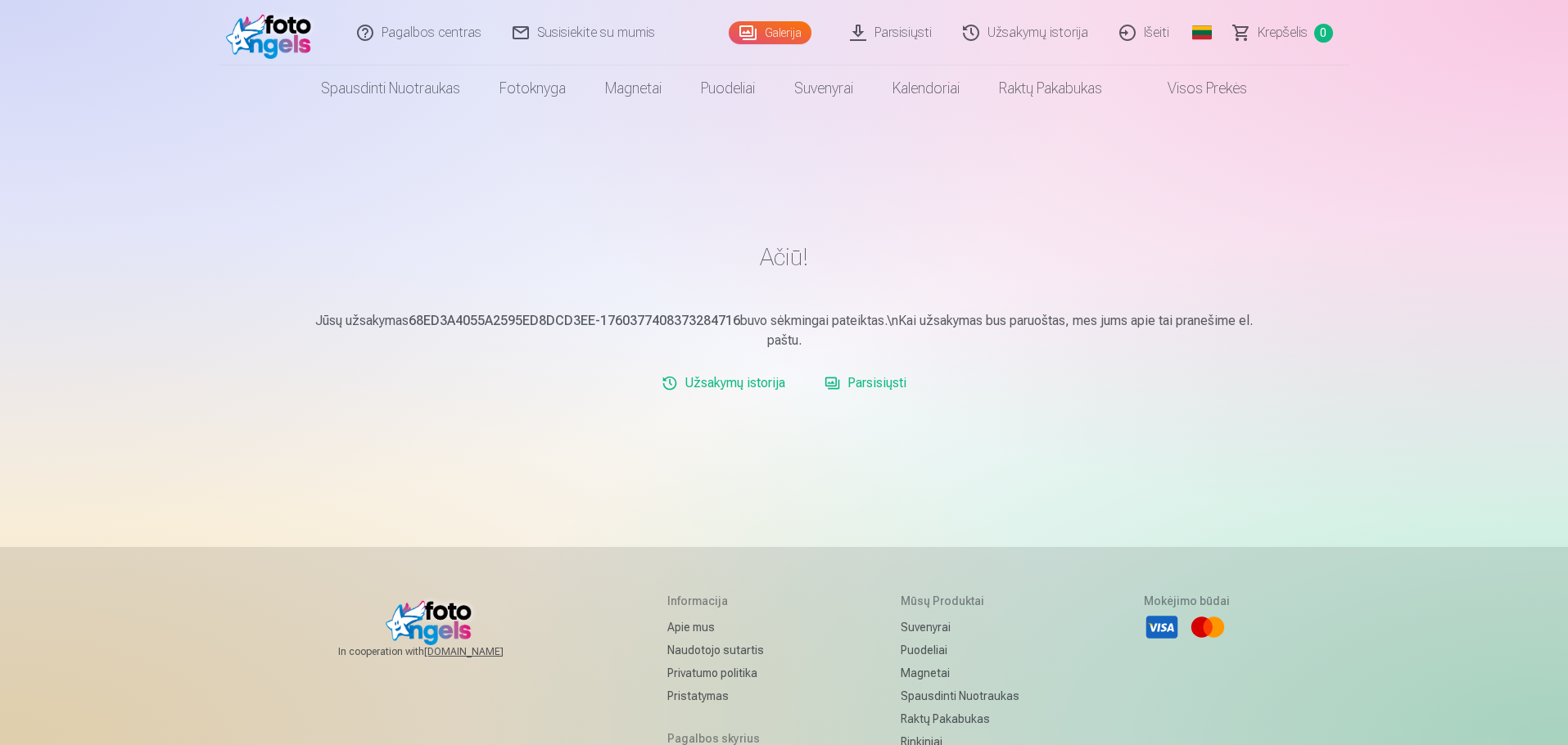
click at [894, 390] on link "Parsisiųsti" at bounding box center [865, 383] width 95 height 33
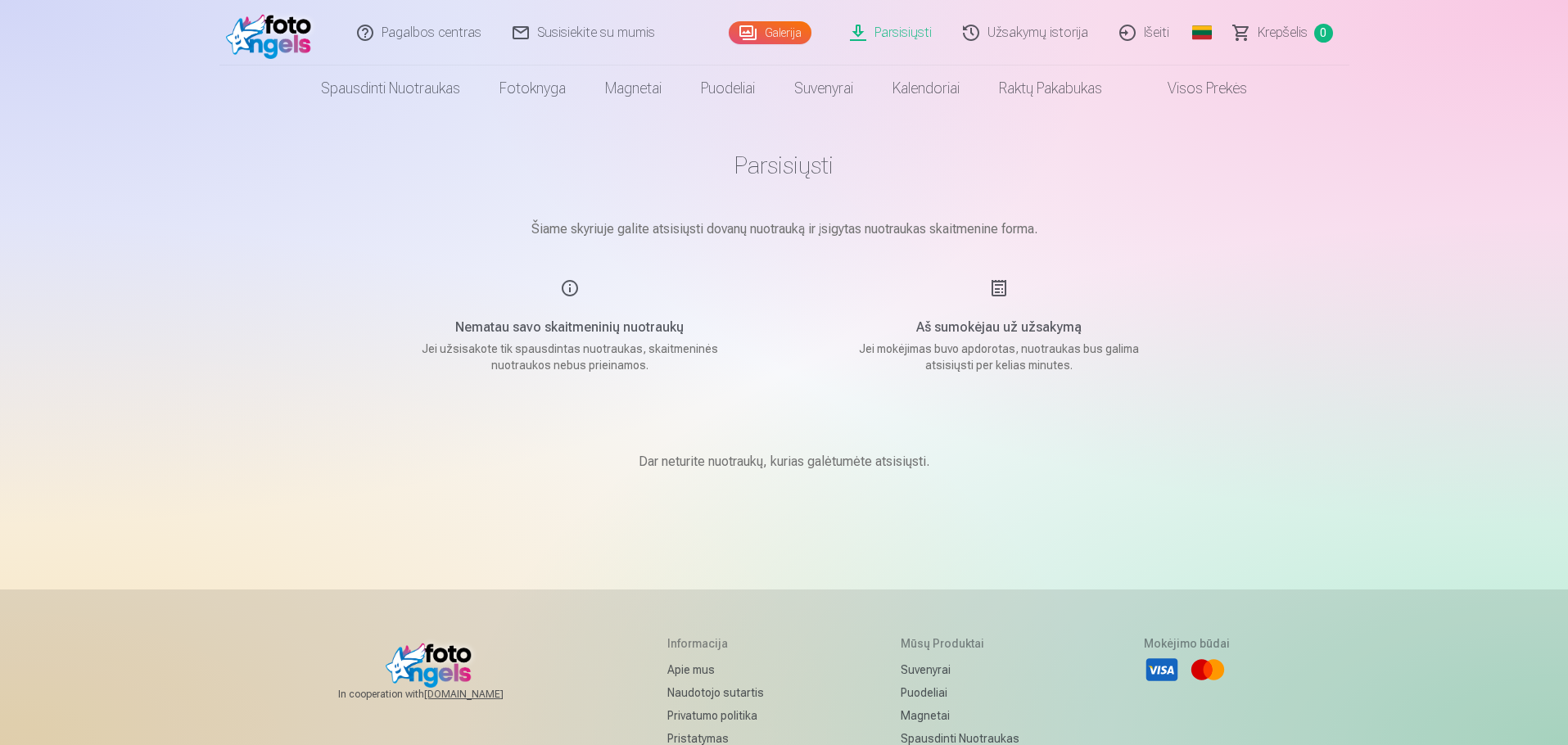
click at [266, 30] on img at bounding box center [272, 33] width 94 height 52
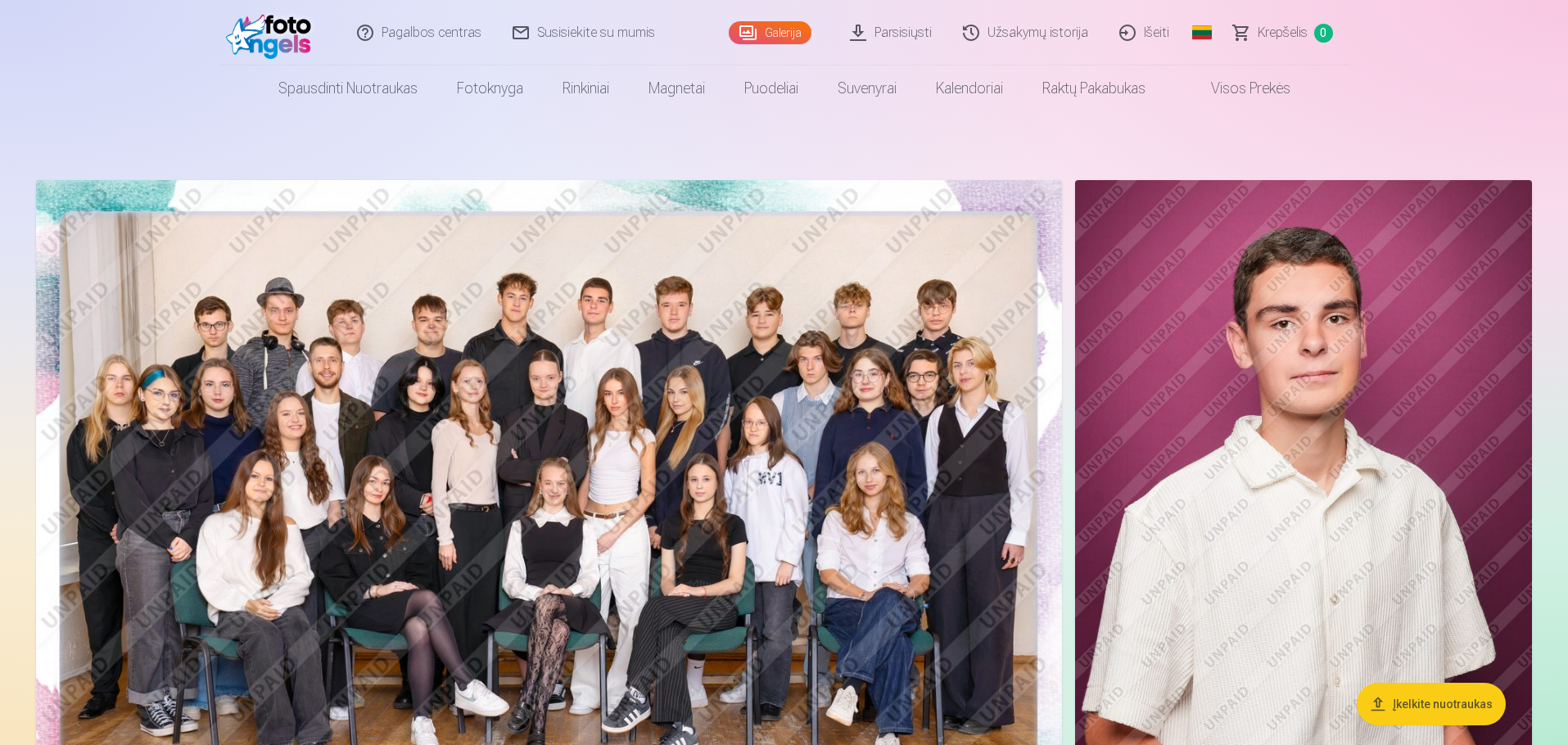
click at [1140, 30] on link "Išeiti" at bounding box center [1145, 33] width 81 height 66
